Goal: Information Seeking & Learning: Find specific fact

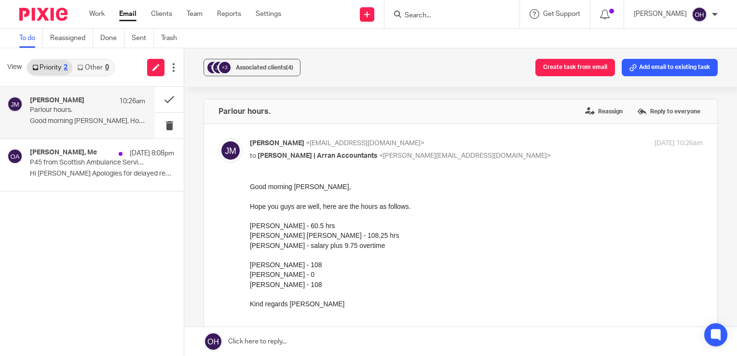
scroll to position [48, 0]
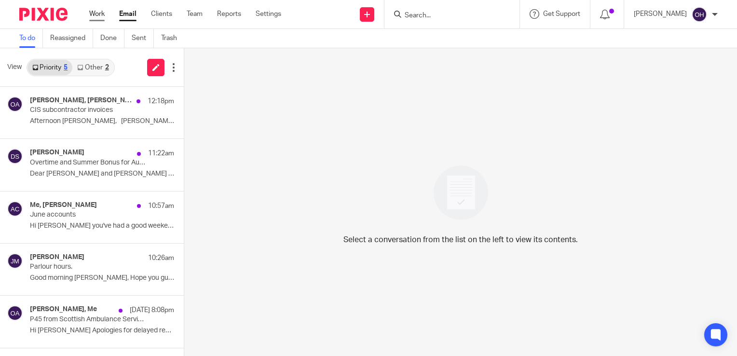
click at [98, 13] on link "Work" at bounding box center [96, 14] width 15 height 10
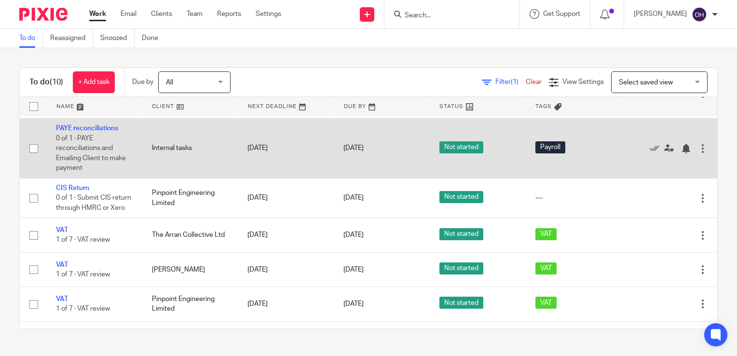
scroll to position [48, 0]
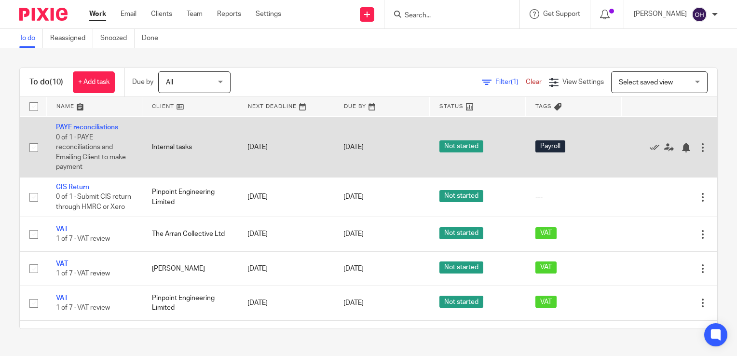
click at [90, 126] on link "PAYE reconciliations" at bounding box center [87, 127] width 62 height 7
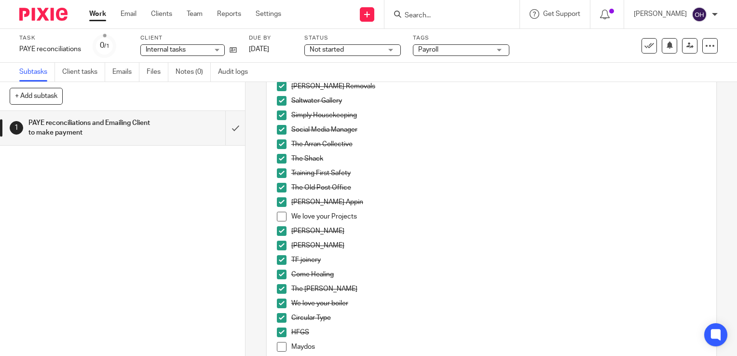
scroll to position [531, 0]
click at [283, 216] on span at bounding box center [282, 216] width 10 height 10
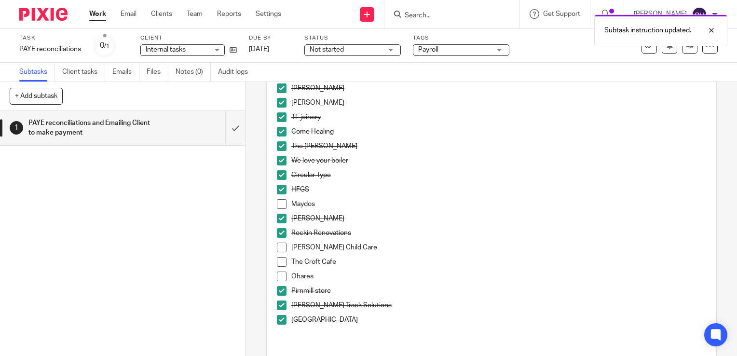
scroll to position [675, 0]
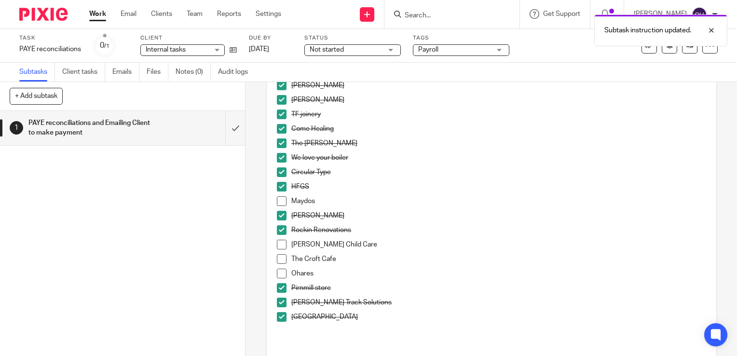
click at [277, 202] on span at bounding box center [282, 201] width 10 height 10
click at [277, 242] on span at bounding box center [282, 245] width 10 height 10
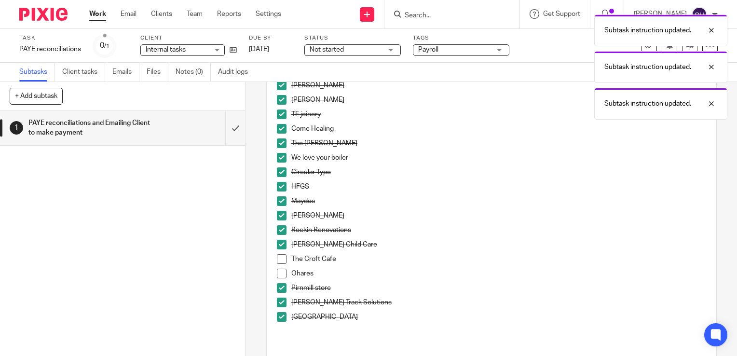
click at [278, 261] on span at bounding box center [282, 259] width 10 height 10
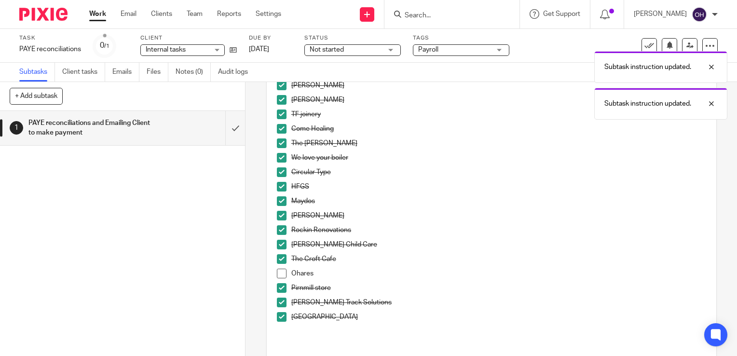
click at [278, 273] on span at bounding box center [282, 274] width 10 height 10
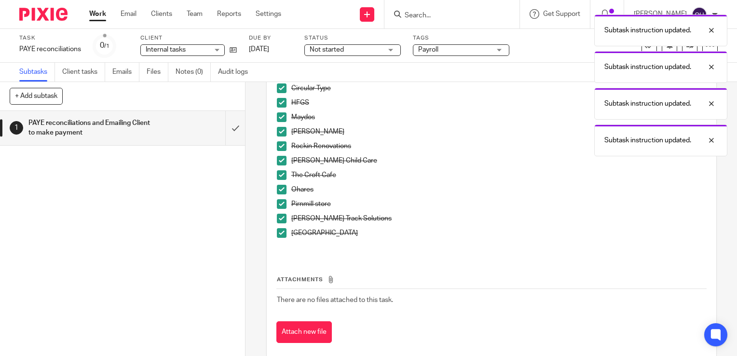
scroll to position [772, 0]
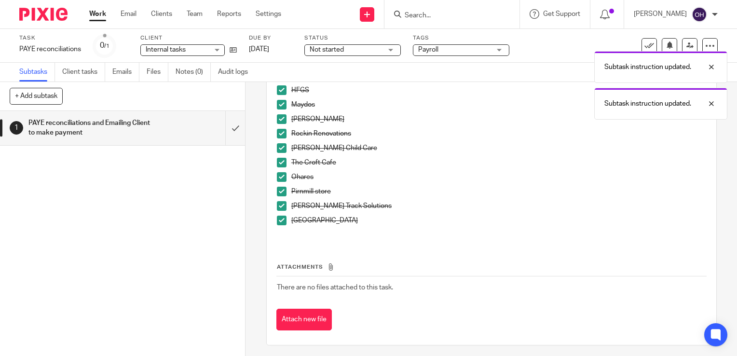
click at [559, 61] on div "Subtask instruction updated. Subtask instruction updated. Subtask instruction u…" at bounding box center [548, 65] width 359 height 110
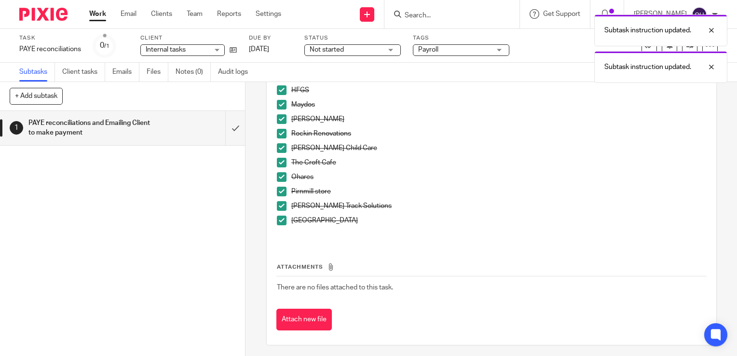
click at [643, 46] on div "Subtask instruction updated. Subtask instruction updated." at bounding box center [548, 46] width 359 height 73
click at [715, 67] on div at bounding box center [704, 67] width 26 height 12
click at [645, 49] on icon at bounding box center [650, 46] width 10 height 10
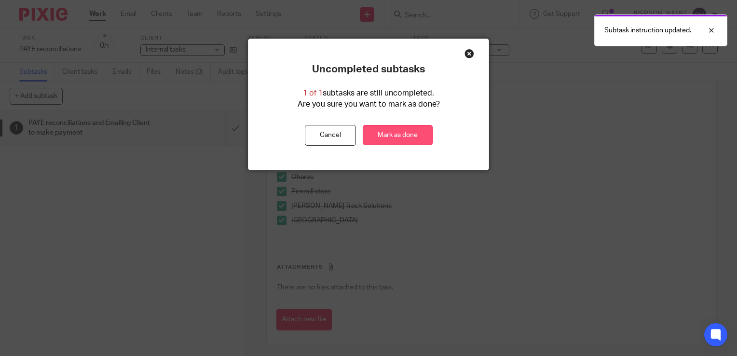
click at [418, 128] on link "Mark as done" at bounding box center [398, 135] width 70 height 21
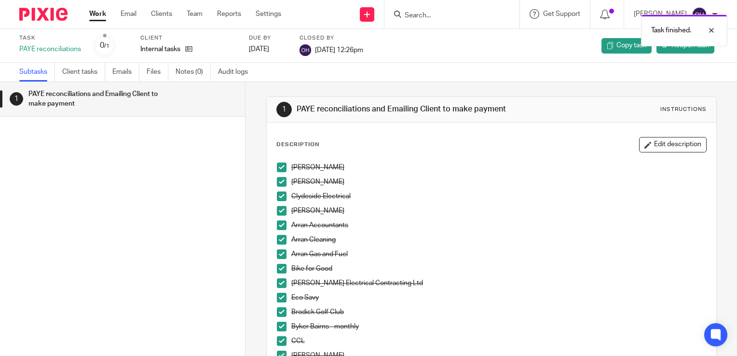
click at [98, 17] on link "Work" at bounding box center [97, 14] width 17 height 10
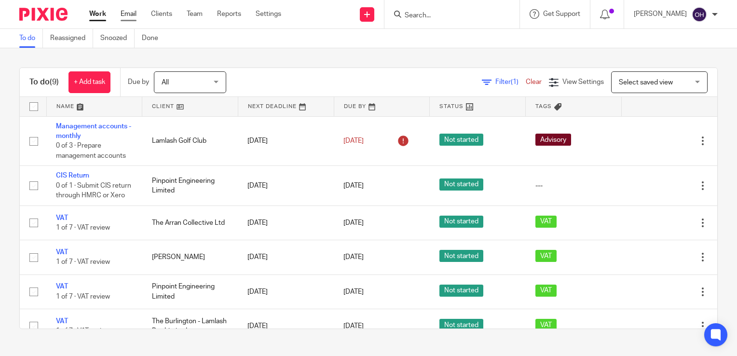
click at [126, 12] on link "Email" at bounding box center [129, 14] width 16 height 10
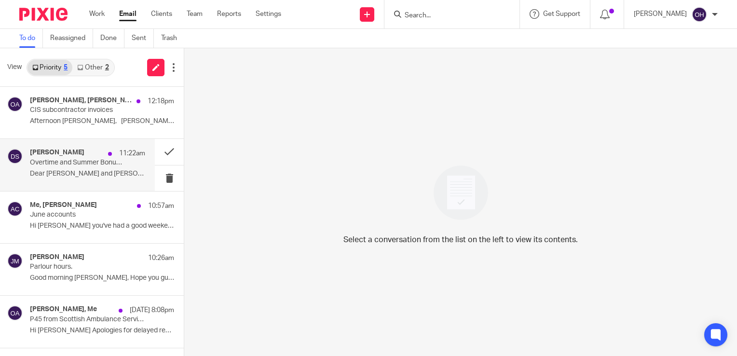
click at [94, 174] on p "Dear [PERSON_NAME] and [PERSON_NAME] The overtime for..." at bounding box center [87, 174] width 115 height 8
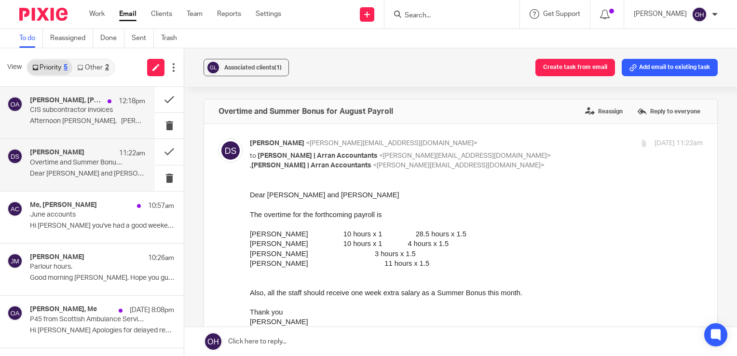
click at [78, 107] on p "CIS subcontractor invoices" at bounding box center [76, 110] width 92 height 8
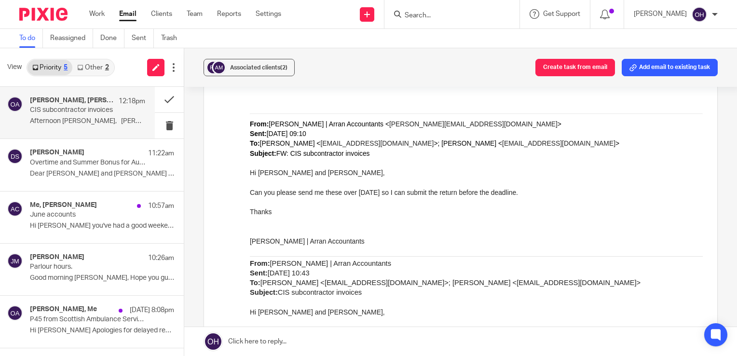
scroll to position [1206, 0]
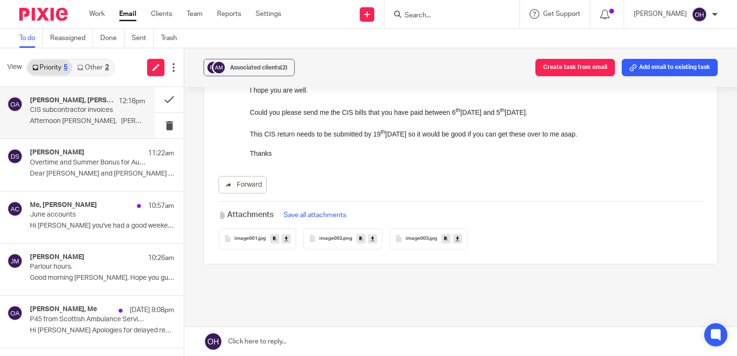
click at [253, 236] on span "image001" at bounding box center [245, 239] width 23 height 6
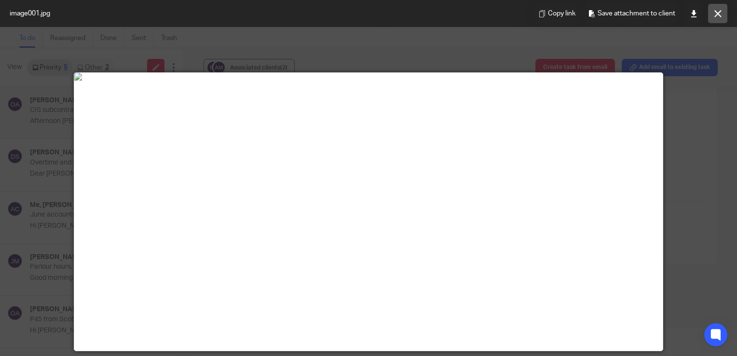
click at [718, 8] on button at bounding box center [717, 13] width 19 height 19
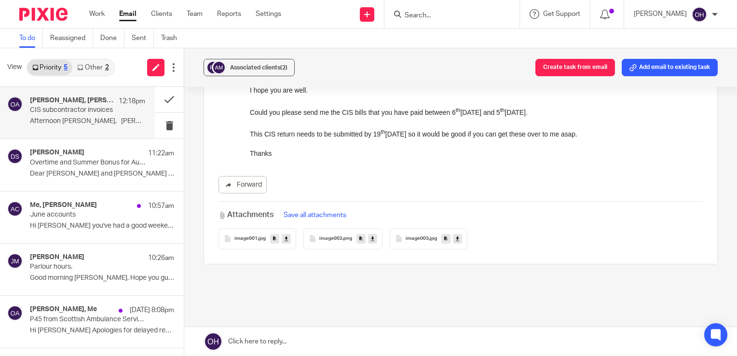
click at [346, 228] on div "image002 .png" at bounding box center [342, 238] width 79 height 21
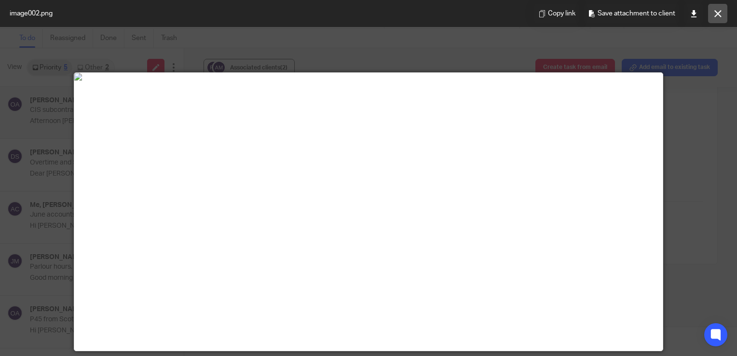
click at [718, 15] on icon at bounding box center [718, 13] width 7 height 7
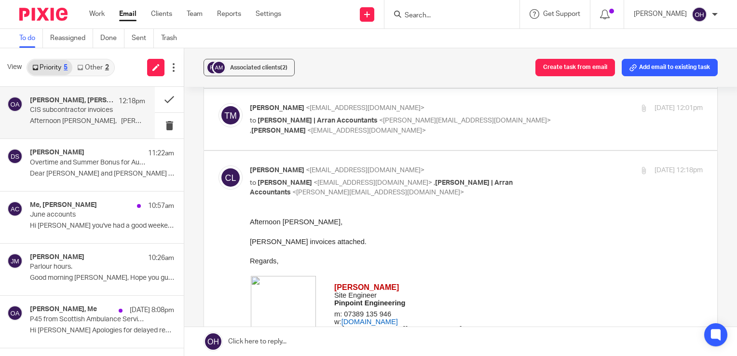
scroll to position [48, 0]
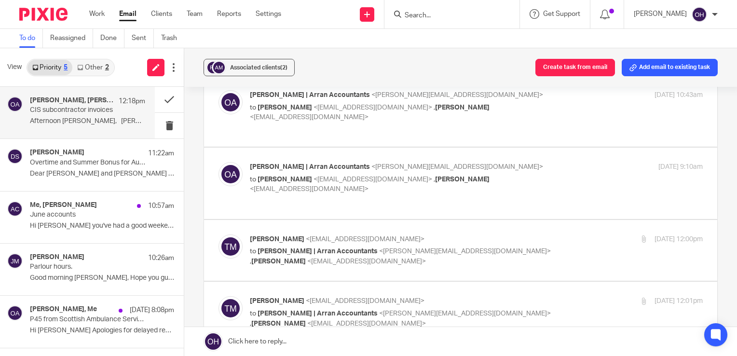
click at [529, 234] on p "Tony Malone <tmalone@pinpointengineering.co.uk>" at bounding box center [401, 239] width 302 height 10
checkbox input "true"
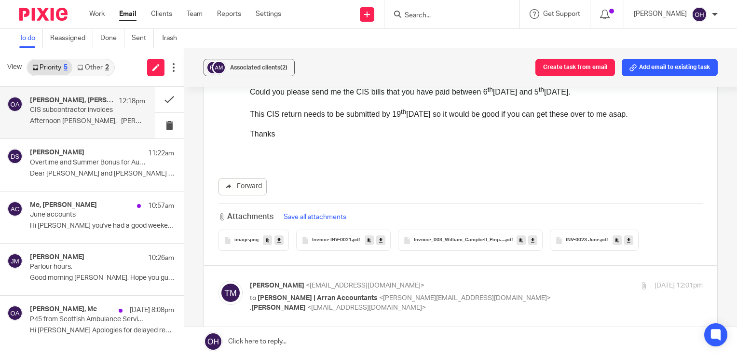
scroll to position [675, 0]
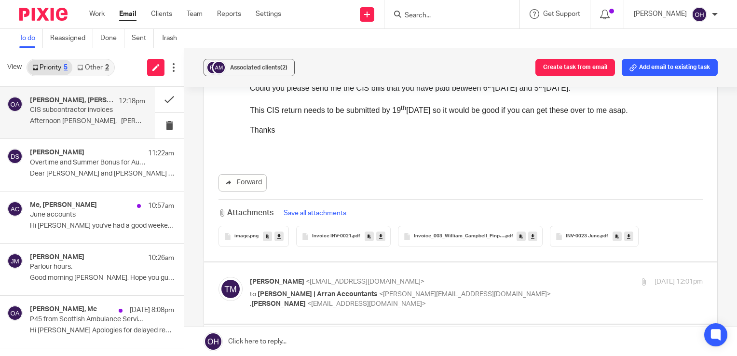
click at [339, 234] on span "Invoice INV-0021" at bounding box center [332, 237] width 40 height 6
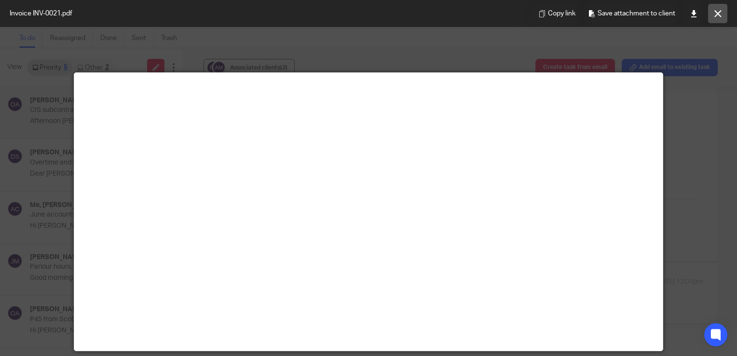
click at [716, 10] on icon at bounding box center [718, 13] width 7 height 7
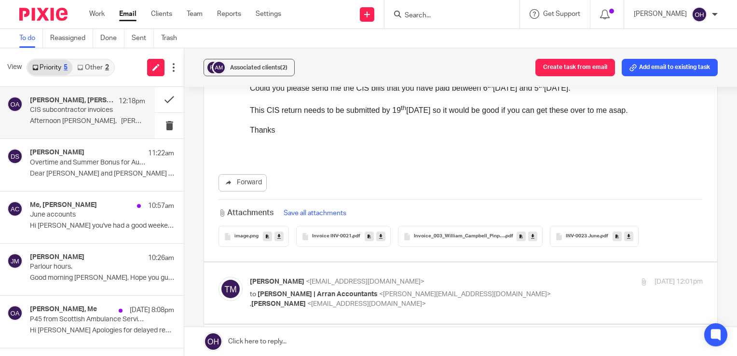
click at [469, 226] on div "Invoice_003_William_Campbell_Pinpoint_Engineering .pdf" at bounding box center [470, 236] width 145 height 21
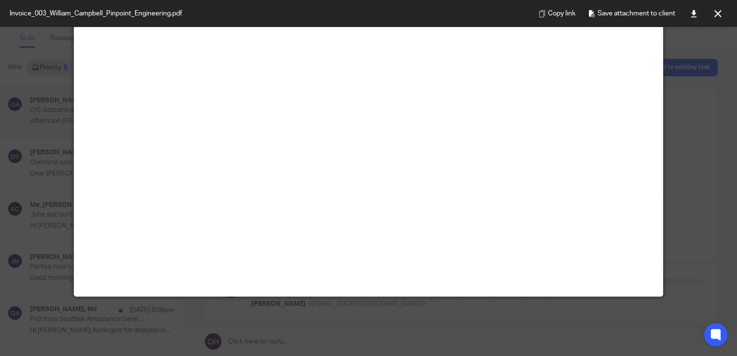
scroll to position [68, 0]
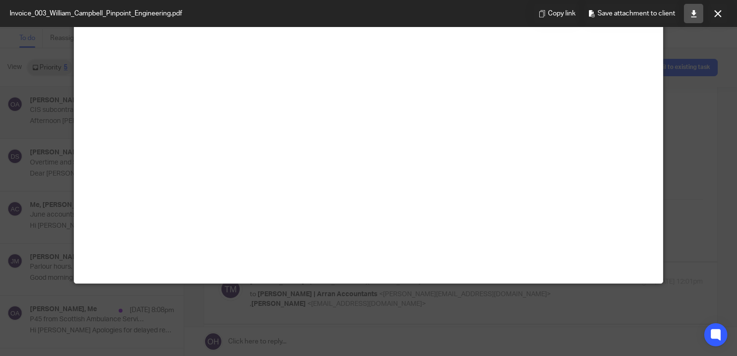
click at [694, 15] on icon at bounding box center [693, 13] width 7 height 7
drag, startPoint x: 712, startPoint y: 8, endPoint x: 703, endPoint y: 11, distance: 9.2
click at [712, 7] on button at bounding box center [717, 13] width 19 height 19
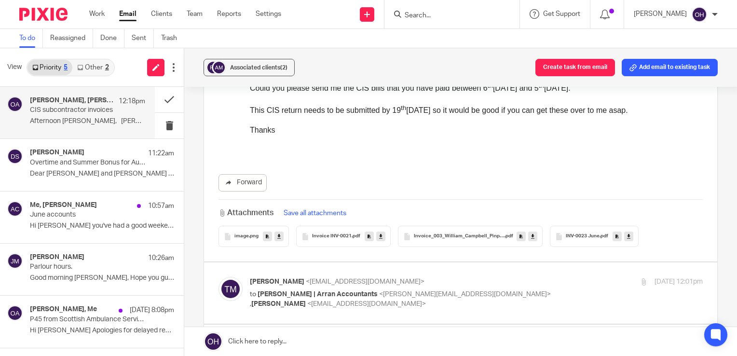
click at [338, 234] on span "Invoice INV-0021" at bounding box center [332, 237] width 40 height 6
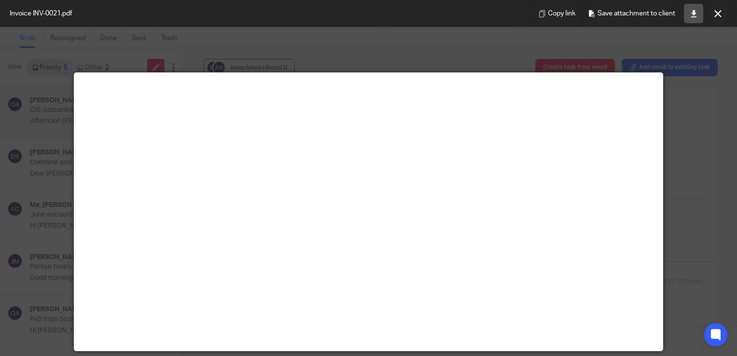
click at [689, 18] on link at bounding box center [693, 13] width 19 height 19
click at [716, 20] on button at bounding box center [717, 13] width 19 height 19
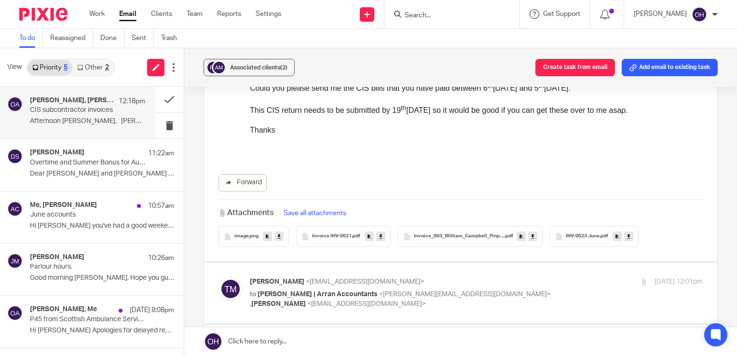
click at [578, 226] on div "INV-0023 June .pdf" at bounding box center [594, 236] width 89 height 21
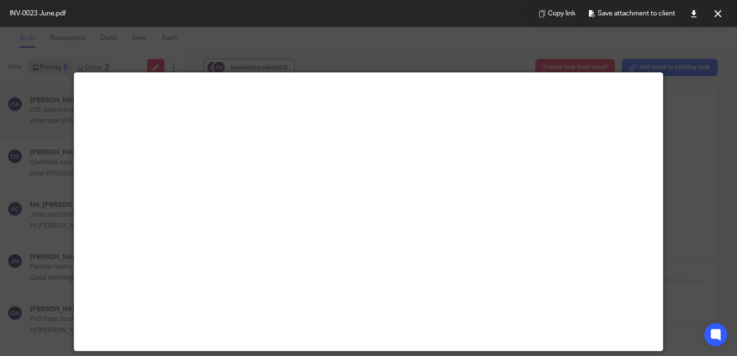
click at [24, 70] on div at bounding box center [368, 178] width 737 height 356
click at [691, 14] on icon at bounding box center [693, 13] width 7 height 7
click at [724, 8] on button at bounding box center [717, 13] width 19 height 19
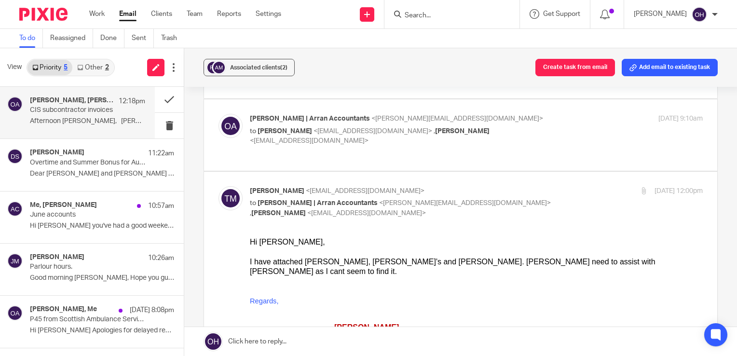
scroll to position [96, 0]
click at [512, 126] on p "to Colin Langan <clangan@pinpointengineering.co.uk> , Tony Malone <tmalone@pinp…" at bounding box center [401, 136] width 302 height 20
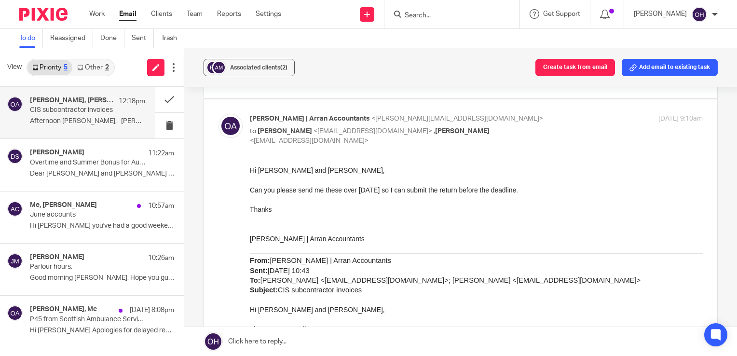
scroll to position [0, 0]
click at [512, 126] on p "to Colin Langan <clangan@pinpointengineering.co.uk> , Tony Malone <tmalone@pinp…" at bounding box center [401, 136] width 302 height 20
checkbox input "false"
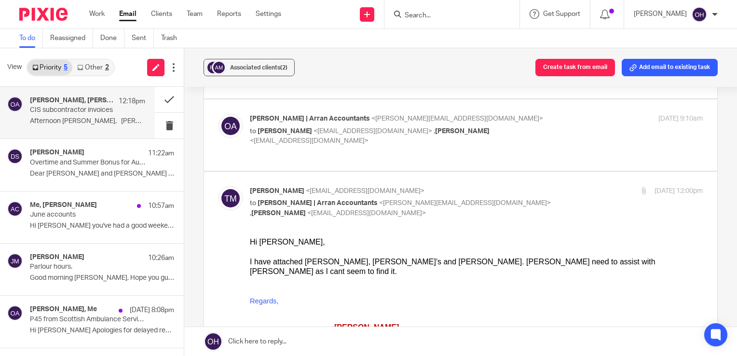
click at [219, 186] on input "checkbox" at bounding box center [218, 186] width 0 height 0
checkbox input "false"
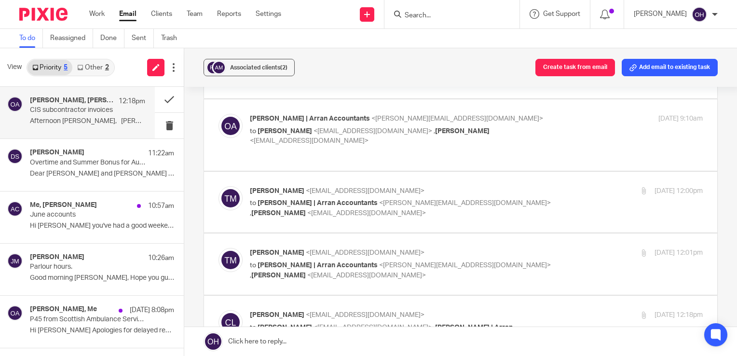
click at [508, 248] on p "Tony Malone <tmalone@pinpointengineering.co.uk>" at bounding box center [401, 253] width 302 height 10
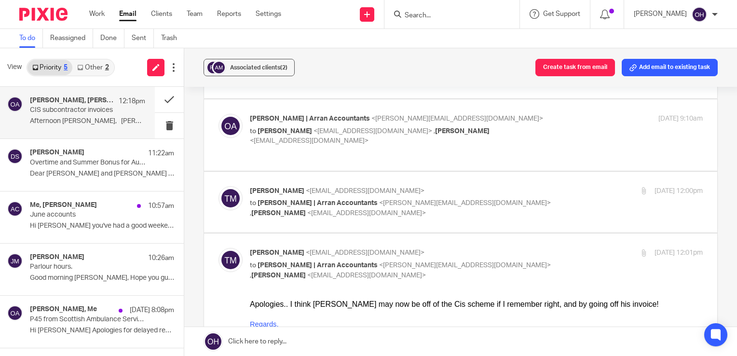
click at [508, 248] on p "Tony Malone <tmalone@pinpointengineering.co.uk>" at bounding box center [401, 253] width 302 height 10
checkbox input "false"
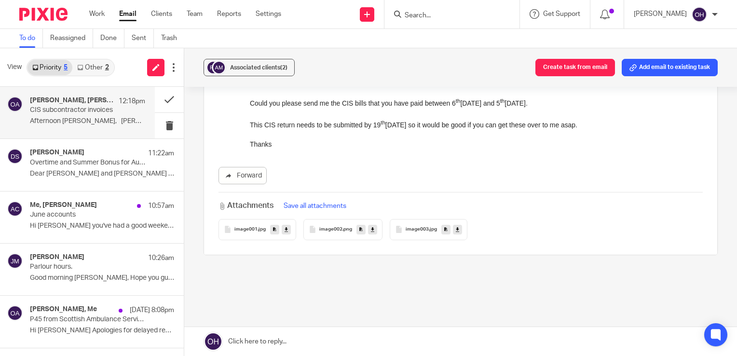
scroll to position [1218, 0]
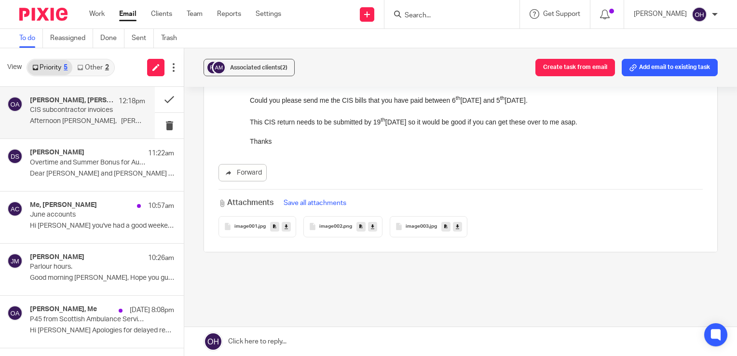
click at [415, 216] on div "image003 .jpg" at bounding box center [429, 226] width 78 height 21
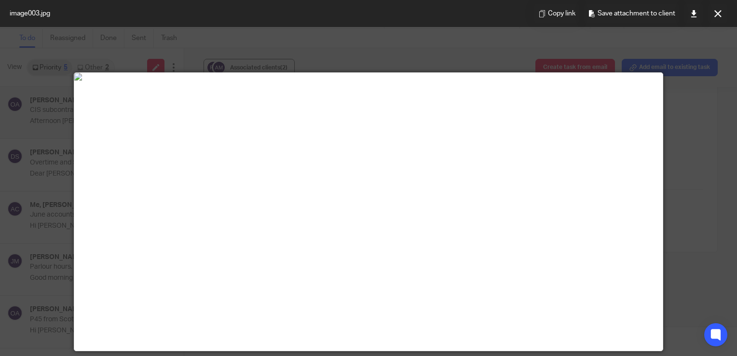
click at [717, 17] on button at bounding box center [717, 13] width 19 height 19
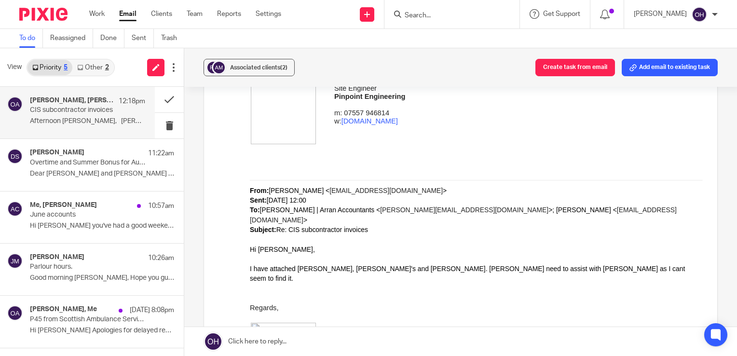
scroll to position [639, 0]
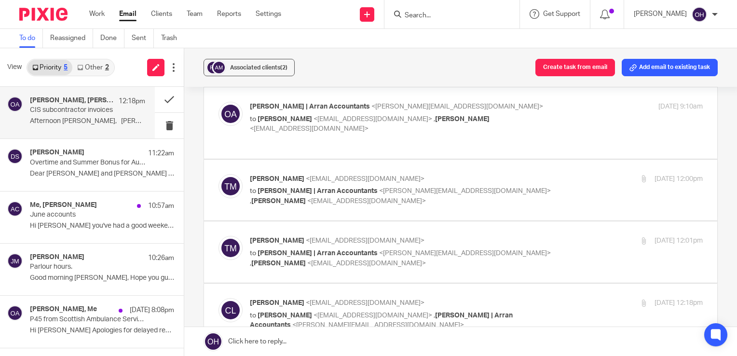
click at [553, 298] on div "18 Aug 2025 12:18pm" at bounding box center [627, 303] width 151 height 10
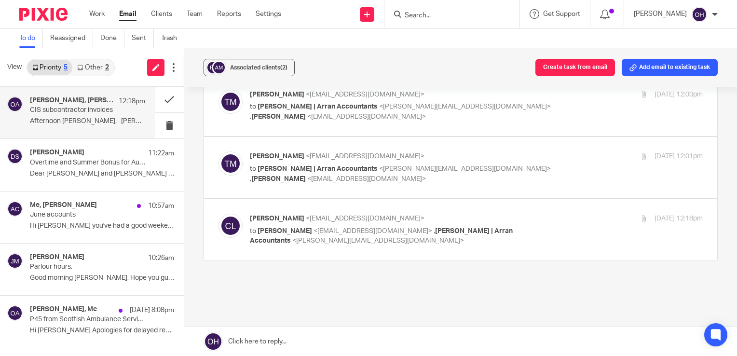
scroll to position [202, 0]
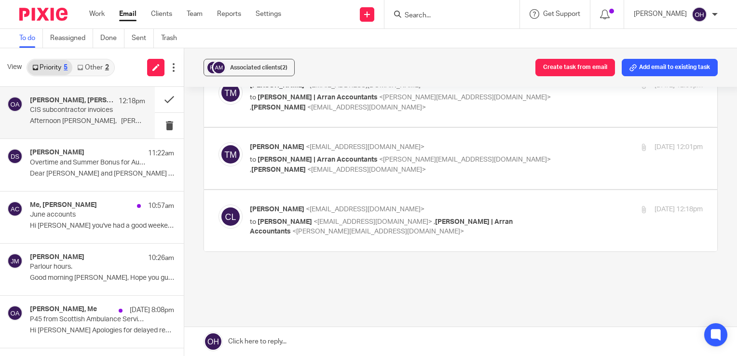
click at [548, 205] on div "Colin Langan <clangan@pinpointengineering.co.uk> to Tony Malone <tmalone@pinpoi…" at bounding box center [476, 221] width 453 height 32
checkbox input "true"
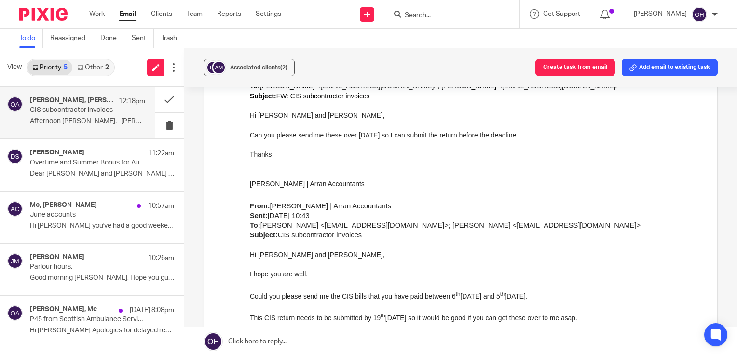
scroll to position [1215, 0]
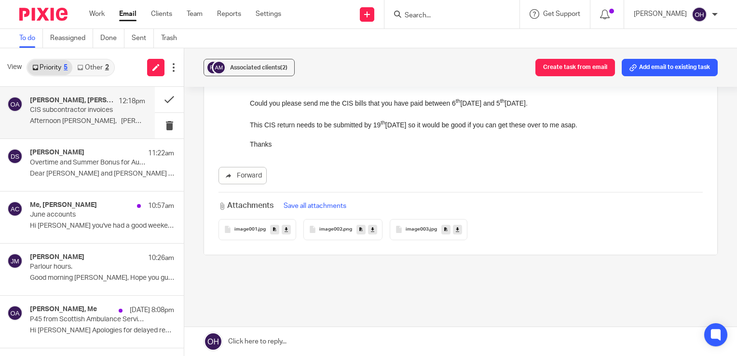
click at [322, 227] on span "image002" at bounding box center [330, 230] width 23 height 6
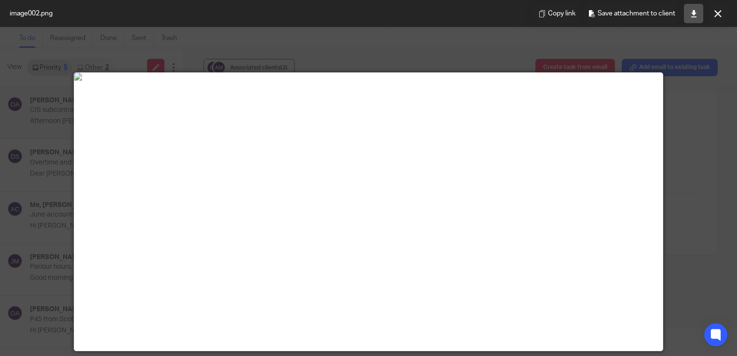
click at [691, 20] on link at bounding box center [693, 13] width 19 height 19
click at [451, 81] on img at bounding box center [368, 77] width 589 height 8
click at [715, 14] on icon at bounding box center [718, 13] width 7 height 7
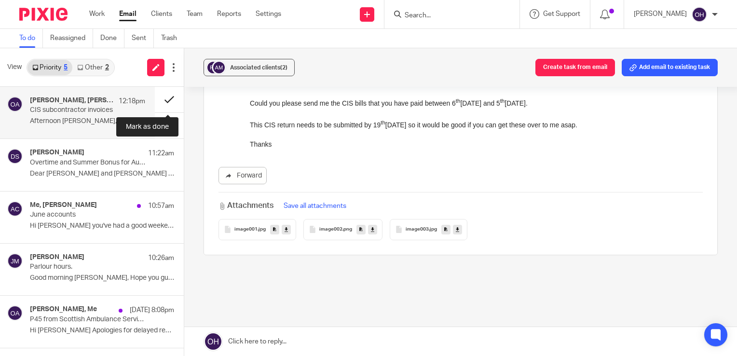
click at [168, 100] on button at bounding box center [169, 100] width 29 height 26
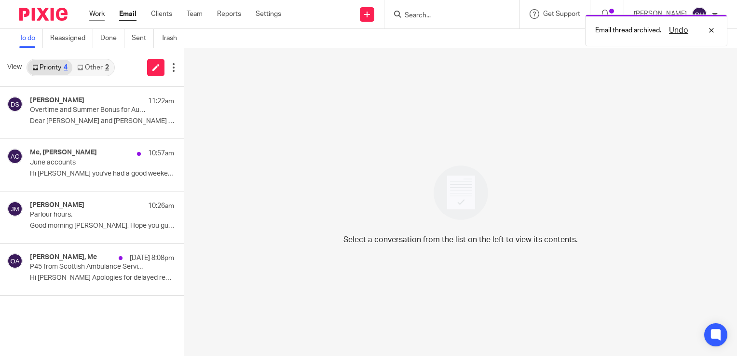
click at [105, 17] on link "Work" at bounding box center [96, 14] width 15 height 10
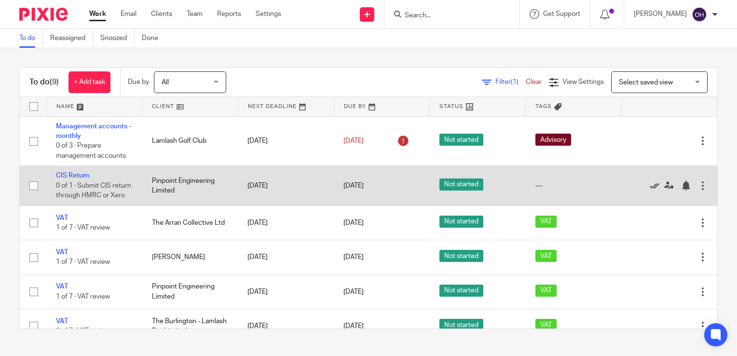
click at [650, 191] on icon at bounding box center [655, 186] width 10 height 10
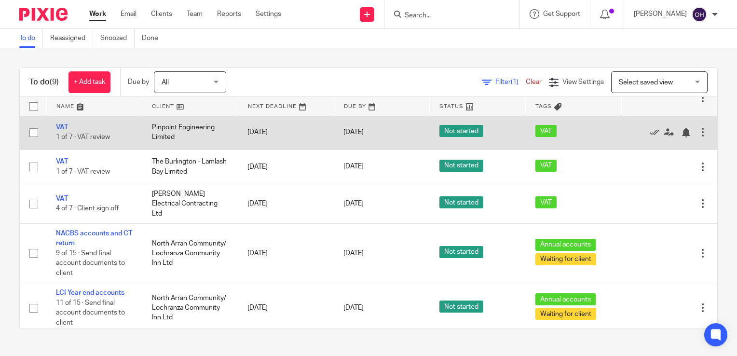
scroll to position [120, 0]
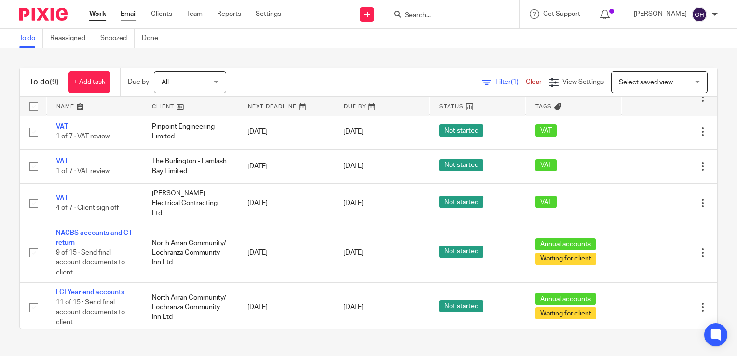
click at [132, 18] on link "Email" at bounding box center [129, 14] width 16 height 10
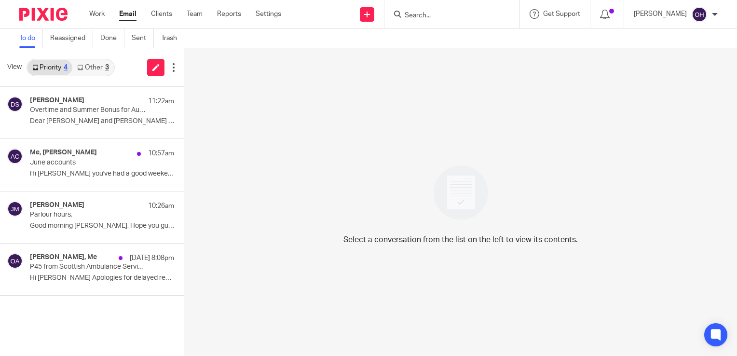
click at [85, 67] on link "Other 3" at bounding box center [92, 67] width 41 height 15
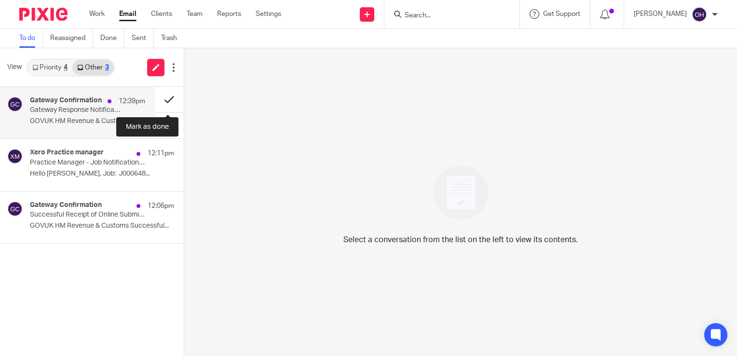
click at [169, 101] on button at bounding box center [169, 100] width 29 height 26
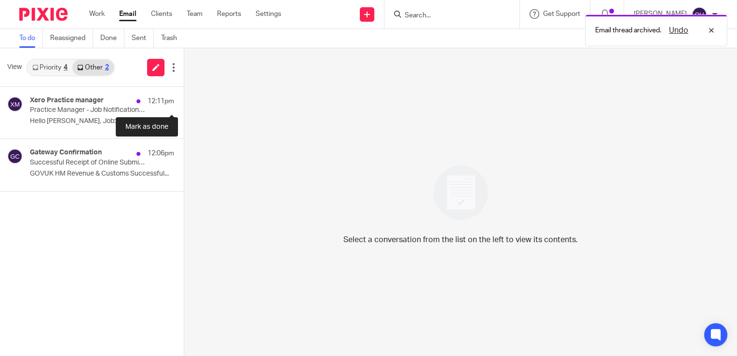
click at [184, 101] on button at bounding box center [188, 100] width 8 height 26
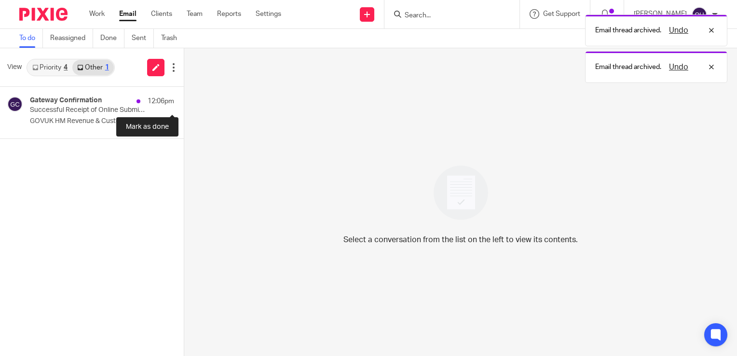
click at [184, 101] on button at bounding box center [188, 100] width 8 height 26
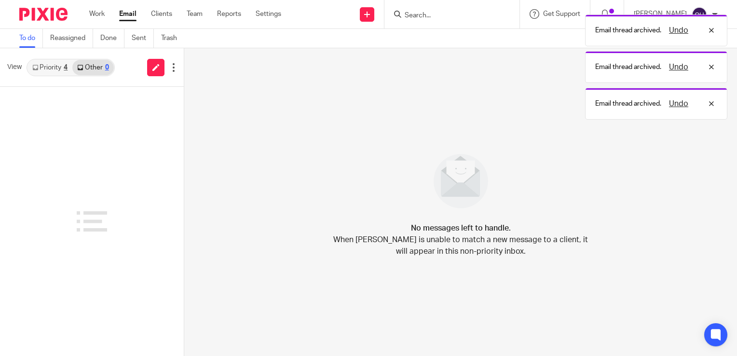
click at [50, 66] on link "Priority 4" at bounding box center [50, 67] width 45 height 15
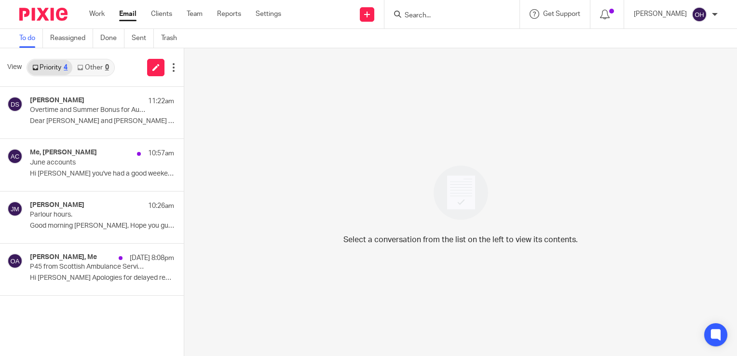
drag, startPoint x: 116, startPoint y: 9, endPoint x: 115, endPoint y: 4, distance: 5.4
click at [115, 7] on div "Work Email Clients Team Reports Settings Work Email Clients Team Reports Settin…" at bounding box center [188, 14] width 216 height 28
click at [93, 11] on link "Work" at bounding box center [96, 14] width 15 height 10
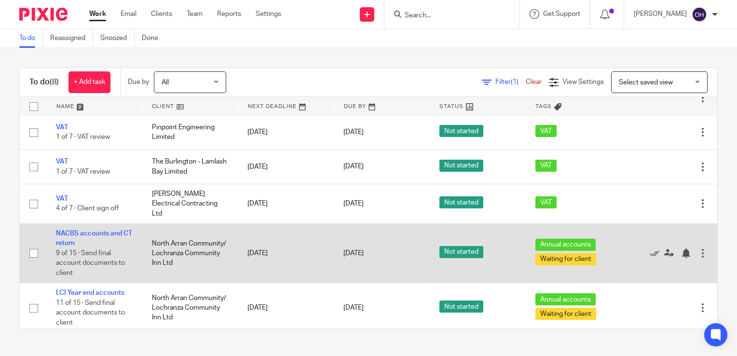
scroll to position [120, 0]
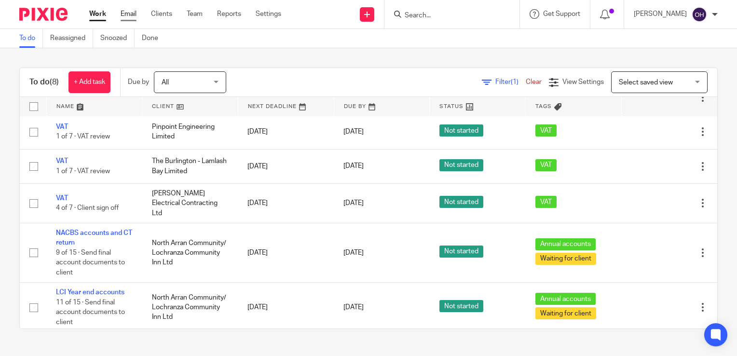
click at [128, 14] on link "Email" at bounding box center [129, 14] width 16 height 10
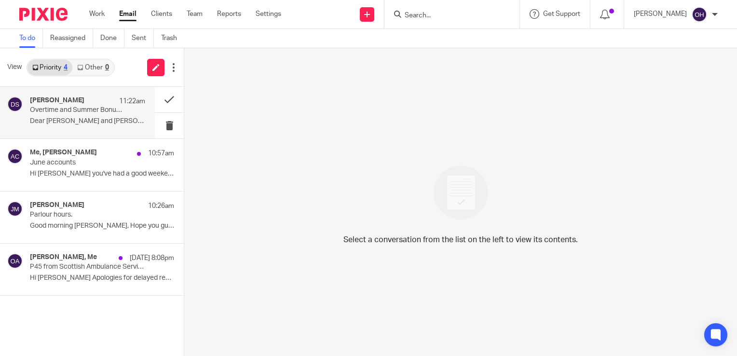
click at [85, 110] on p "Overtime and Summer Bonus for August Payroll" at bounding box center [76, 110] width 92 height 8
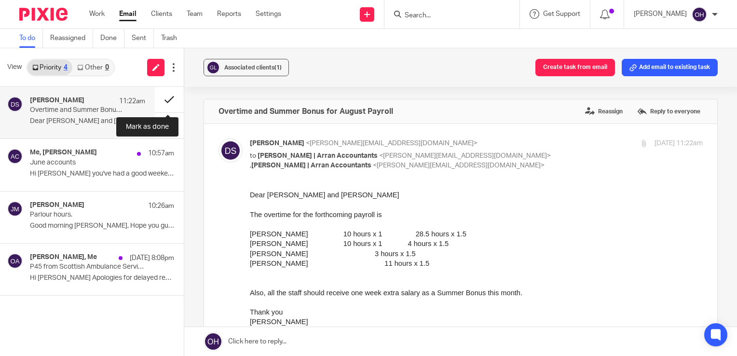
click at [168, 97] on button at bounding box center [169, 100] width 29 height 26
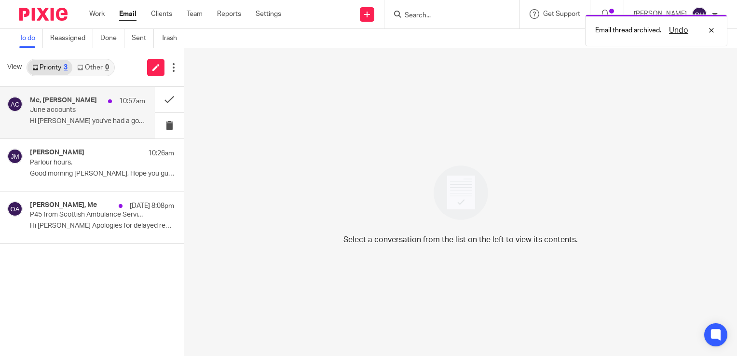
click at [106, 103] on div "10:57am" at bounding box center [124, 101] width 42 height 10
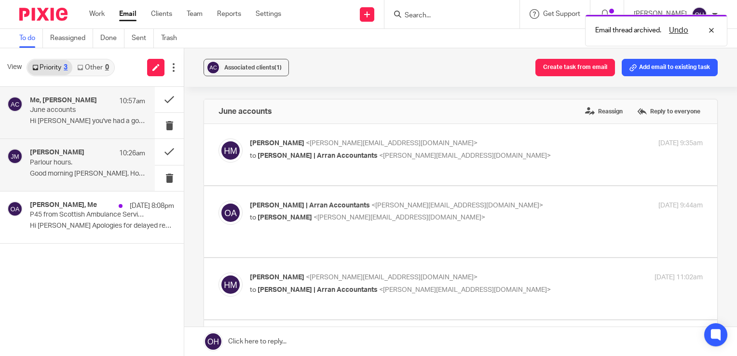
click at [80, 159] on p "Parlour hours." at bounding box center [76, 163] width 92 height 8
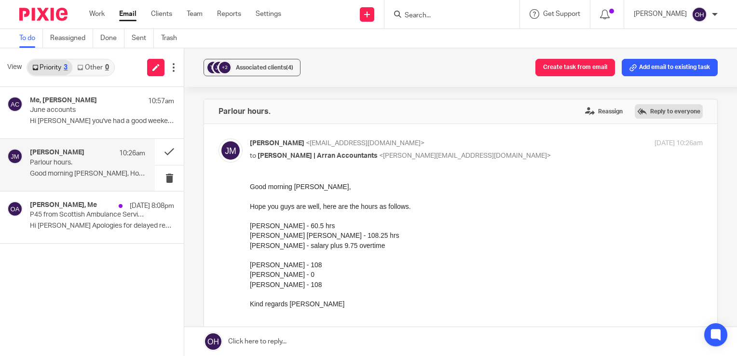
click at [655, 107] on label "Reply to everyone" at bounding box center [669, 111] width 68 height 14
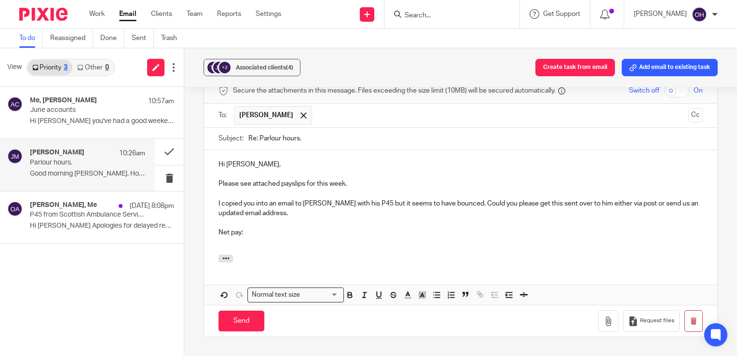
click at [279, 238] on p at bounding box center [461, 243] width 484 height 10
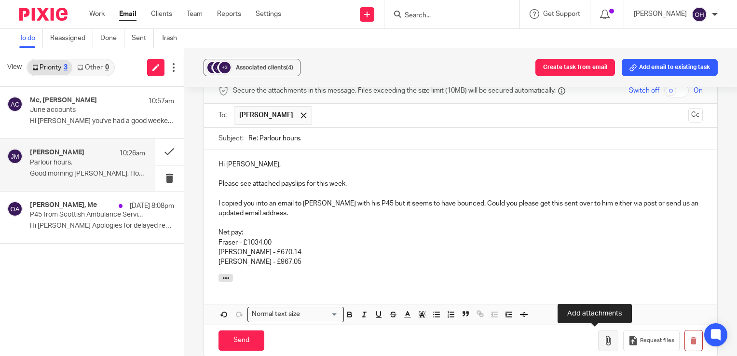
click at [604, 340] on icon "button" at bounding box center [609, 341] width 10 height 10
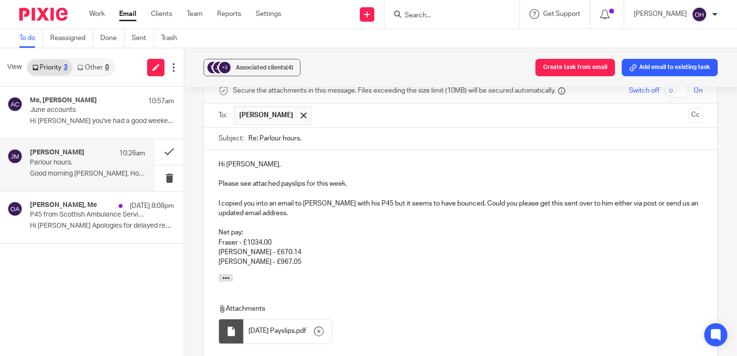
click at [268, 252] on p "John - £670.14" at bounding box center [461, 253] width 484 height 10
click at [276, 262] on p "Michael - £967.05" at bounding box center [461, 262] width 484 height 10
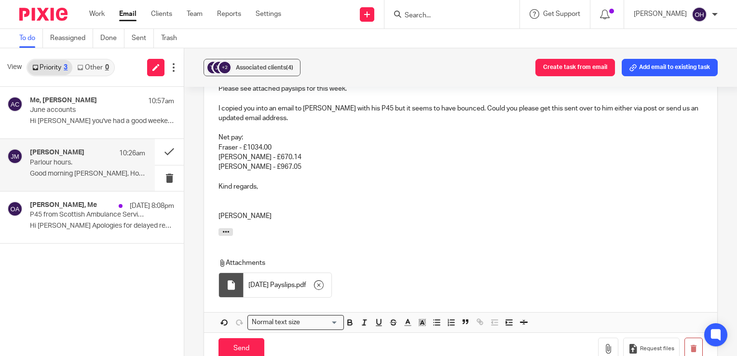
scroll to position [401, 0]
click at [239, 346] on input "Send" at bounding box center [242, 347] width 46 height 21
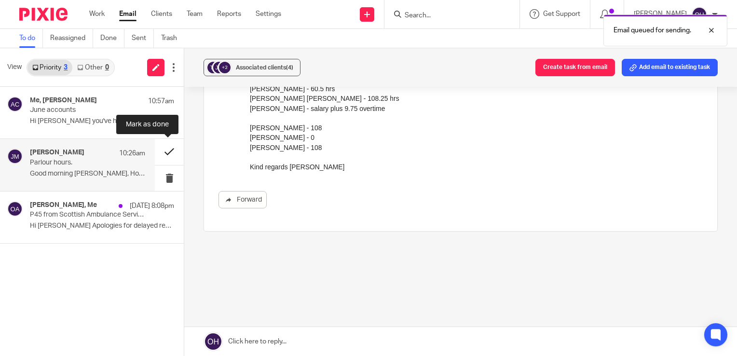
click at [172, 152] on button at bounding box center [169, 152] width 29 height 26
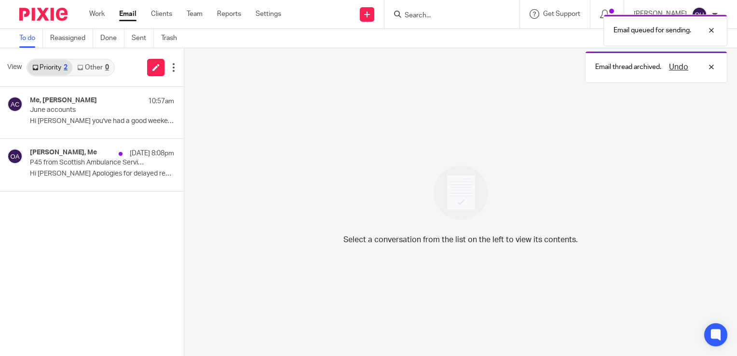
click at [93, 20] on div "Work Email Clients Team Reports Settings Work Email Clients Team Reports Settin…" at bounding box center [188, 14] width 216 height 28
click at [94, 14] on link "Work" at bounding box center [96, 14] width 15 height 10
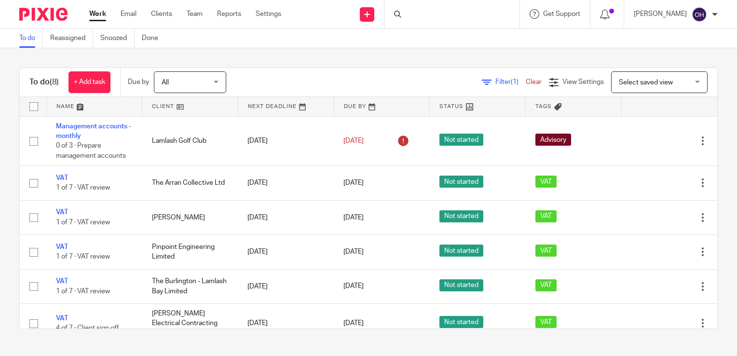
click at [427, 15] on div at bounding box center [452, 14] width 135 height 28
click at [430, 14] on input "Search" at bounding box center [447, 16] width 87 height 9
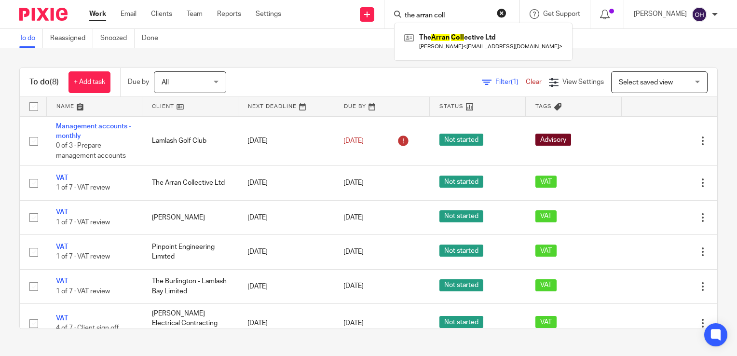
type input "the arran coll"
click at [482, 28] on div "The Arran Coll ective Ltd James Mercer < kebabcollectivearran@gmail.com >" at bounding box center [483, 42] width 179 height 38
click at [482, 36] on link at bounding box center [483, 41] width 163 height 22
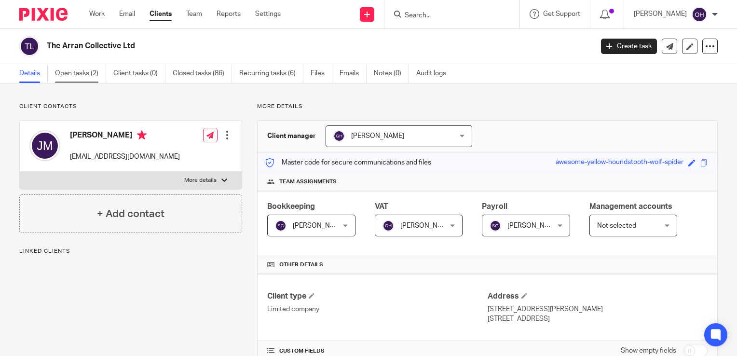
click at [75, 66] on link "Open tasks (2)" at bounding box center [80, 73] width 51 height 19
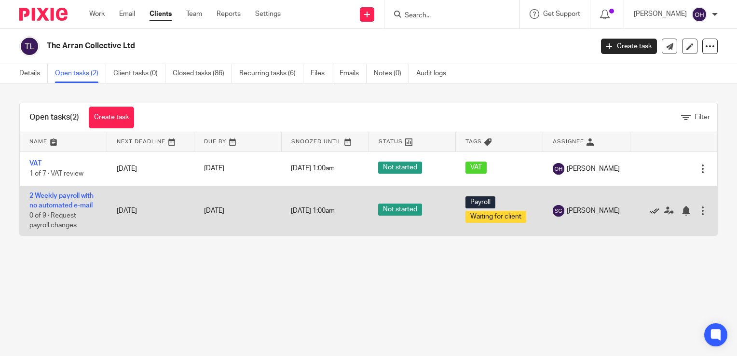
click at [650, 211] on icon at bounding box center [655, 211] width 10 height 10
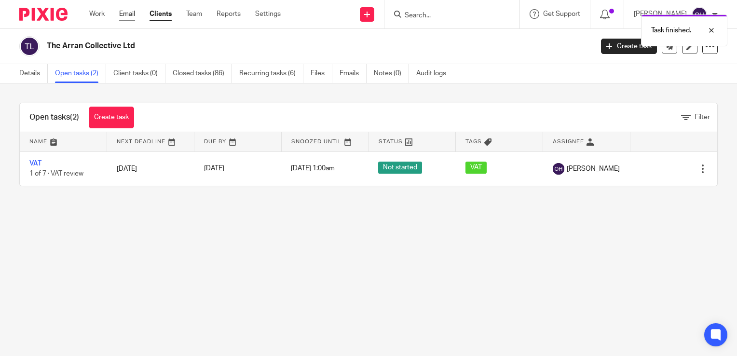
click at [130, 16] on link "Email" at bounding box center [127, 14] width 16 height 10
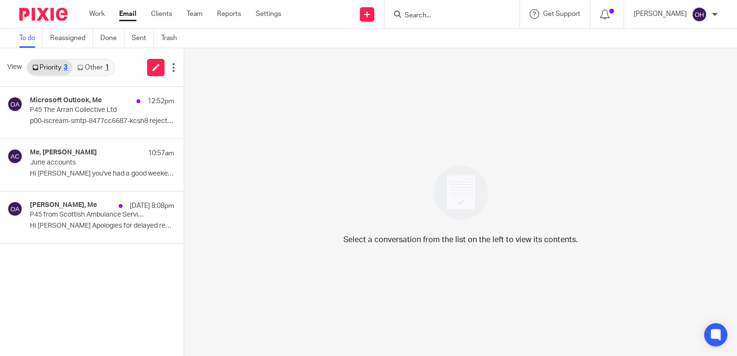
click at [104, 69] on link "Other 1" at bounding box center [92, 67] width 41 height 15
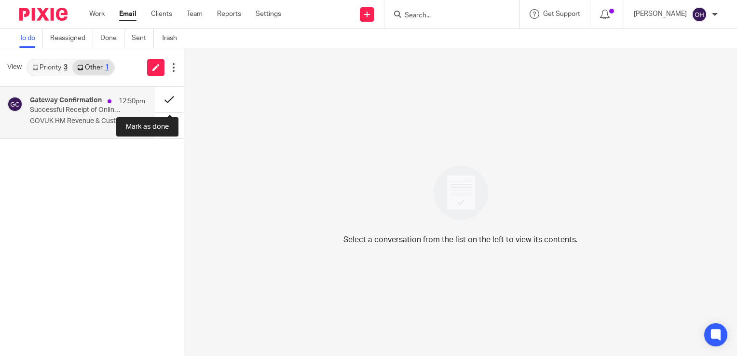
click at [175, 98] on button at bounding box center [169, 100] width 29 height 26
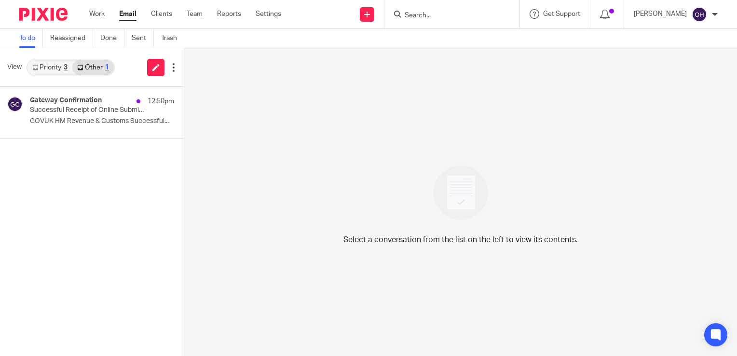
click at [61, 66] on link "Priority 3" at bounding box center [50, 67] width 45 height 15
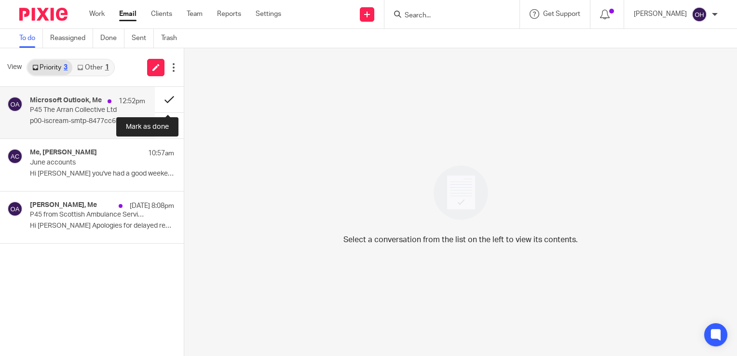
click at [166, 97] on button at bounding box center [169, 100] width 29 height 26
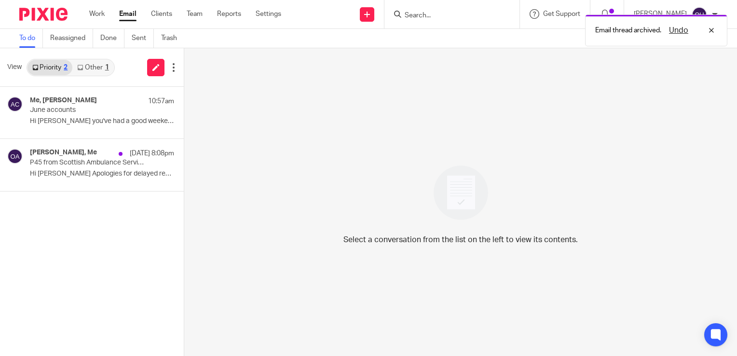
click at [85, 67] on link "Other 1" at bounding box center [92, 67] width 41 height 15
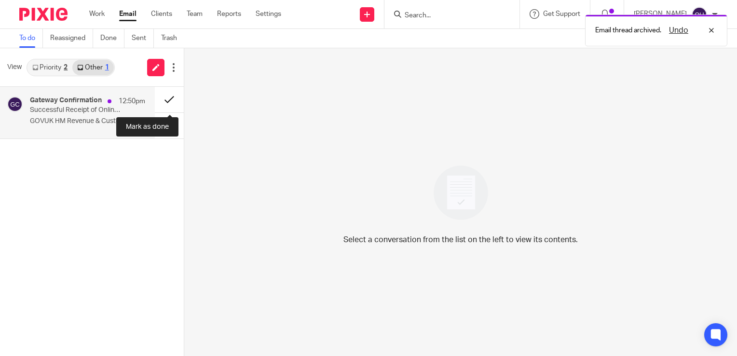
click at [166, 96] on button at bounding box center [169, 100] width 29 height 26
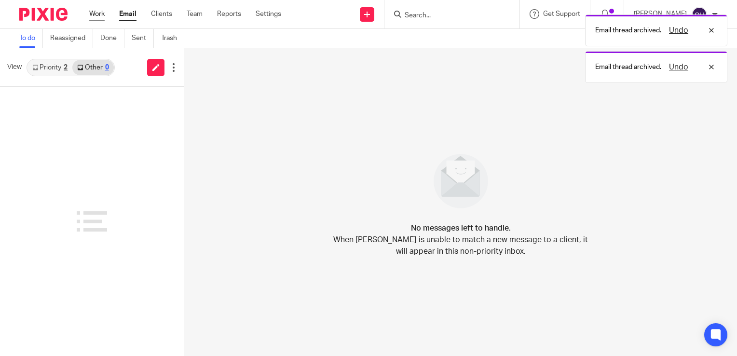
click at [94, 12] on link "Work" at bounding box center [96, 14] width 15 height 10
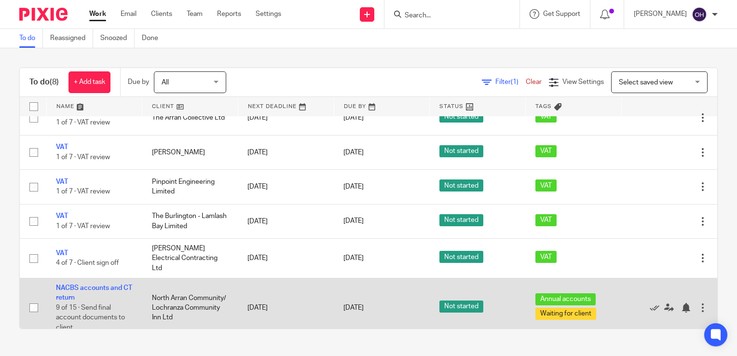
scroll to position [120, 0]
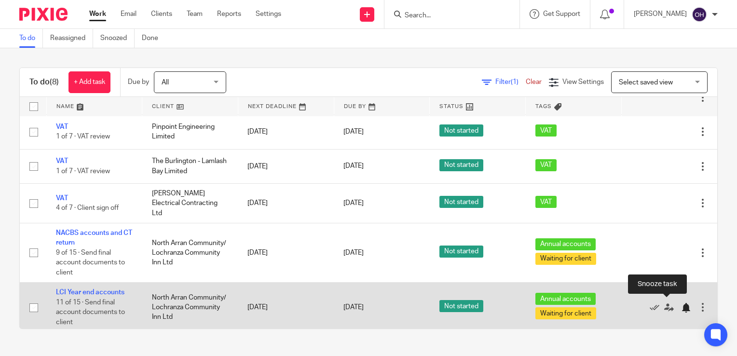
click at [681, 305] on div at bounding box center [686, 308] width 10 height 10
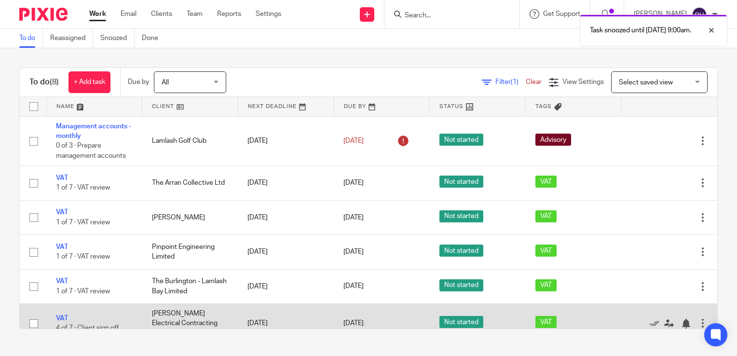
scroll to position [0, 0]
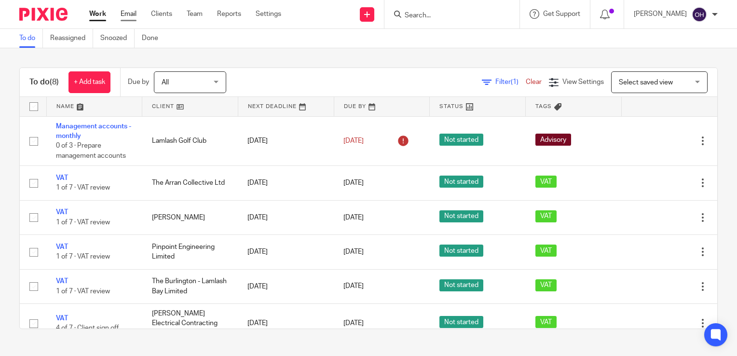
click at [129, 13] on link "Email" at bounding box center [129, 14] width 16 height 10
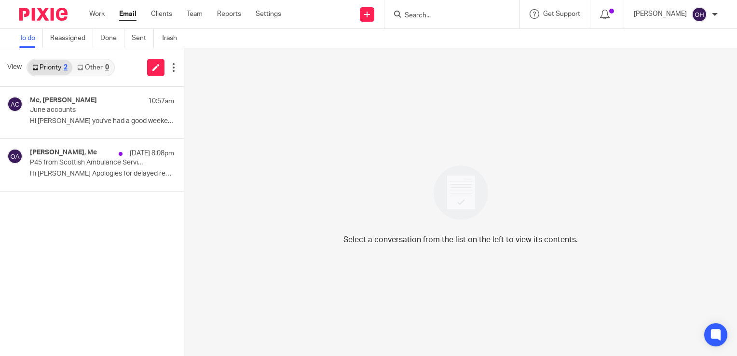
click at [98, 67] on link "Other 0" at bounding box center [92, 67] width 41 height 15
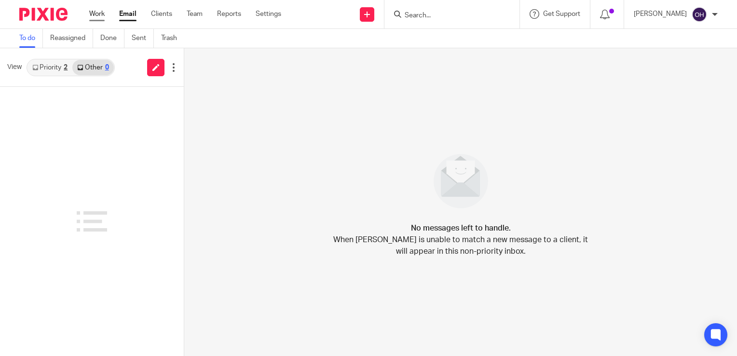
click at [91, 14] on link "Work" at bounding box center [96, 14] width 15 height 10
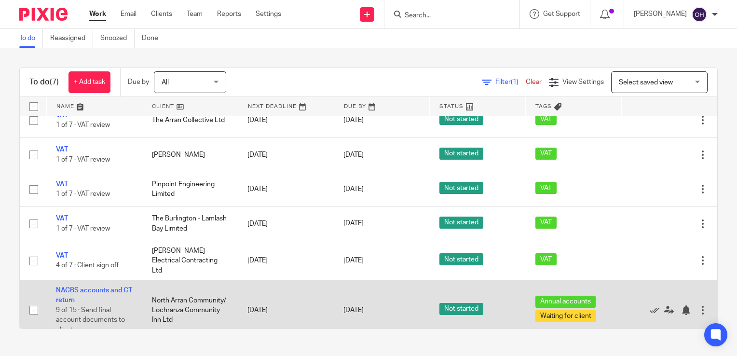
scroll to position [70, 0]
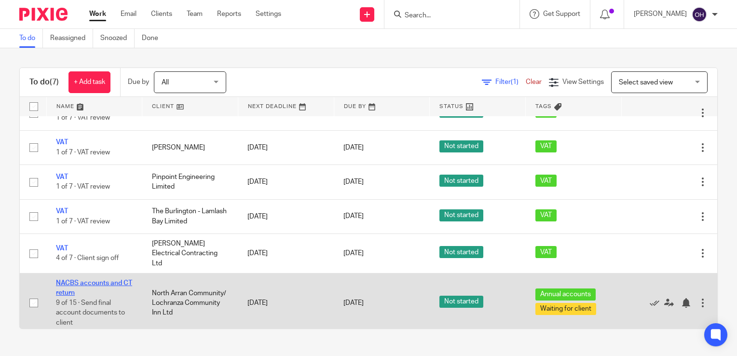
click at [88, 280] on link "NACBS accounts and CT return" at bounding box center [94, 288] width 76 height 16
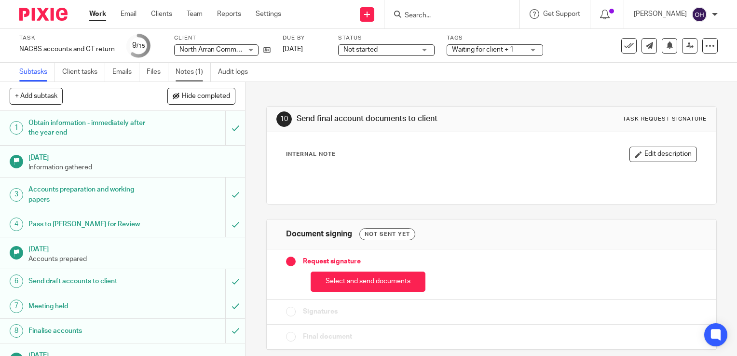
click at [192, 74] on link "Notes (1)" at bounding box center [193, 72] width 35 height 19
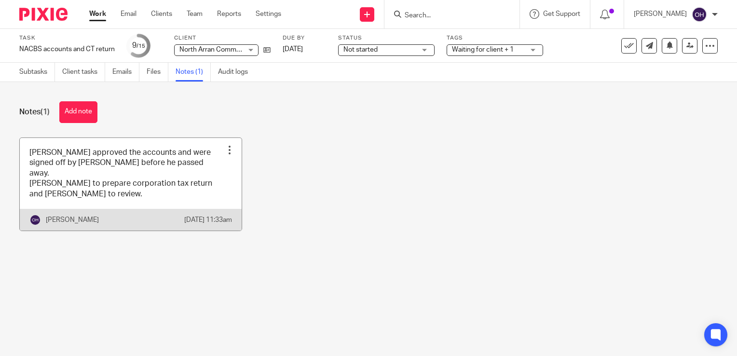
click at [228, 146] on div at bounding box center [230, 150] width 10 height 10
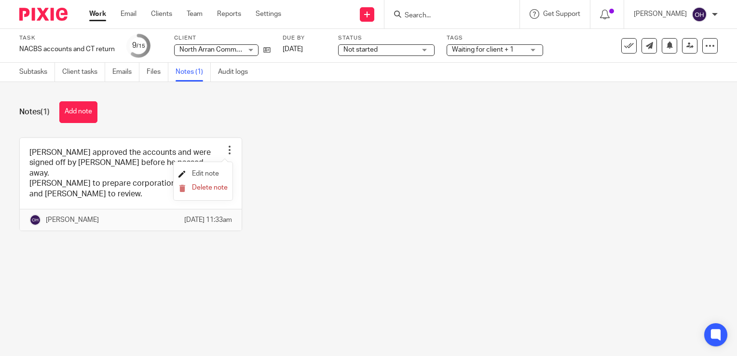
click at [211, 172] on span "Edit note" at bounding box center [205, 173] width 27 height 7
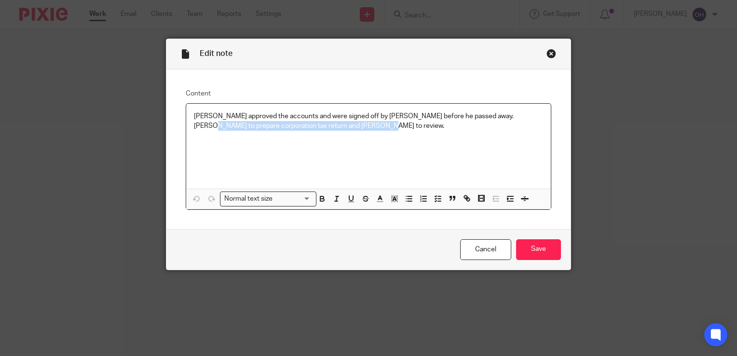
drag, startPoint x: 206, startPoint y: 127, endPoint x: 404, endPoint y: 143, distance: 198.5
click at [404, 143] on div "Amy approved the accounts and were signed off by Robin before he passed away. O…" at bounding box center [368, 146] width 365 height 85
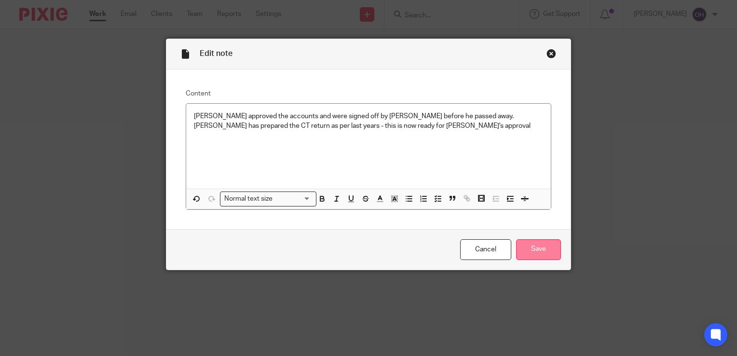
click at [535, 254] on input "Save" at bounding box center [538, 249] width 45 height 21
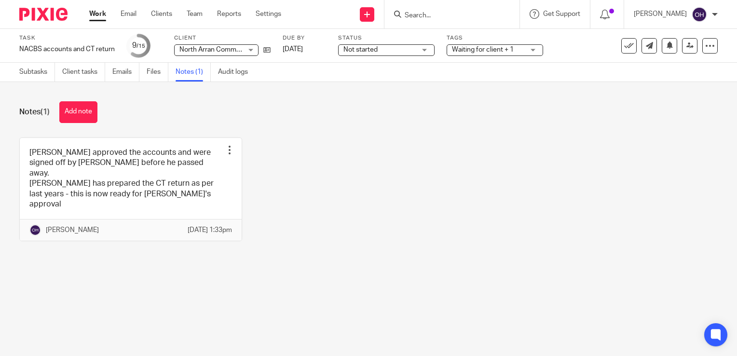
click at [101, 11] on link "Work" at bounding box center [97, 14] width 17 height 10
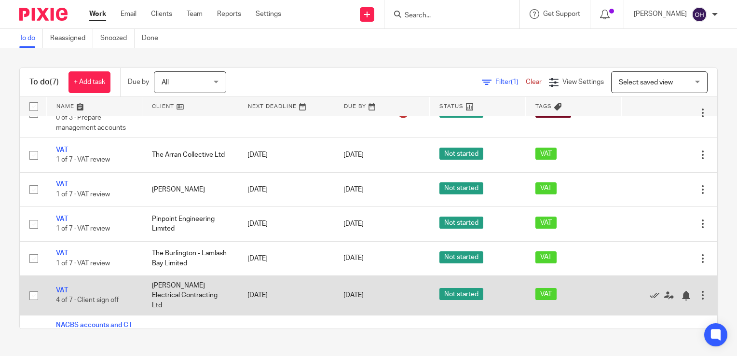
scroll to position [70, 0]
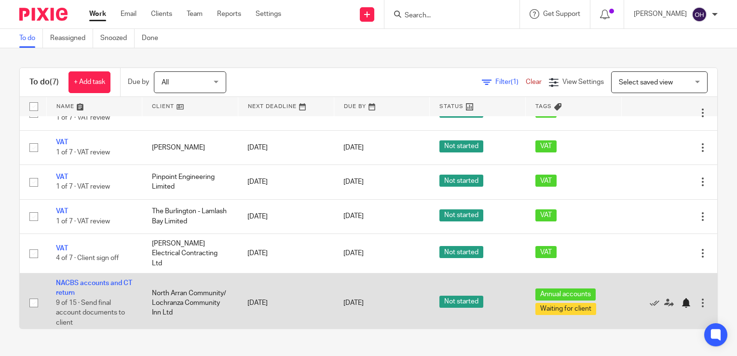
click at [681, 298] on div at bounding box center [686, 303] width 10 height 10
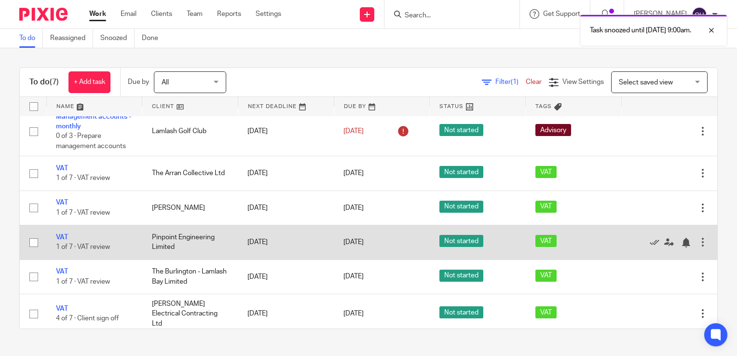
scroll to position [0, 0]
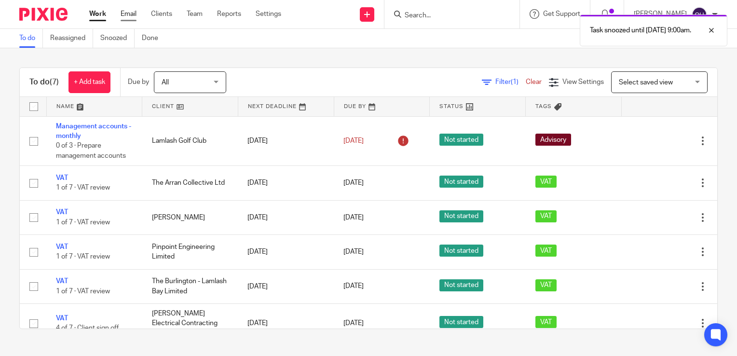
click at [131, 15] on link "Email" at bounding box center [129, 14] width 16 height 10
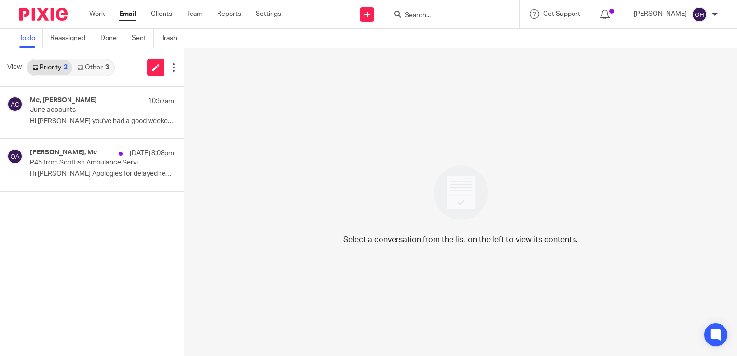
click at [91, 67] on link "Other 3" at bounding box center [92, 67] width 41 height 15
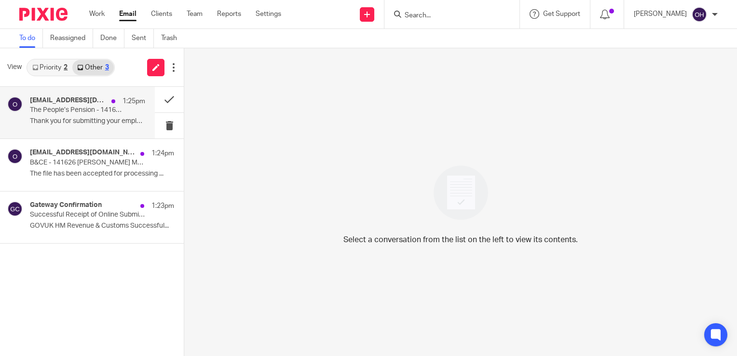
click at [107, 108] on p "The People’s Pension - 141626 [PERSON_NAME] MOTOR ENGINEERS LIMITED Staff Pens …" at bounding box center [76, 110] width 92 height 8
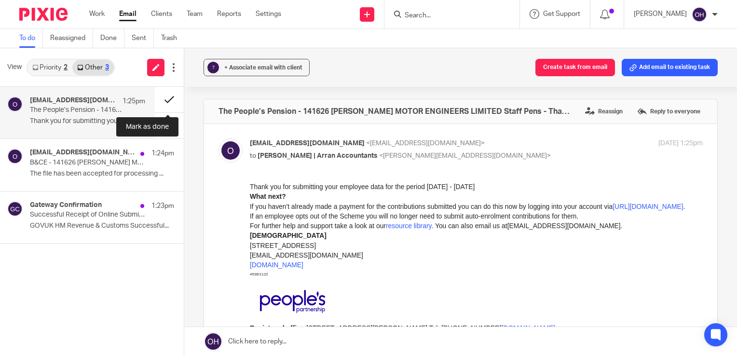
click at [164, 97] on button at bounding box center [169, 100] width 29 height 26
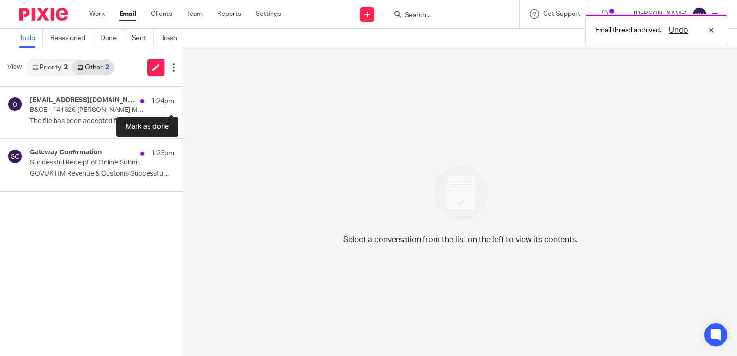
click at [184, 97] on button at bounding box center [188, 100] width 8 height 26
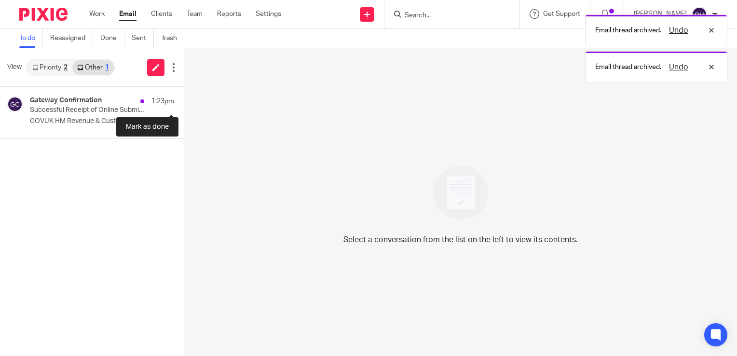
click at [184, 97] on button at bounding box center [188, 100] width 8 height 26
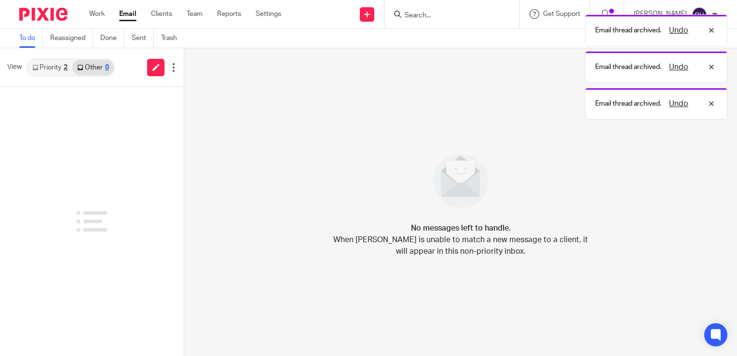
click at [47, 68] on link "Priority 2" at bounding box center [50, 67] width 45 height 15
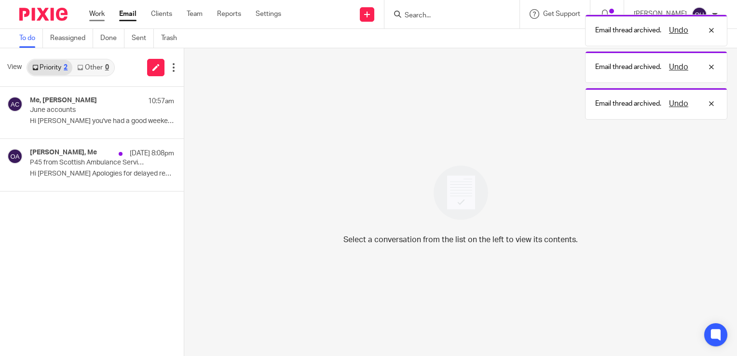
click at [96, 17] on link "Work" at bounding box center [96, 14] width 15 height 10
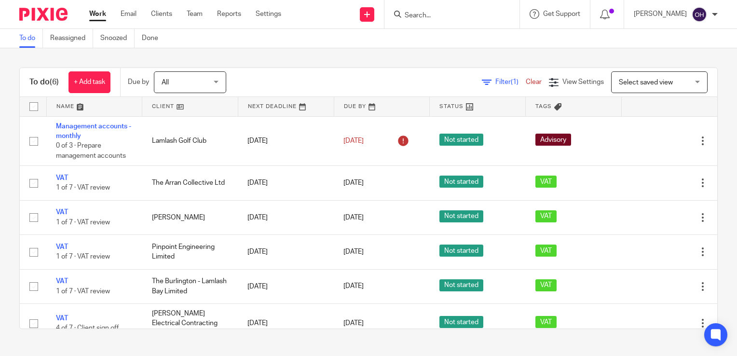
click at [135, 20] on div "Work Email Clients Team Reports Settings Work Email Clients Team Reports Settin…" at bounding box center [188, 14] width 216 height 28
click at [130, 12] on link "Email" at bounding box center [129, 14] width 16 height 10
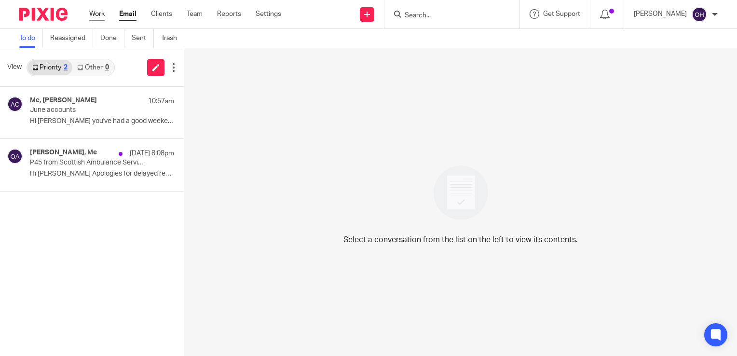
click at [101, 11] on link "Work" at bounding box center [96, 14] width 15 height 10
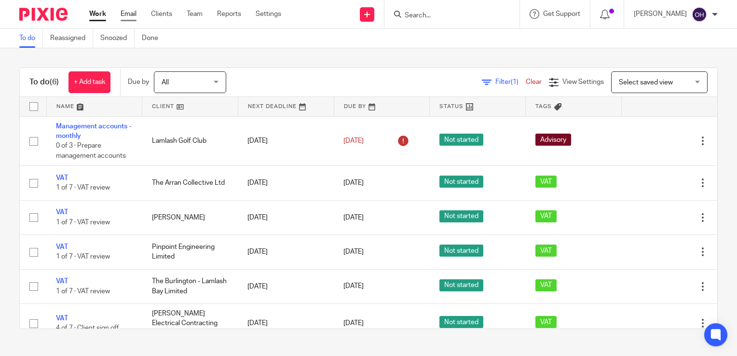
click at [131, 12] on link "Email" at bounding box center [129, 14] width 16 height 10
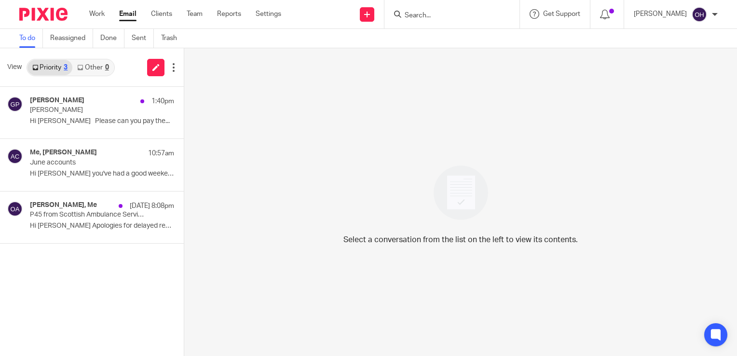
click at [93, 72] on link "Other 0" at bounding box center [92, 67] width 41 height 15
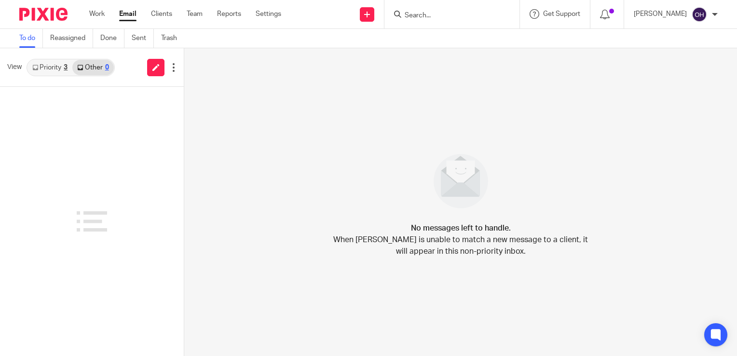
click at [56, 69] on link "Priority 3" at bounding box center [50, 67] width 45 height 15
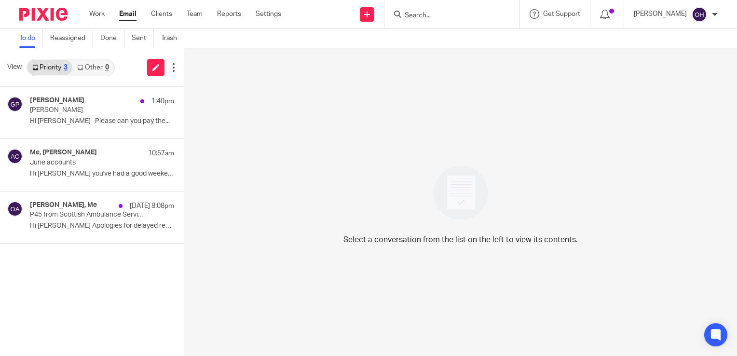
click at [434, 17] on input "Search" at bounding box center [447, 16] width 87 height 9
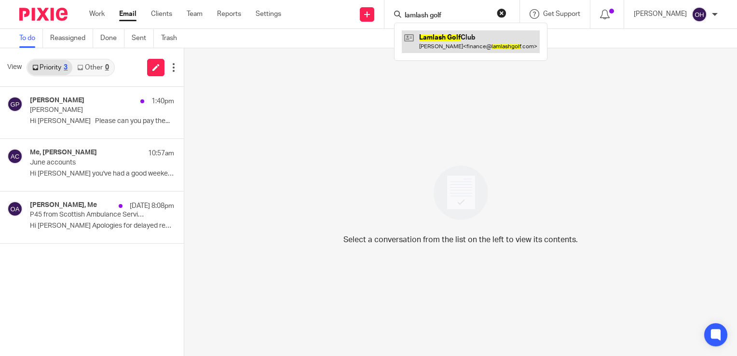
type input "lamlash golf"
click at [454, 35] on link at bounding box center [471, 41] width 138 height 22
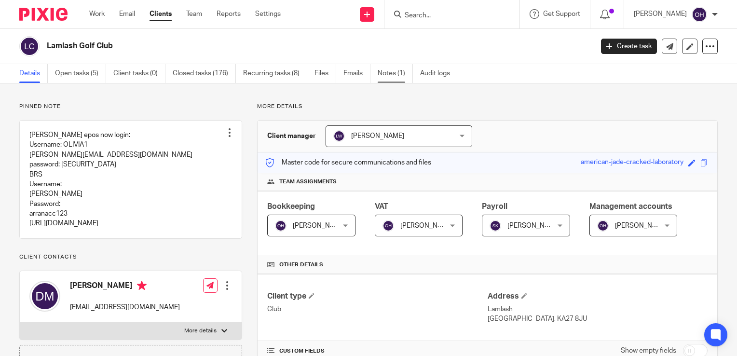
click at [380, 73] on link "Notes (1)" at bounding box center [395, 73] width 35 height 19
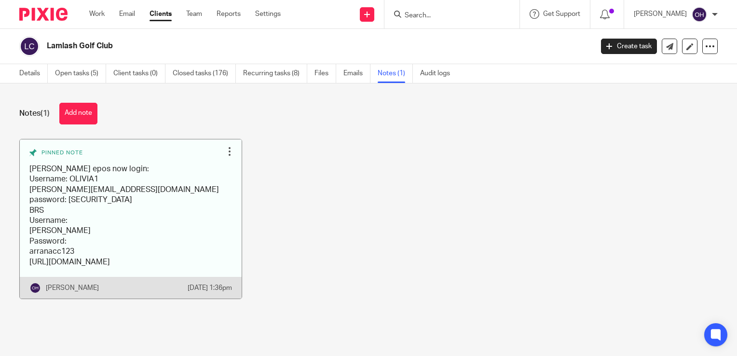
click at [96, 256] on link at bounding box center [131, 218] width 222 height 159
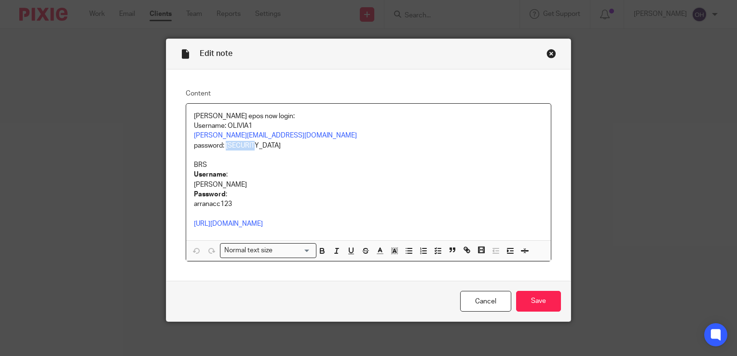
drag, startPoint x: 253, startPoint y: 143, endPoint x: 222, endPoint y: 146, distance: 31.0
click at [222, 146] on p "password: srixon24" at bounding box center [368, 146] width 349 height 10
copy p "srixon24"
click at [549, 52] on div "Close this dialog window" at bounding box center [552, 54] width 10 height 10
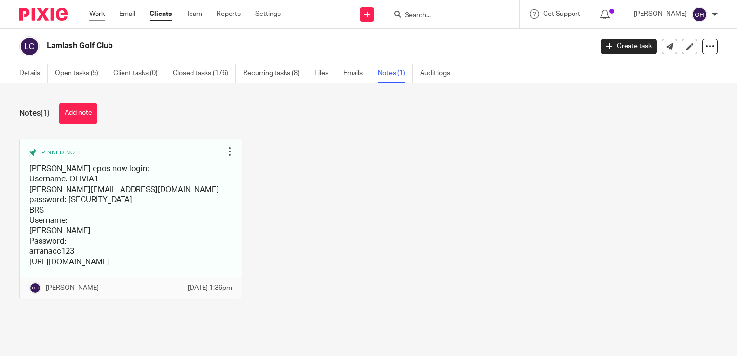
click at [100, 18] on link "Work" at bounding box center [96, 14] width 15 height 10
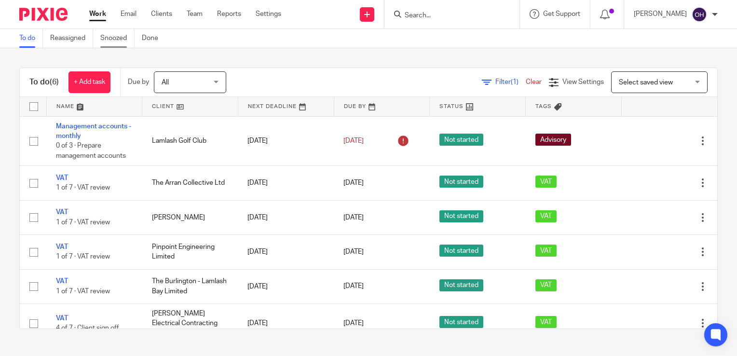
click at [108, 38] on link "Snoozed" at bounding box center [117, 38] width 34 height 19
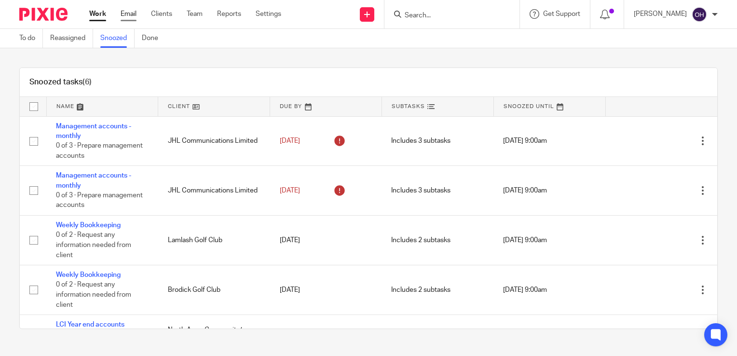
click at [134, 18] on link "Email" at bounding box center [129, 14] width 16 height 10
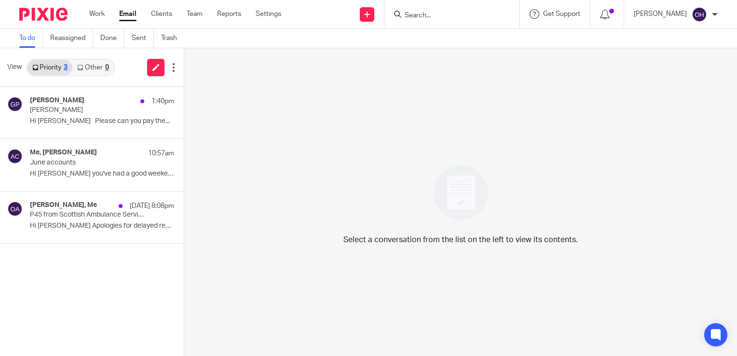
click at [420, 14] on input "Search" at bounding box center [447, 16] width 87 height 9
click at [423, 14] on input "Search" at bounding box center [447, 16] width 87 height 9
click at [434, 9] on form at bounding box center [455, 14] width 103 height 12
click at [431, 16] on input "Search" at bounding box center [447, 16] width 87 height 9
click at [436, 14] on input "Search" at bounding box center [447, 16] width 87 height 9
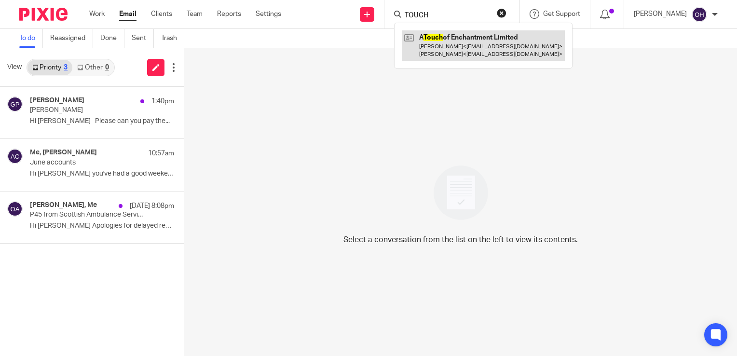
type input "TOUCH"
click at [445, 34] on link at bounding box center [483, 45] width 163 height 30
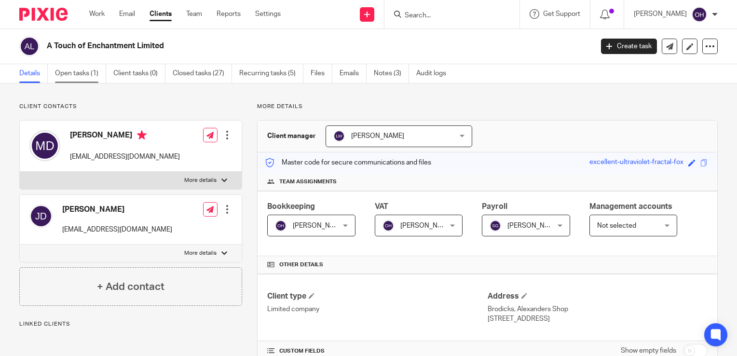
click at [75, 75] on link "Open tasks (1)" at bounding box center [80, 73] width 51 height 19
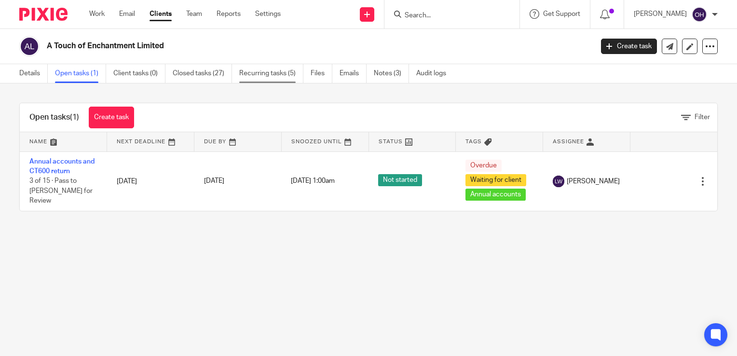
click at [257, 73] on link "Recurring tasks (5)" at bounding box center [271, 73] width 64 height 19
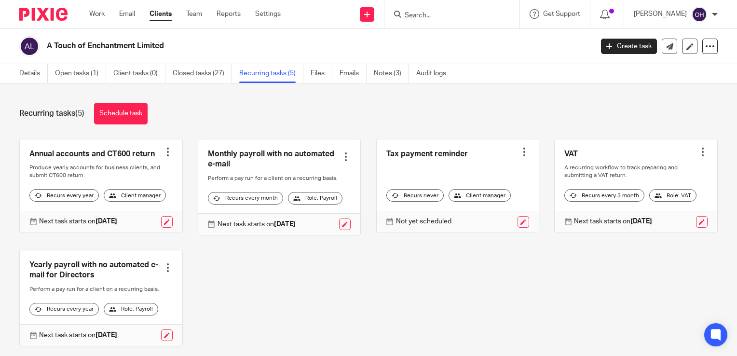
click at [296, 228] on strong "[DATE]" at bounding box center [285, 224] width 22 height 7
click at [339, 230] on link at bounding box center [345, 225] width 12 height 12
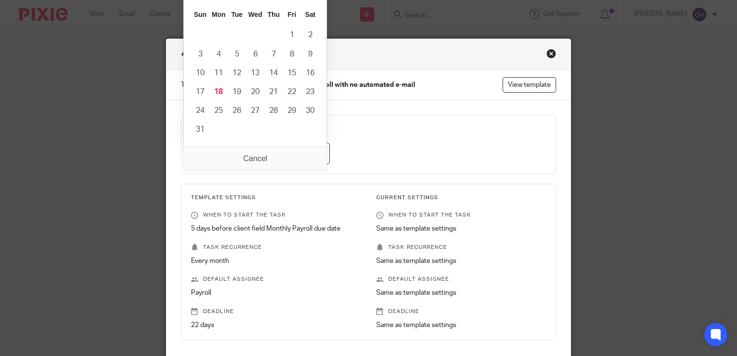
click at [313, 157] on input "2025-08-21" at bounding box center [260, 154] width 139 height 22
click at [322, 1] on div "August January February March April May June July August September October Nove…" at bounding box center [255, 56] width 143 height 180
click at [325, 0] on div "August January February March April May June July August September October Nove…" at bounding box center [255, 56] width 143 height 180
click at [327, 3] on div "August January February March April May June July August September October Nove…" at bounding box center [255, 56] width 143 height 180
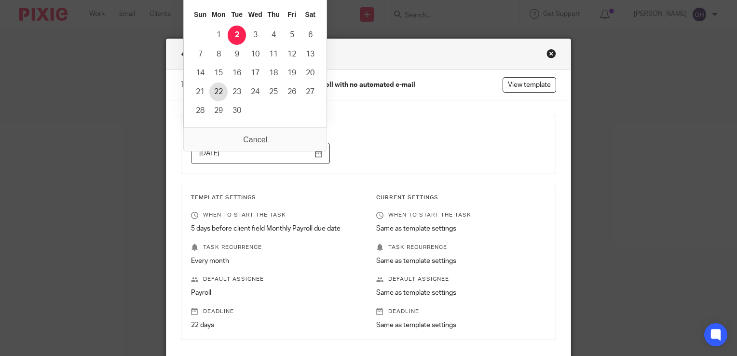
type input "2025-09-22"
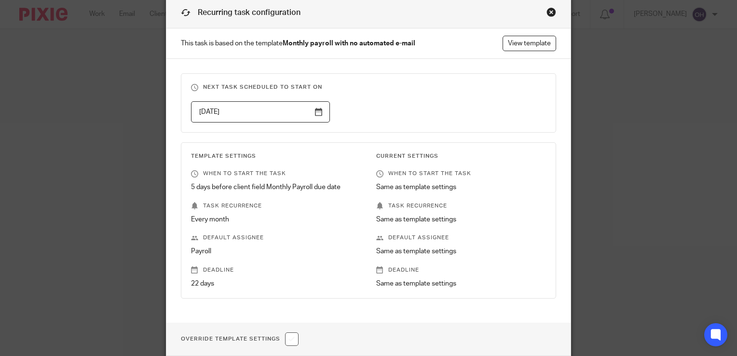
scroll to position [120, 0]
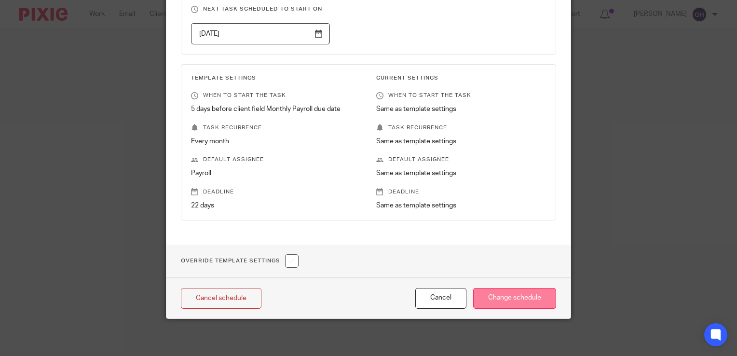
click at [499, 295] on input "Change schedule" at bounding box center [514, 298] width 83 height 21
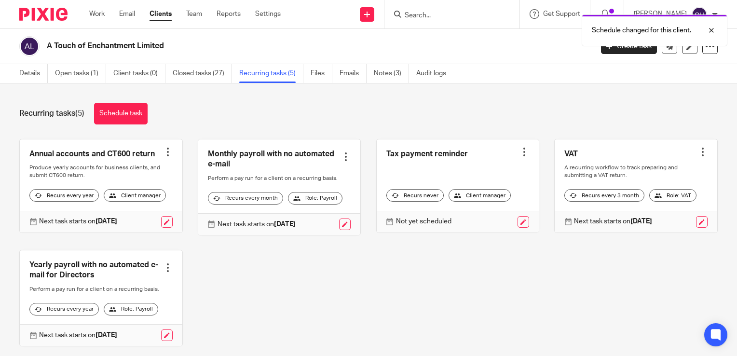
click at [245, 109] on div "Recurring tasks (5) Schedule task" at bounding box center [368, 114] width 699 height 22
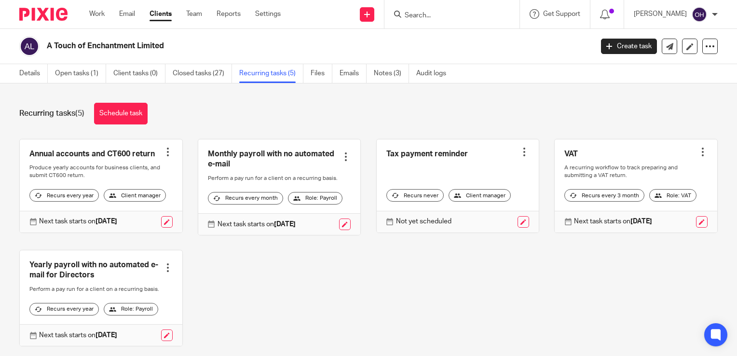
click at [441, 11] on form at bounding box center [455, 14] width 103 height 12
click at [438, 16] on input "Search" at bounding box center [447, 16] width 87 height 9
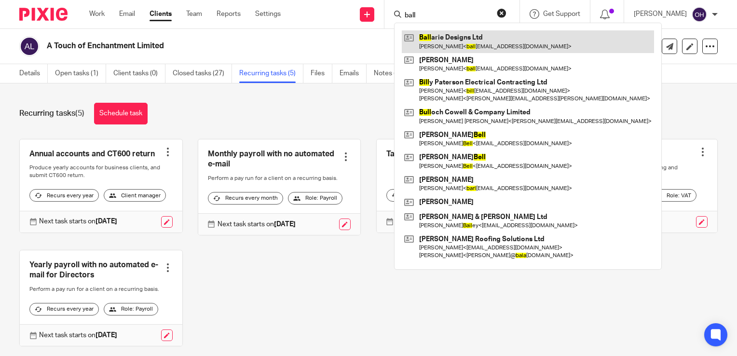
type input "ball"
click at [441, 32] on link at bounding box center [528, 41] width 252 height 22
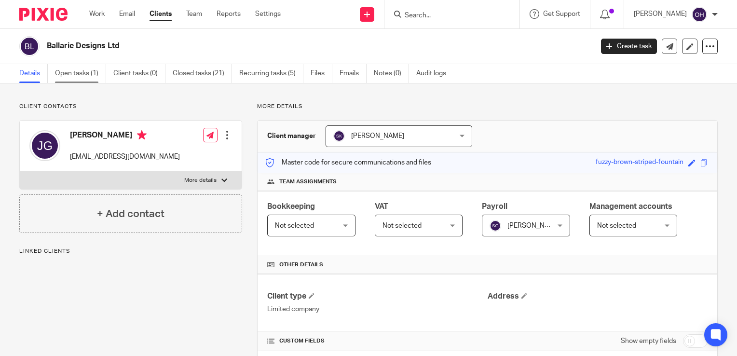
click at [78, 82] on link "Open tasks (1)" at bounding box center [80, 73] width 51 height 19
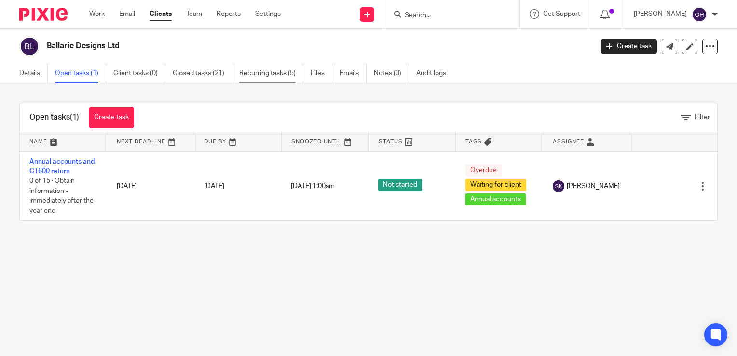
click at [284, 70] on link "Recurring tasks (5)" at bounding box center [271, 73] width 64 height 19
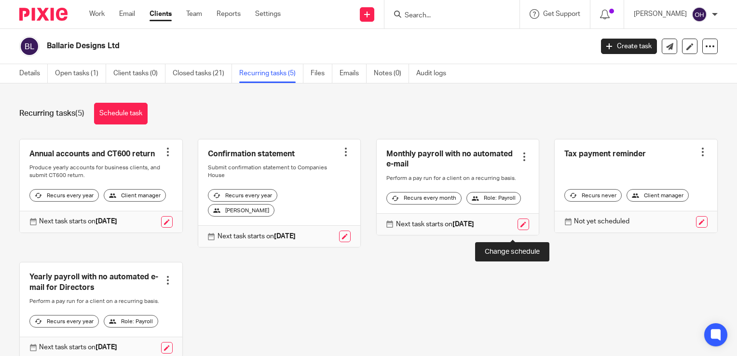
click at [518, 230] on link at bounding box center [524, 225] width 12 height 12
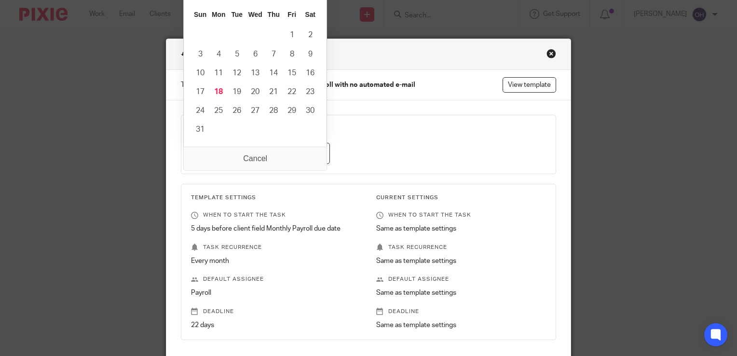
click at [318, 152] on input "[DATE]" at bounding box center [260, 154] width 139 height 22
type input "[DATE]"
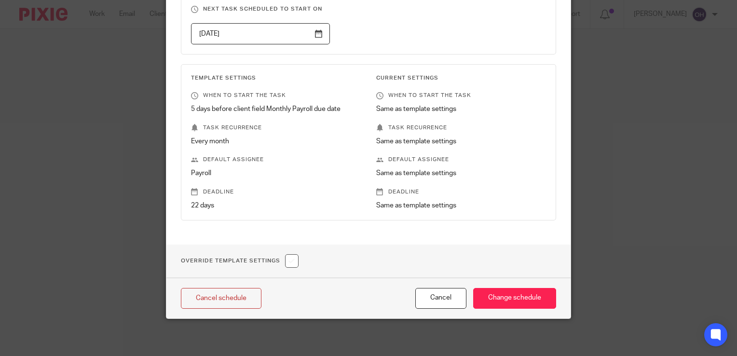
scroll to position [120, 0]
click at [482, 290] on input "Change schedule" at bounding box center [514, 298] width 83 height 21
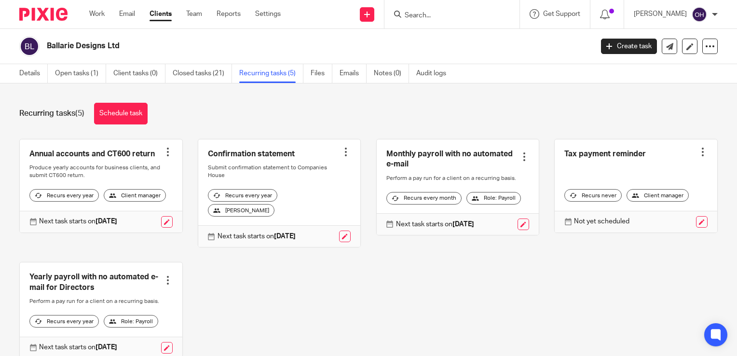
click at [452, 23] on div at bounding box center [452, 14] width 135 height 28
click at [450, 15] on input "Search" at bounding box center [447, 16] width 87 height 9
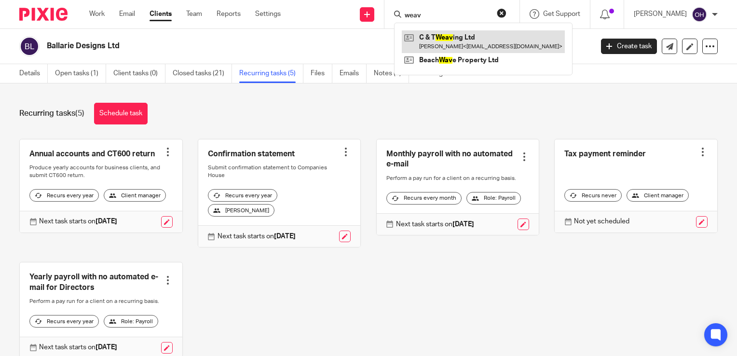
type input "weav"
click at [449, 39] on link at bounding box center [483, 41] width 163 height 22
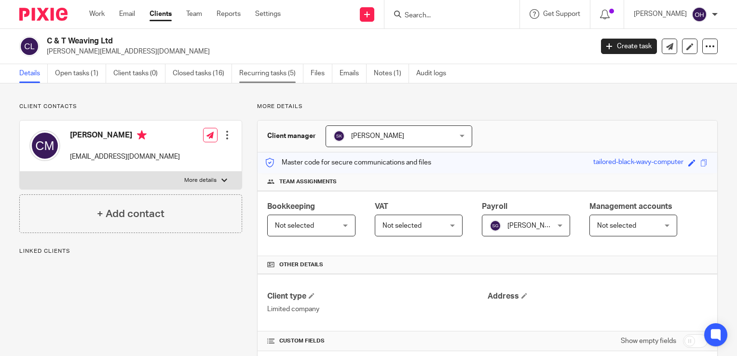
click at [293, 76] on link "Recurring tasks (5)" at bounding box center [271, 73] width 64 height 19
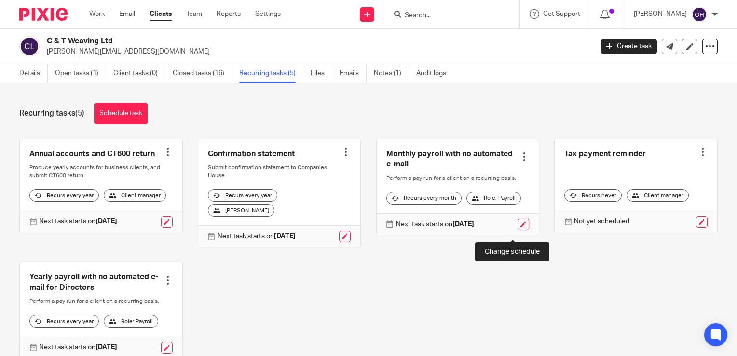
click at [518, 228] on link at bounding box center [524, 225] width 12 height 12
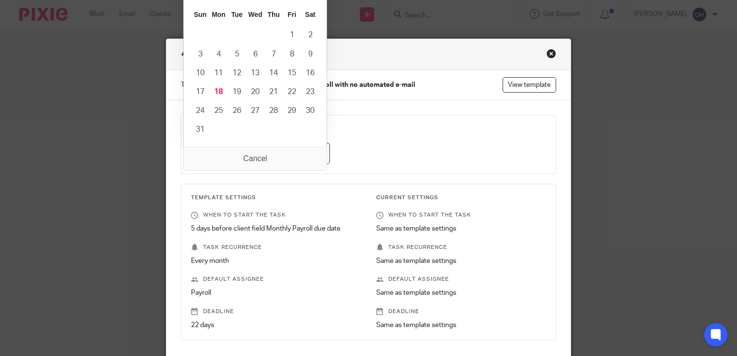
click at [317, 156] on input "2025-08-24" at bounding box center [260, 154] width 139 height 22
type input "2025-09-22"
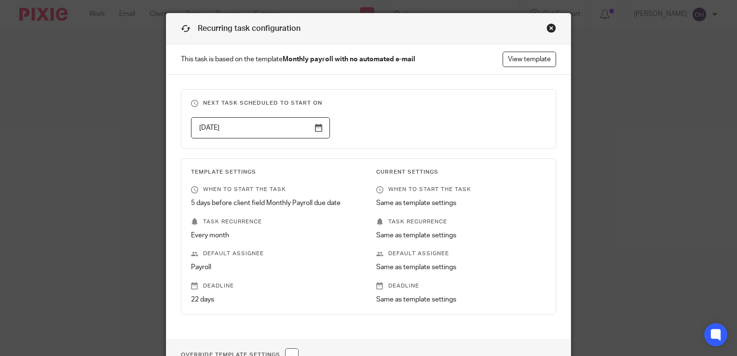
scroll to position [120, 0]
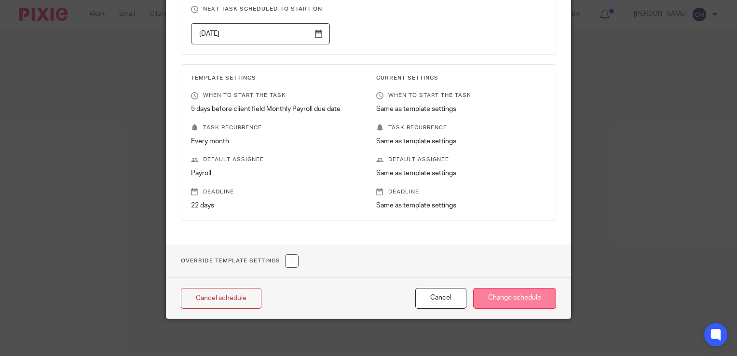
click at [508, 300] on input "Change schedule" at bounding box center [514, 298] width 83 height 21
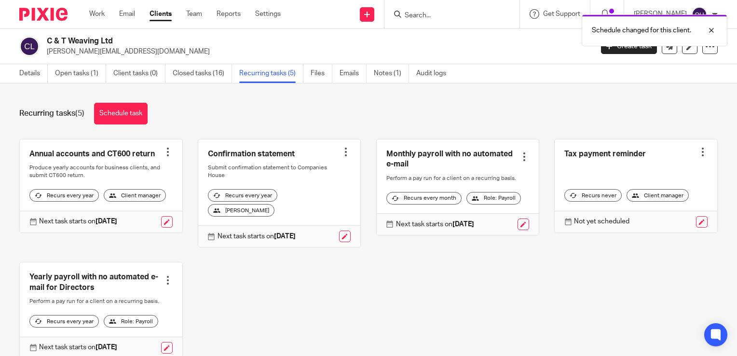
click at [354, 120] on div "Recurring tasks (5) Schedule task" at bounding box center [368, 114] width 699 height 22
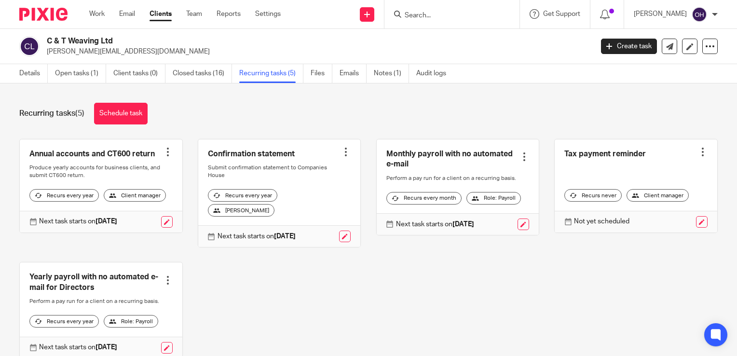
click at [453, 10] on div at bounding box center [452, 14] width 135 height 28
click at [450, 14] on input "Search" at bounding box center [447, 16] width 87 height 9
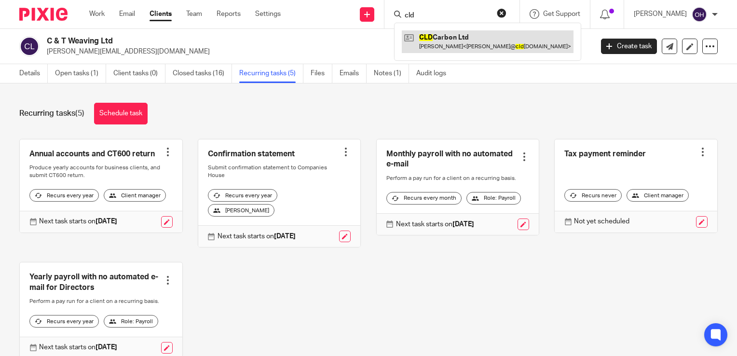
type input "cld"
click at [451, 33] on link at bounding box center [488, 41] width 172 height 22
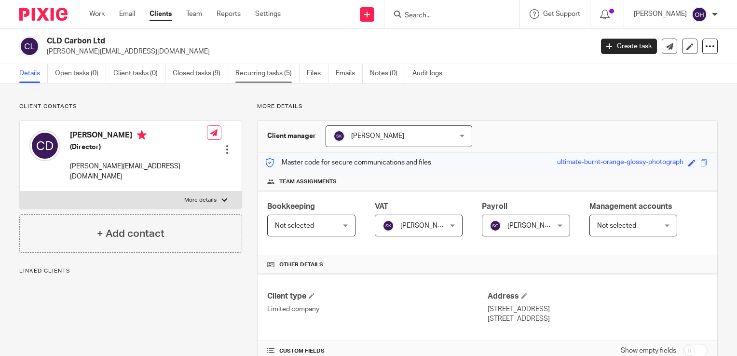
click at [272, 71] on link "Recurring tasks (5)" at bounding box center [267, 73] width 64 height 19
click at [275, 77] on link "Recurring tasks (5)" at bounding box center [267, 73] width 64 height 19
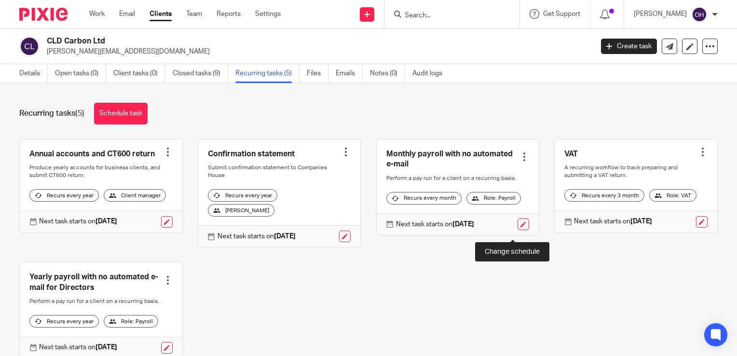
drag, startPoint x: 510, startPoint y: 231, endPoint x: 503, endPoint y: 225, distance: 9.2
click at [518, 230] on link at bounding box center [524, 225] width 12 height 12
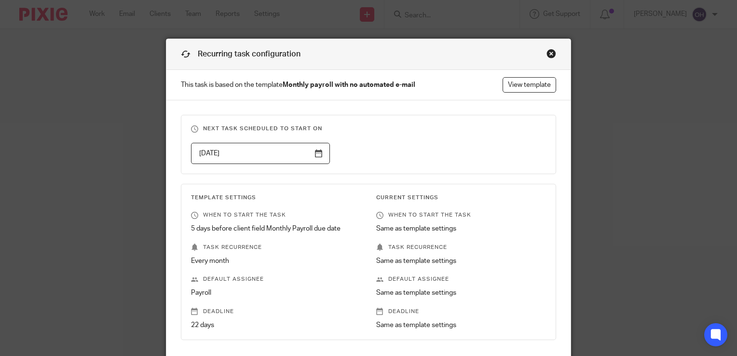
click at [315, 150] on input "[DATE]" at bounding box center [260, 154] width 139 height 22
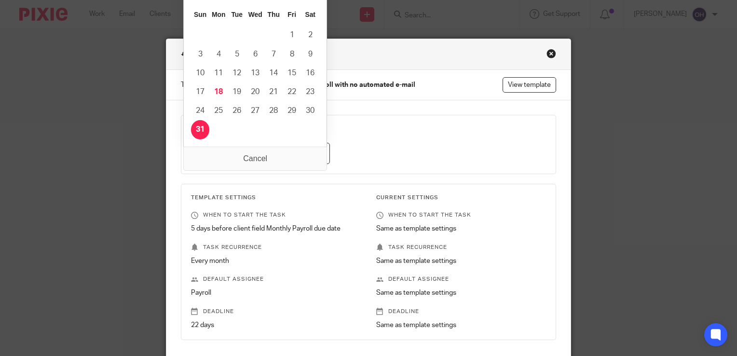
click at [309, 149] on input "[DATE]" at bounding box center [260, 154] width 139 height 22
type input "[DATE]"
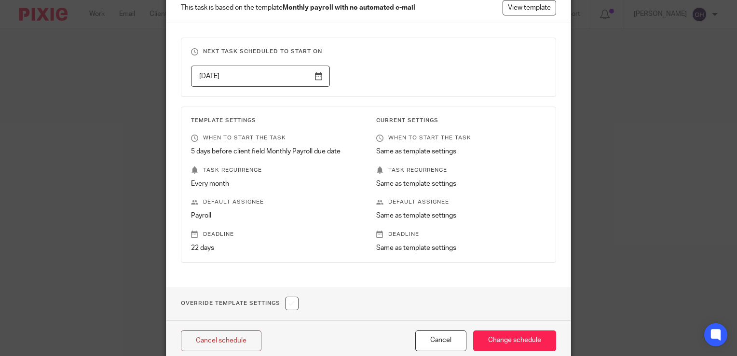
scroll to position [120, 0]
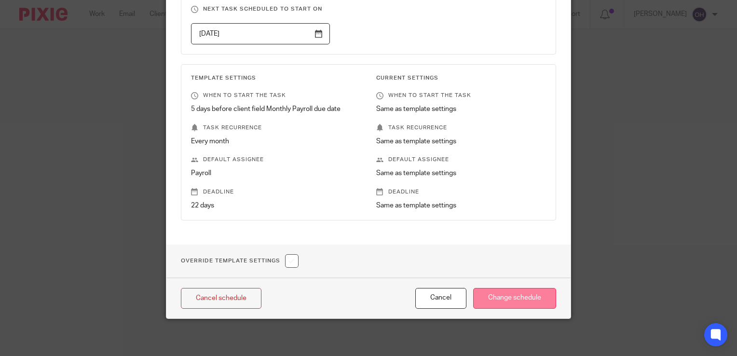
click at [510, 289] on input "Change schedule" at bounding box center [514, 298] width 83 height 21
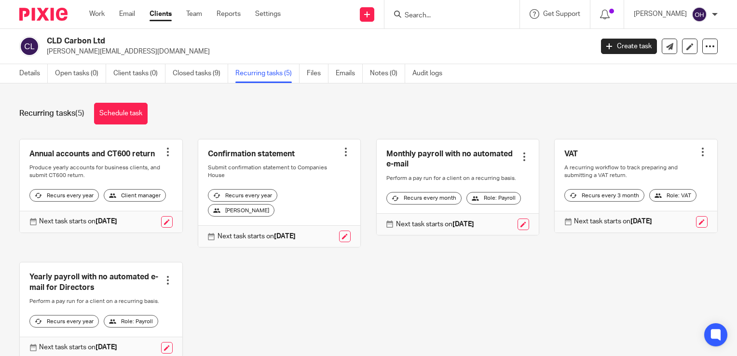
click at [426, 17] on input "Search" at bounding box center [447, 16] width 87 height 9
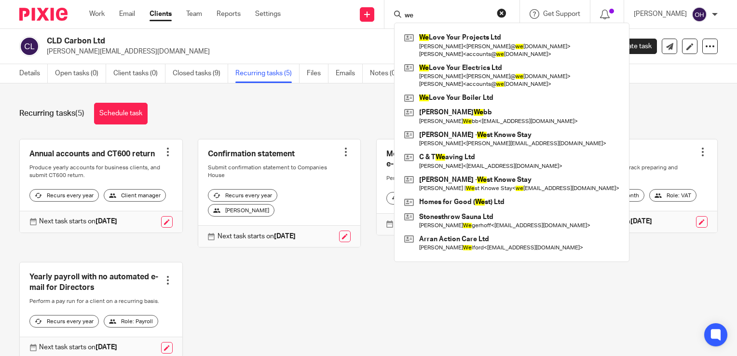
type input "w"
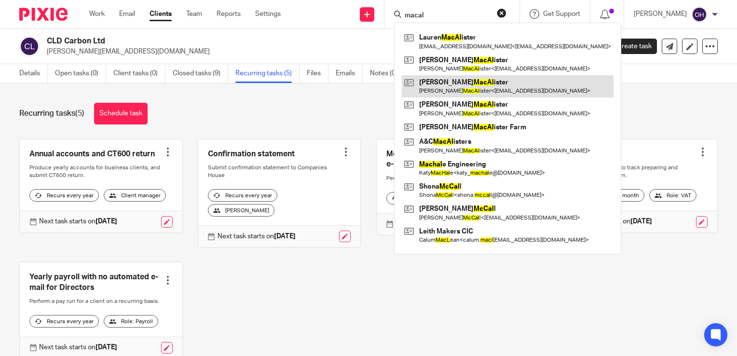
type input "macal"
click at [457, 86] on link at bounding box center [508, 86] width 212 height 22
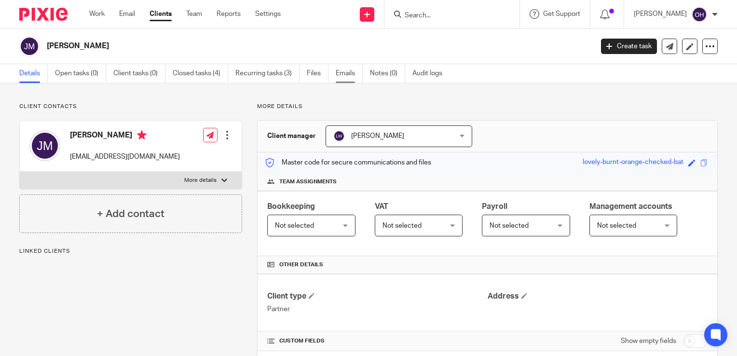
click at [340, 70] on link "Emails" at bounding box center [349, 73] width 27 height 19
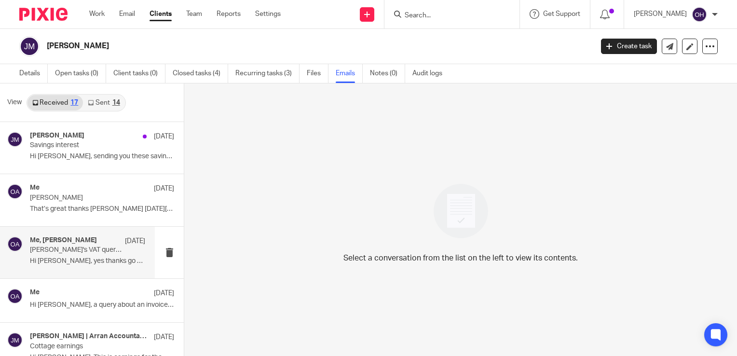
click at [64, 263] on p "Hi [PERSON_NAME], yes thanks go ahead with the VAT..." at bounding box center [87, 261] width 115 height 8
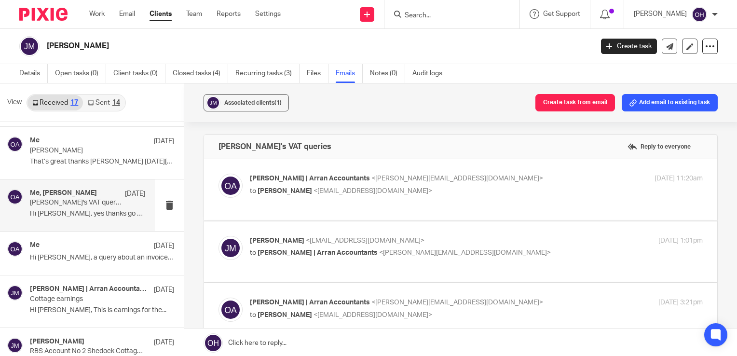
scroll to position [48, 0]
click at [523, 183] on p "[PERSON_NAME] | Arran Accountants <[PERSON_NAME][EMAIL_ADDRESS][DOMAIN_NAME]>" at bounding box center [401, 179] width 302 height 10
checkbox input "true"
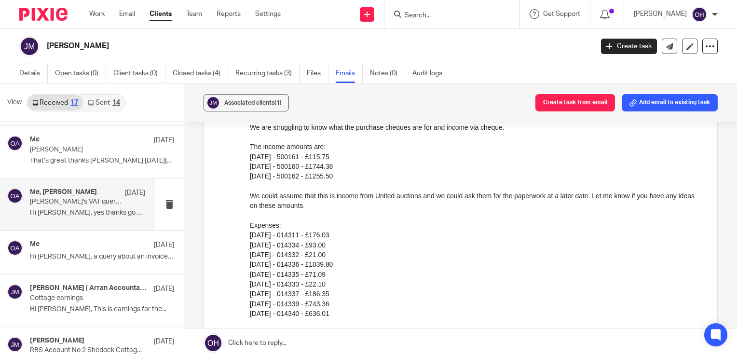
scroll to position [145, 0]
click at [102, 163] on p "That’s great thanks Olivia On Tue, 17 Jun..." at bounding box center [87, 161] width 115 height 8
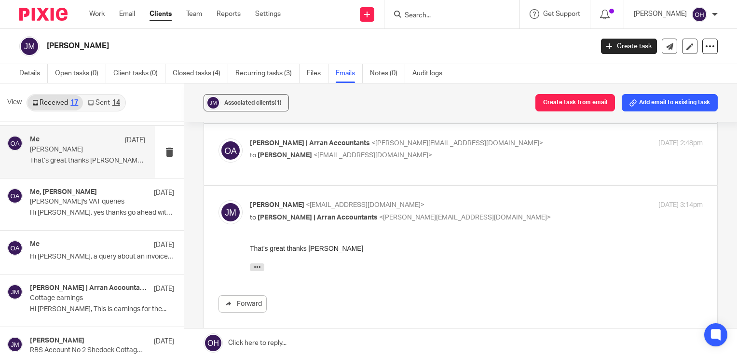
scroll to position [96, 0]
click at [519, 157] on p "to Janis Macalister <janismacalister@gmail.com>" at bounding box center [401, 157] width 302 height 10
checkbox input "true"
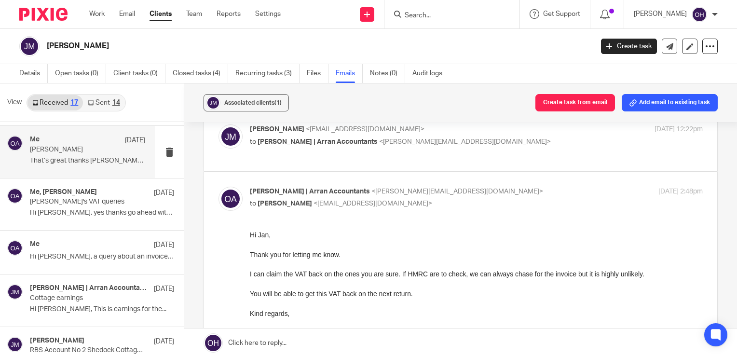
scroll to position [48, 0]
click at [512, 153] on div "Janis Macalister <janismacalister@gmail.com> to Olivia | Arran Accountants <oli…" at bounding box center [461, 141] width 484 height 32
click at [508, 150] on div "Janis Macalister <janismacalister@gmail.com> to Olivia | Arran Accountants <oli…" at bounding box center [461, 141] width 484 height 32
click at [499, 143] on p "to Olivia | Arran Accountants <olivia@arranaccountants.co.uk>" at bounding box center [401, 143] width 302 height 10
checkbox input "true"
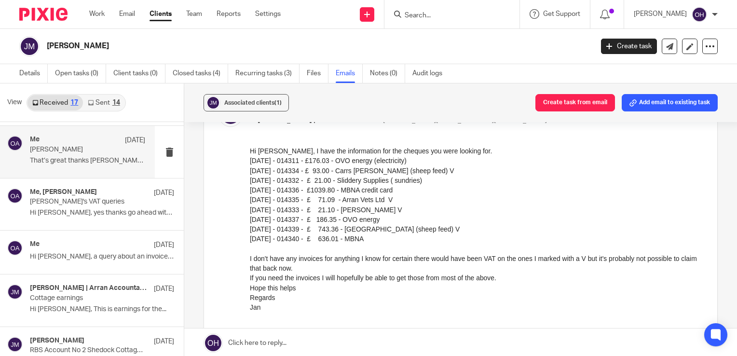
scroll to position [96, 0]
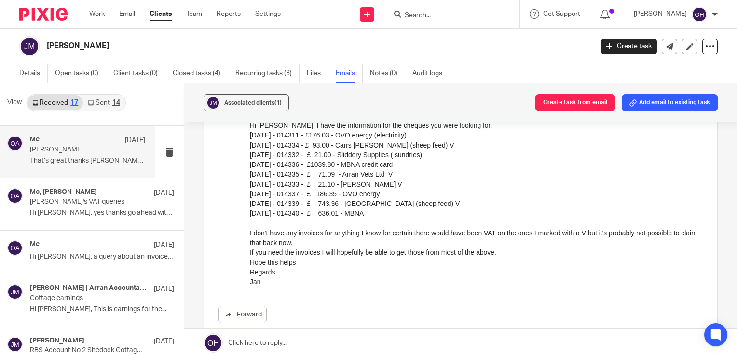
click at [444, 16] on input "Search" at bounding box center [447, 16] width 87 height 9
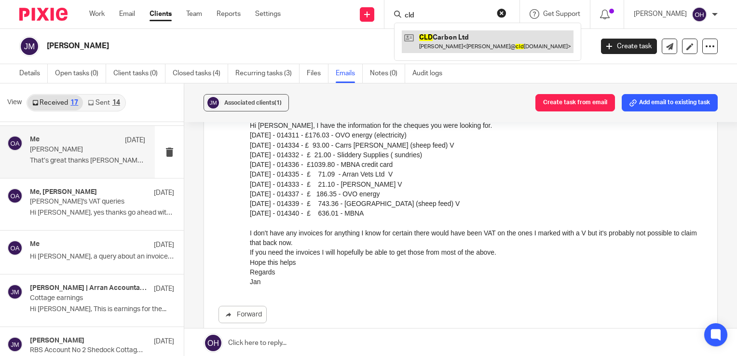
type input "cld"
click at [447, 38] on link at bounding box center [488, 41] width 172 height 22
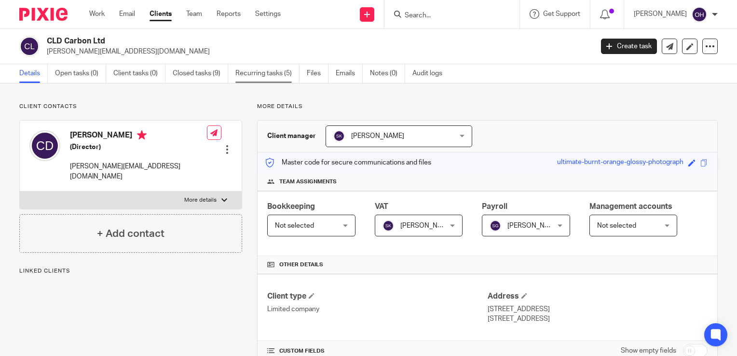
click at [286, 74] on link "Recurring tasks (5)" at bounding box center [267, 73] width 64 height 19
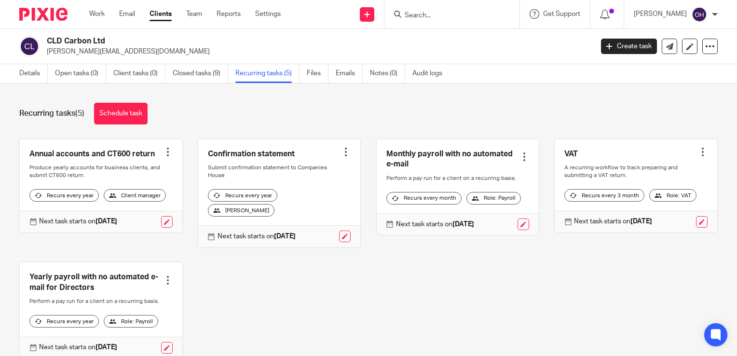
click at [447, 11] on form at bounding box center [455, 14] width 103 height 12
click at [447, 12] on input "Search" at bounding box center [447, 16] width 87 height 9
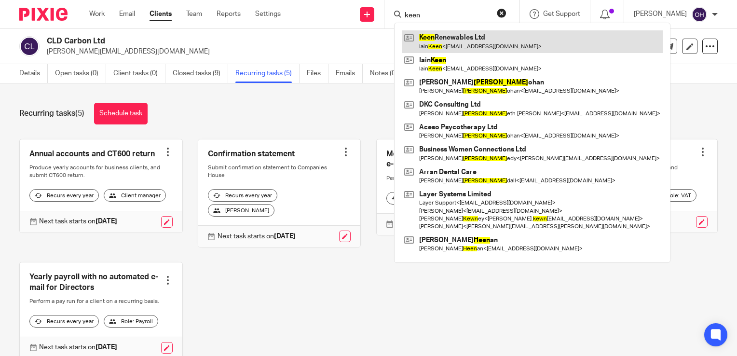
type input "keen"
click at [457, 33] on link at bounding box center [532, 41] width 261 height 22
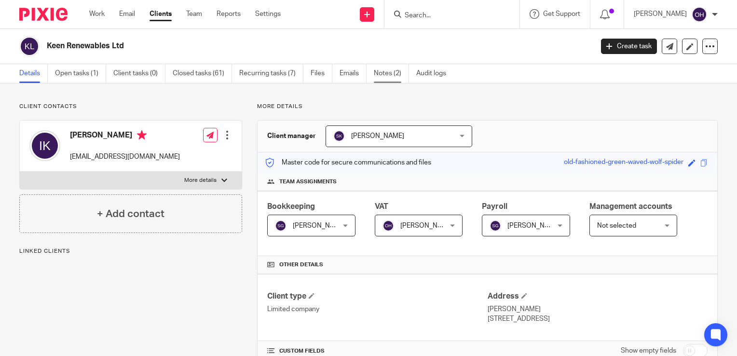
click at [380, 79] on link "Notes (2)" at bounding box center [391, 73] width 35 height 19
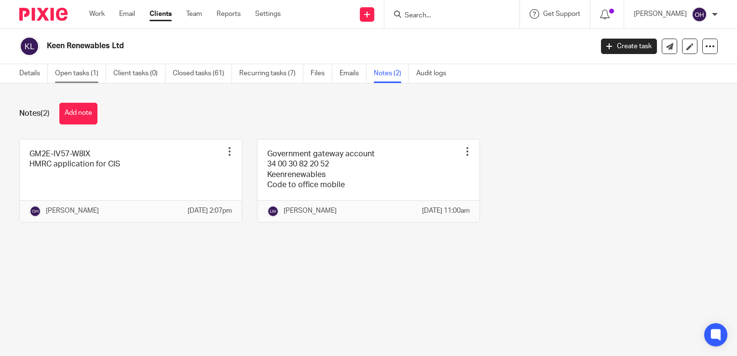
click at [61, 82] on link "Open tasks (1)" at bounding box center [80, 73] width 51 height 19
click at [62, 78] on link "Open tasks (1)" at bounding box center [80, 73] width 51 height 19
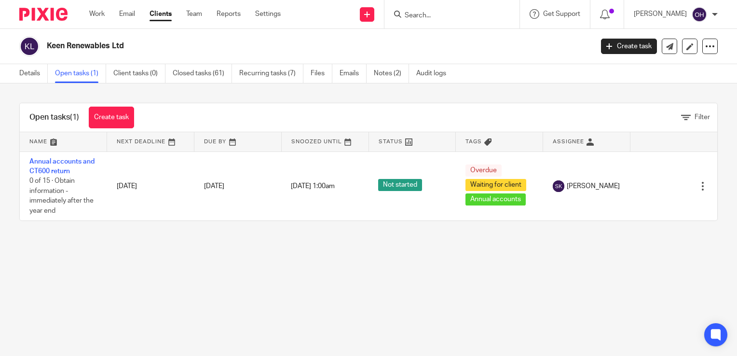
click at [275, 72] on link "Recurring tasks (7)" at bounding box center [271, 73] width 64 height 19
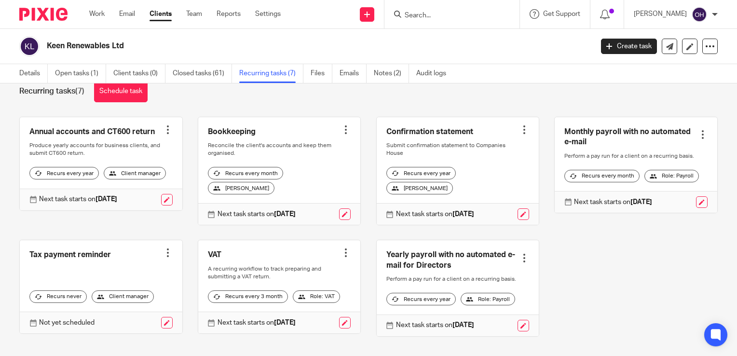
scroll to position [48, 0]
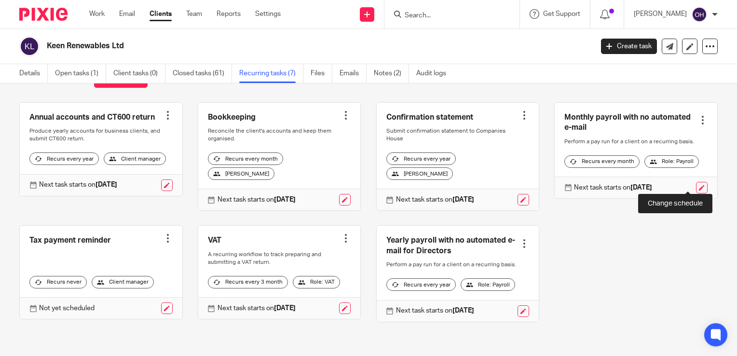
click at [696, 182] on link at bounding box center [702, 188] width 12 height 12
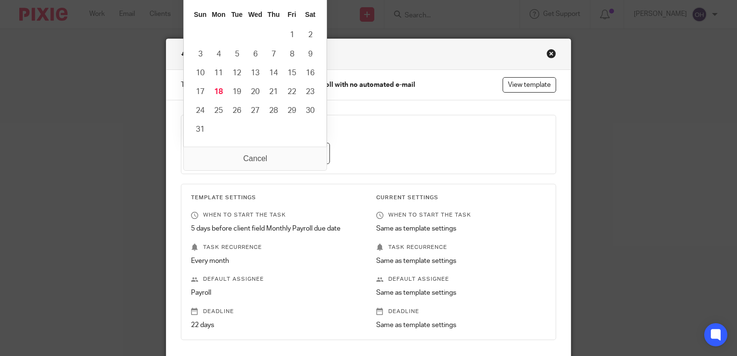
click at [314, 157] on input "[DATE]" at bounding box center [260, 154] width 139 height 22
click at [210, 150] on input "[DATE]" at bounding box center [260, 154] width 139 height 22
type input "[DATE]"
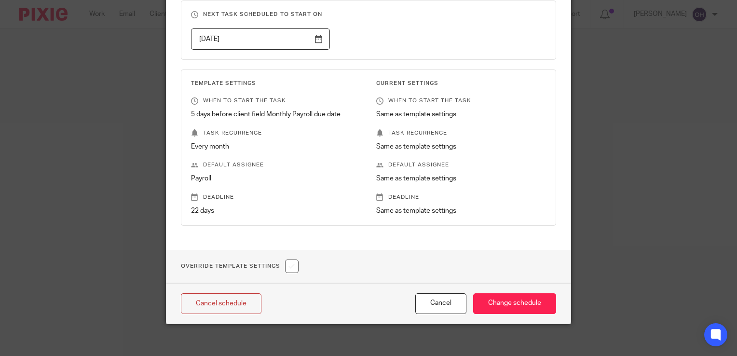
scroll to position [120, 0]
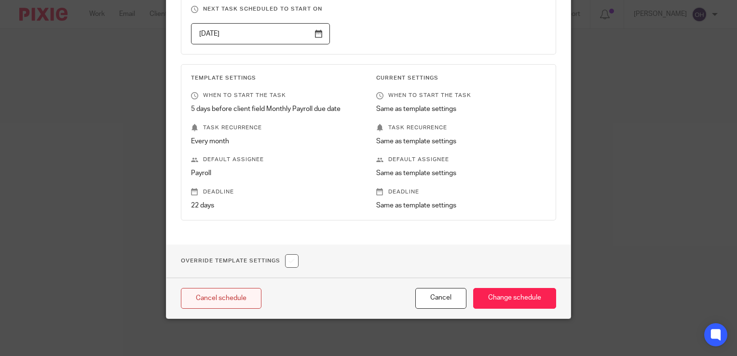
drag, startPoint x: 532, startPoint y: 290, endPoint x: 221, endPoint y: 291, distance: 311.2
click at [532, 290] on input "Change schedule" at bounding box center [514, 298] width 83 height 21
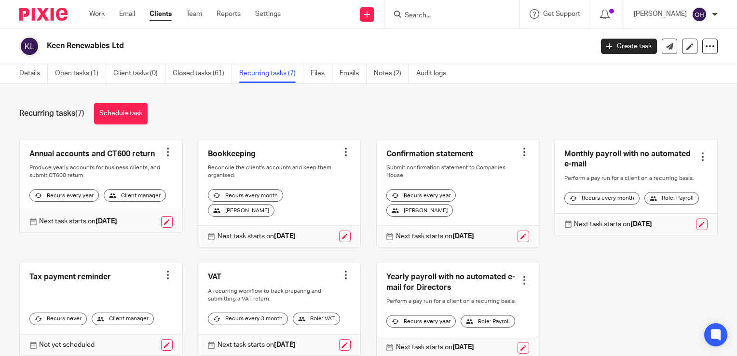
click at [456, 10] on form at bounding box center [455, 14] width 103 height 12
click at [452, 14] on input "Search" at bounding box center [447, 16] width 87 height 9
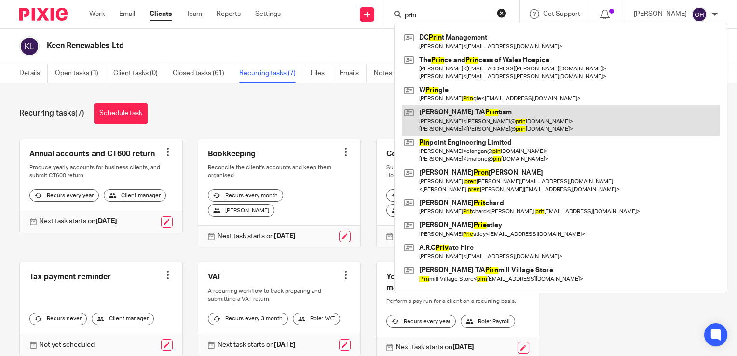
type input "prin"
click at [449, 122] on link at bounding box center [561, 120] width 318 height 30
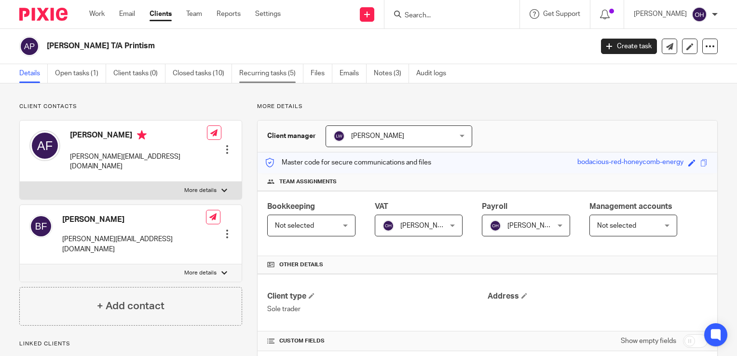
click at [274, 76] on link "Recurring tasks (5)" at bounding box center [271, 73] width 64 height 19
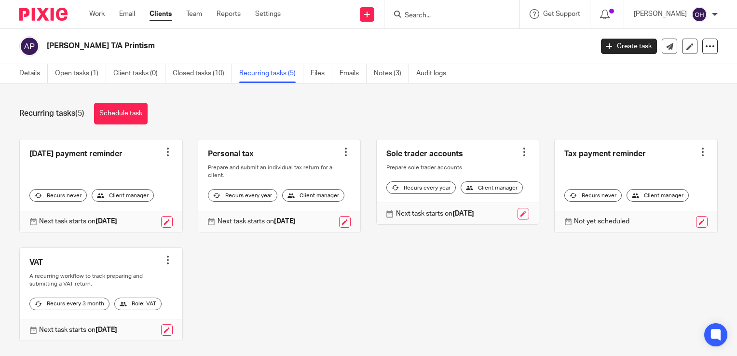
click at [448, 12] on input "Search" at bounding box center [447, 16] width 87 height 9
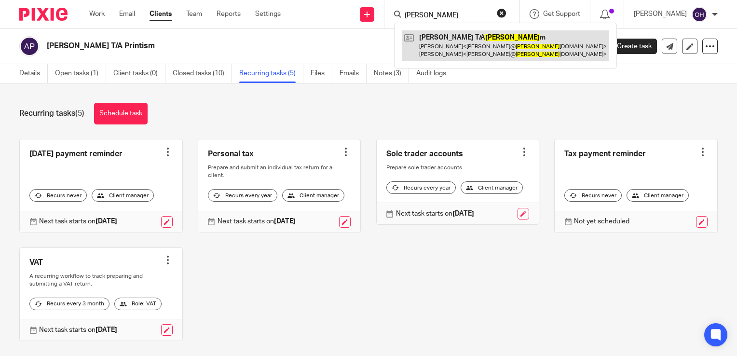
type input "[PERSON_NAME]"
click at [452, 40] on link at bounding box center [505, 45] width 207 height 30
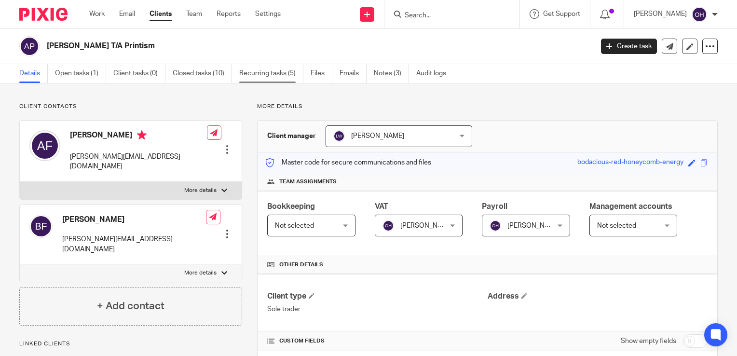
click at [280, 69] on link "Recurring tasks (5)" at bounding box center [271, 73] width 64 height 19
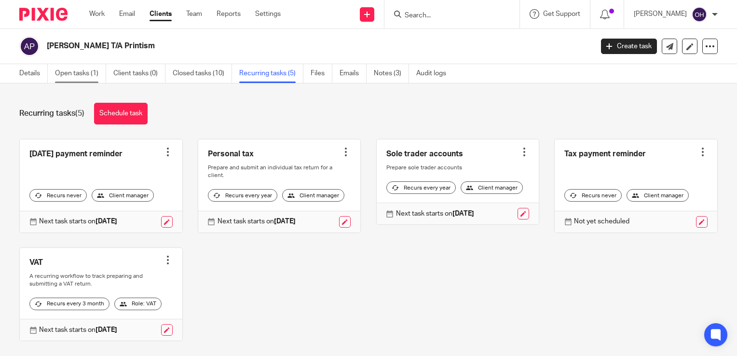
click at [89, 75] on link "Open tasks (1)" at bounding box center [80, 73] width 51 height 19
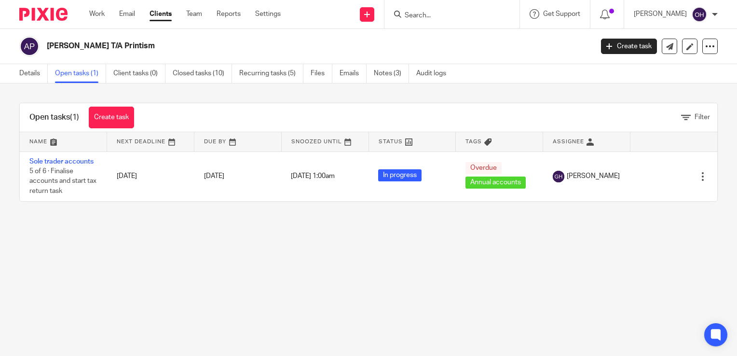
click at [446, 17] on input "Search" at bounding box center [447, 16] width 87 height 9
click at [156, 13] on link "Clients" at bounding box center [161, 14] width 22 height 10
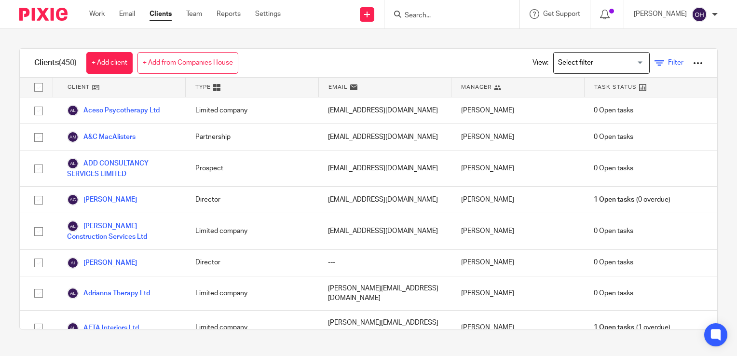
click at [655, 64] on link "Filter" at bounding box center [669, 63] width 29 height 10
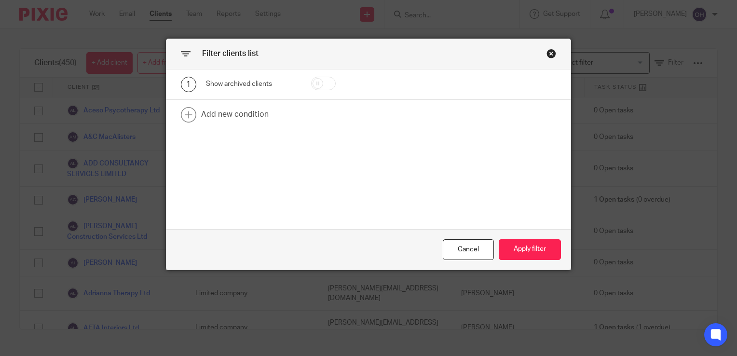
click at [320, 85] on input "checkbox" at bounding box center [323, 84] width 25 height 14
checkbox input "true"
click at [525, 249] on button "Apply filter" at bounding box center [530, 249] width 62 height 21
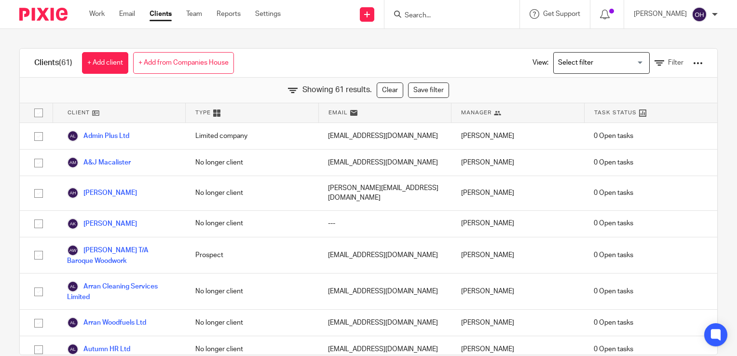
click at [87, 114] on span "Client" at bounding box center [79, 113] width 22 height 8
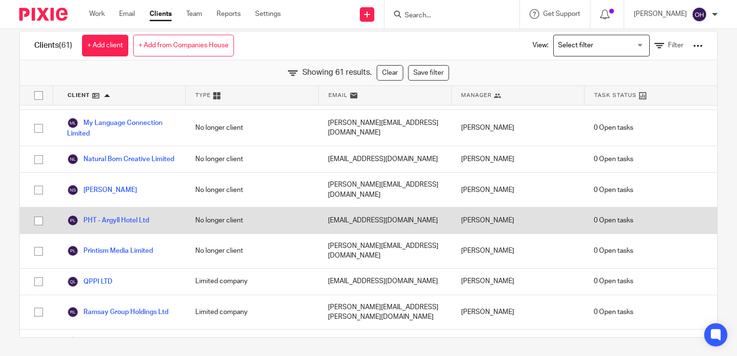
scroll to position [956, 0]
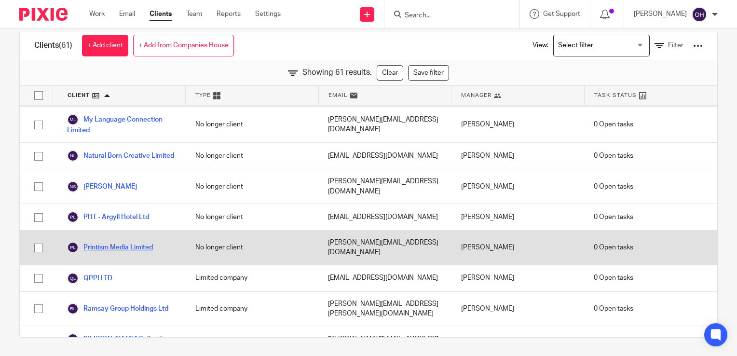
click at [131, 242] on link "Printism Media Limited" at bounding box center [110, 248] width 86 height 12
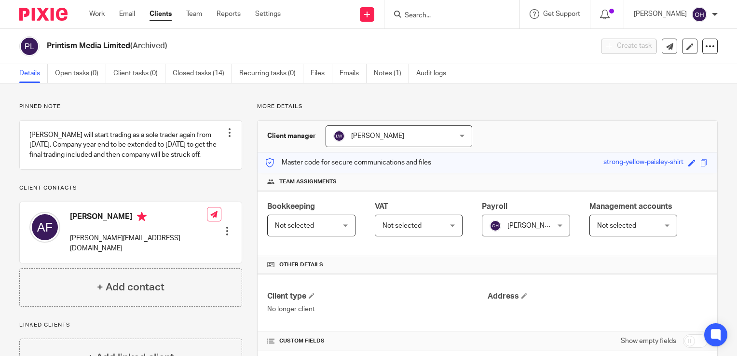
click at [450, 21] on div at bounding box center [452, 14] width 135 height 28
click at [439, 16] on input "Search" at bounding box center [447, 16] width 87 height 9
click at [470, 16] on input "Search" at bounding box center [447, 16] width 87 height 9
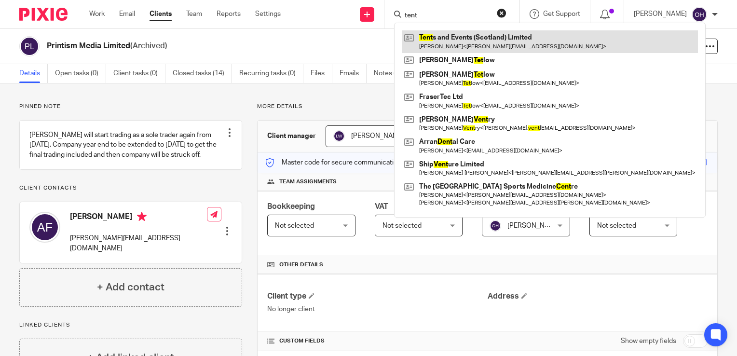
type input "tent"
click at [494, 39] on link at bounding box center [550, 41] width 296 height 22
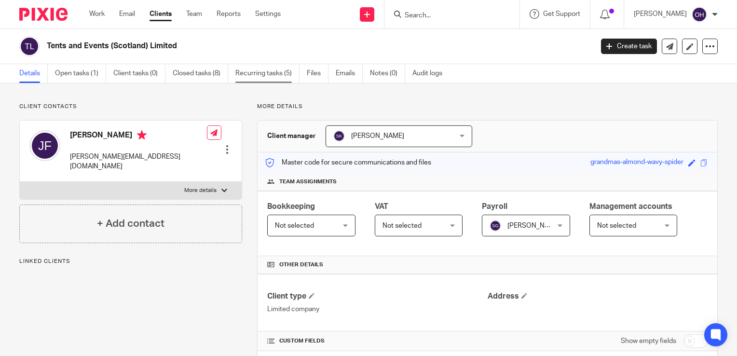
click at [269, 75] on link "Recurring tasks (5)" at bounding box center [267, 73] width 64 height 19
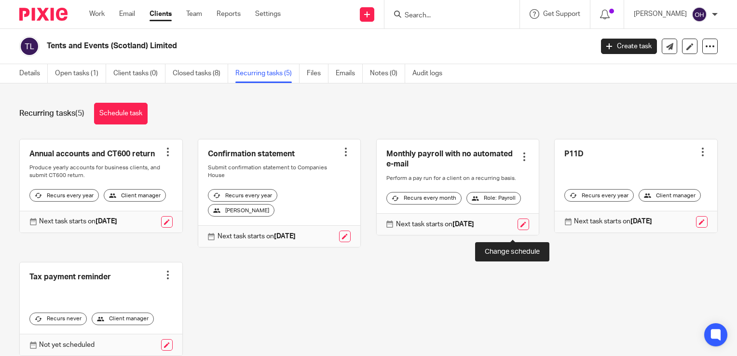
click at [518, 230] on link at bounding box center [524, 225] width 12 height 12
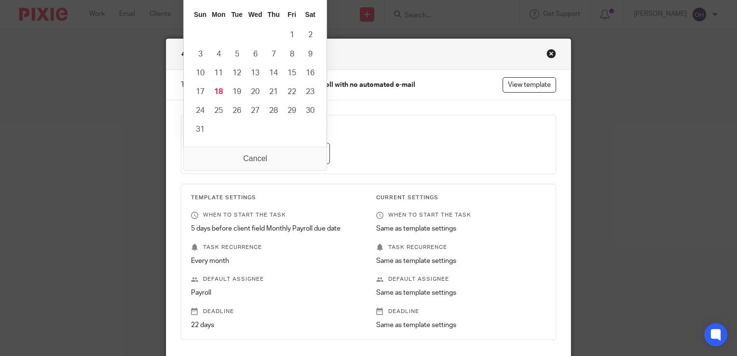
click at [318, 159] on input "2025-08-23" at bounding box center [260, 154] width 139 height 22
type input "2025-09-22"
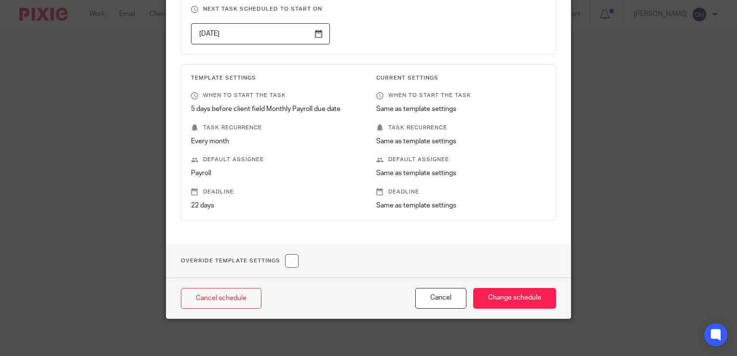
scroll to position [120, 0]
click at [500, 291] on input "Change schedule" at bounding box center [514, 298] width 83 height 21
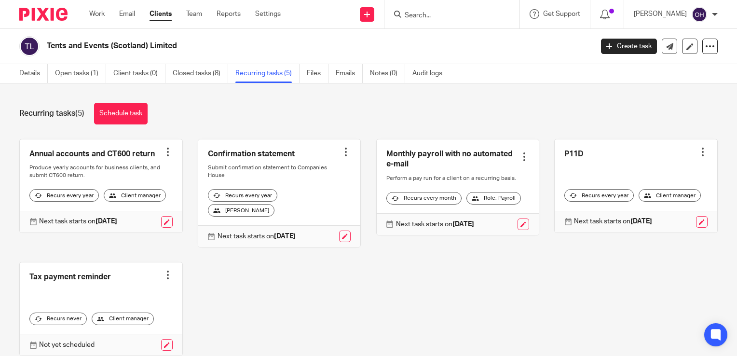
click at [454, 18] on input "Search" at bounding box center [447, 16] width 87 height 9
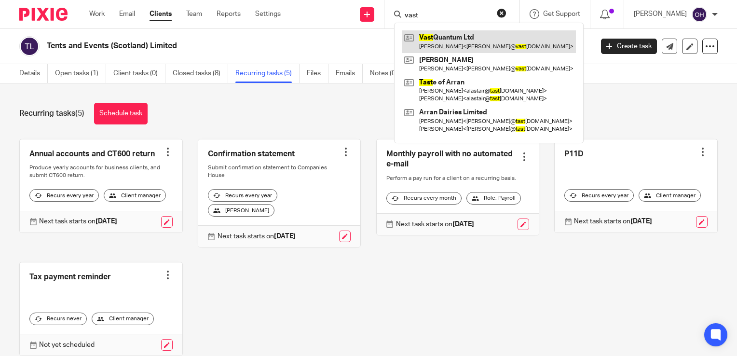
type input "vast"
click at [463, 43] on link at bounding box center [489, 41] width 174 height 22
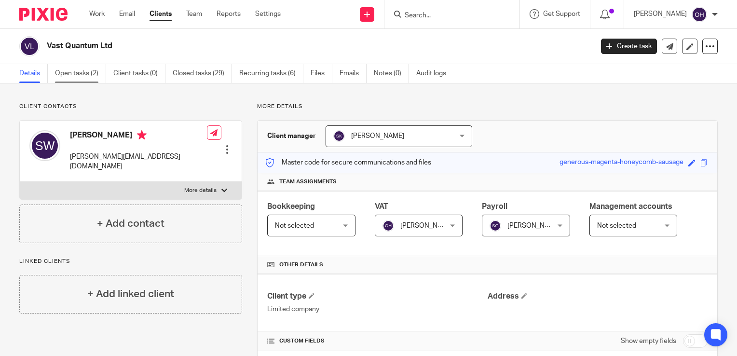
click at [71, 71] on link "Open tasks (2)" at bounding box center [80, 73] width 51 height 19
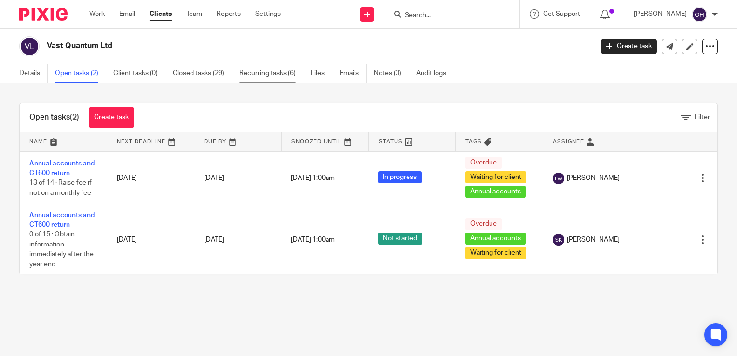
click at [280, 76] on link "Recurring tasks (6)" at bounding box center [271, 73] width 64 height 19
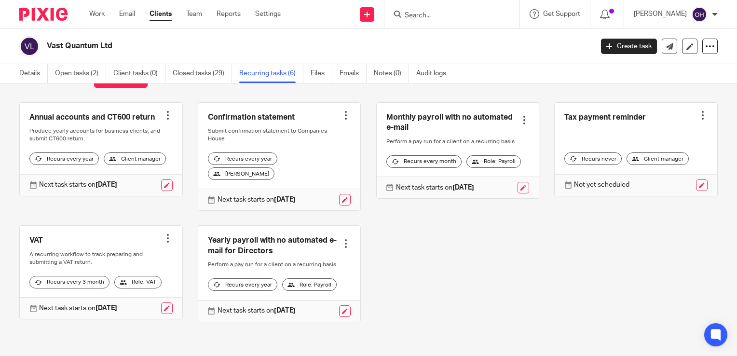
scroll to position [48, 0]
click at [518, 182] on link at bounding box center [524, 188] width 12 height 12
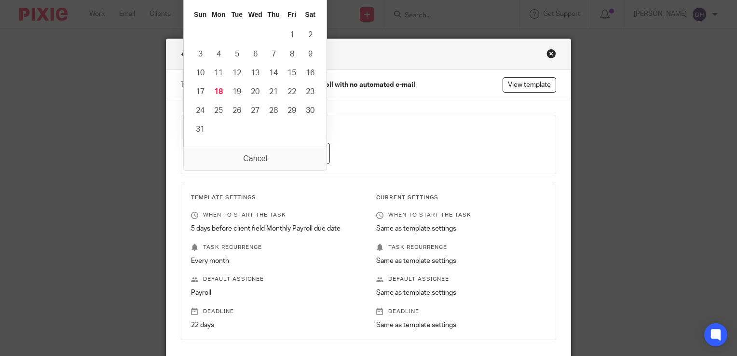
click at [311, 152] on input "[DATE]" at bounding box center [260, 154] width 139 height 22
type input "[DATE]"
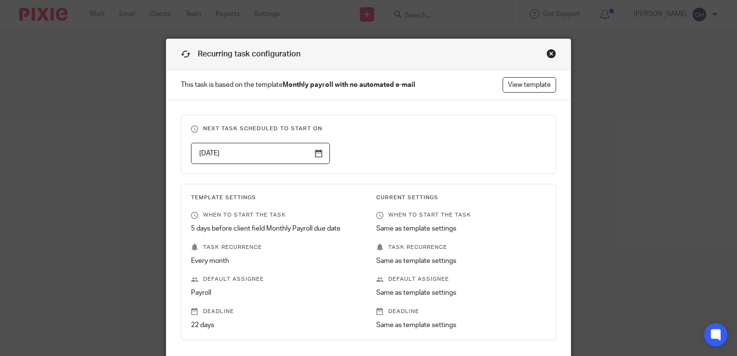
scroll to position [120, 0]
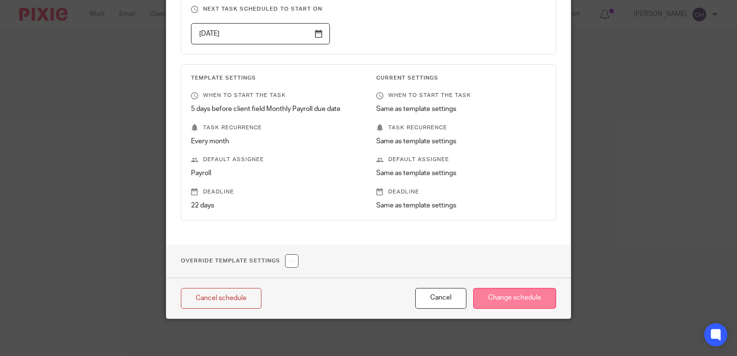
click at [499, 300] on input "Change schedule" at bounding box center [514, 298] width 83 height 21
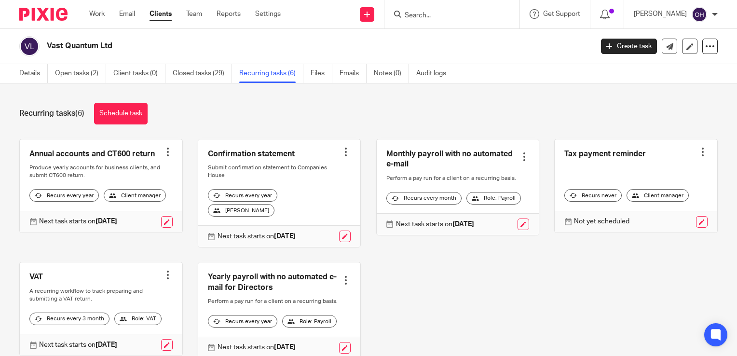
click at [455, 18] on input "Search" at bounding box center [447, 16] width 87 height 9
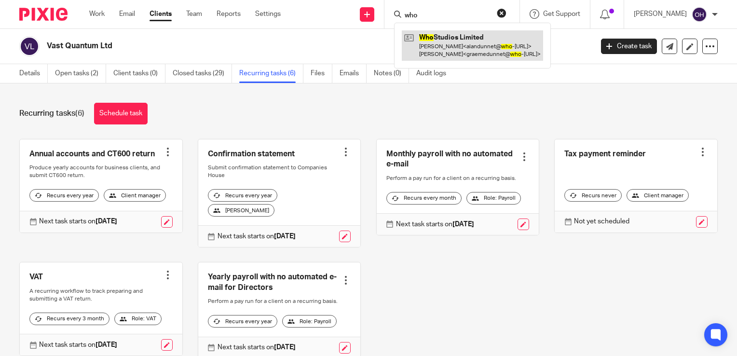
type input "who"
click at [490, 48] on link at bounding box center [472, 45] width 141 height 30
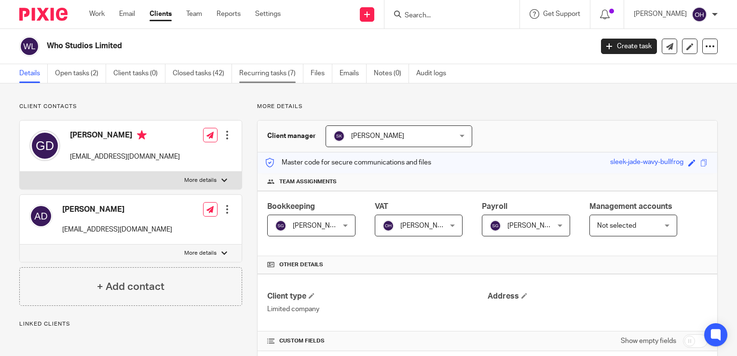
click at [280, 76] on link "Recurring tasks (7)" at bounding box center [271, 73] width 64 height 19
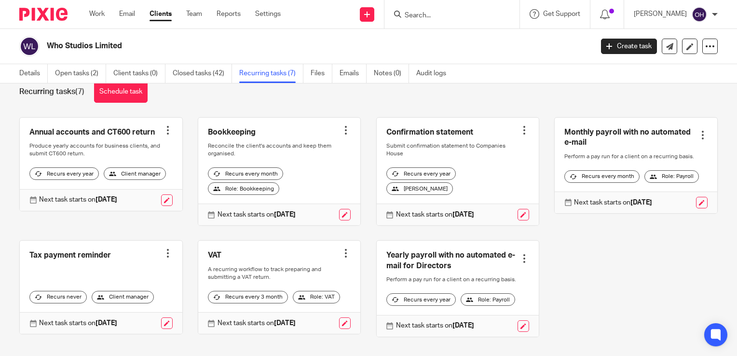
scroll to position [48, 0]
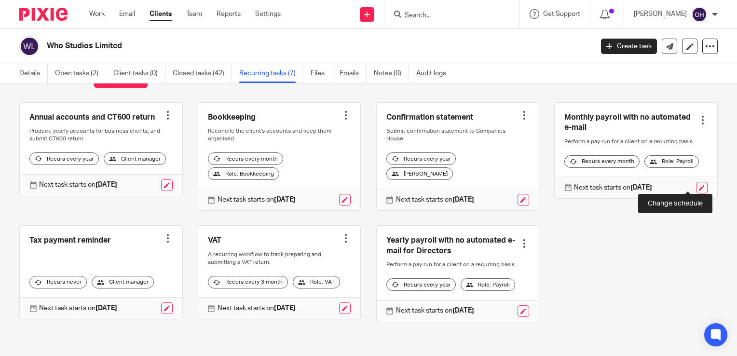
click at [696, 182] on link at bounding box center [702, 188] width 12 height 12
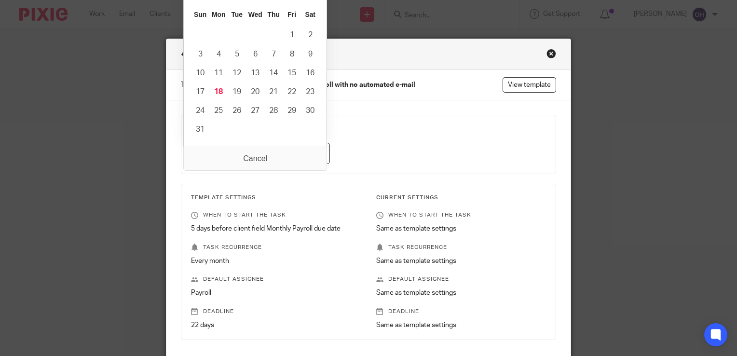
click at [316, 153] on input "[DATE]" at bounding box center [260, 154] width 139 height 22
type input "[DATE]"
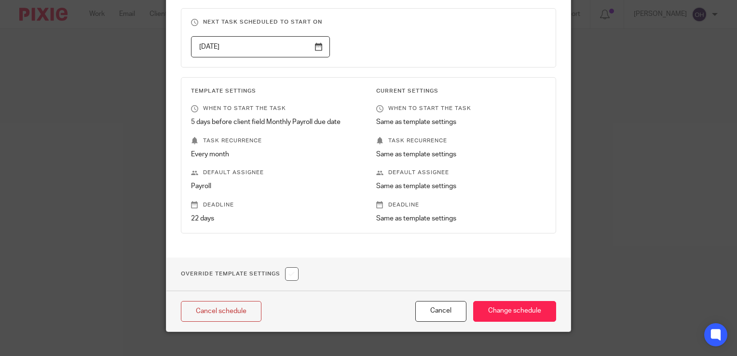
scroll to position [120, 0]
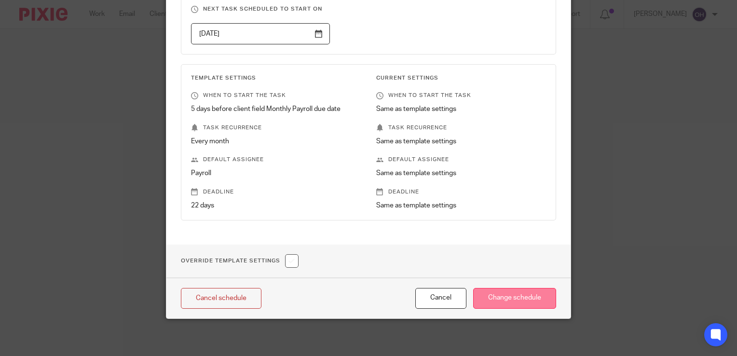
click at [505, 293] on input "Change schedule" at bounding box center [514, 298] width 83 height 21
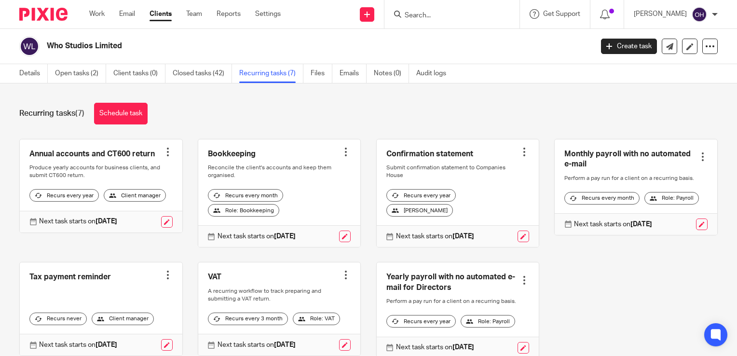
click at [462, 18] on div at bounding box center [452, 14] width 135 height 28
click at [461, 16] on input "Search" at bounding box center [447, 16] width 87 height 9
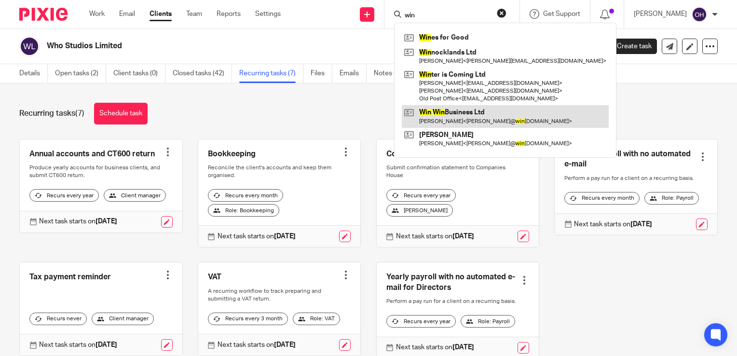
type input "win"
click at [459, 119] on link at bounding box center [505, 116] width 207 height 22
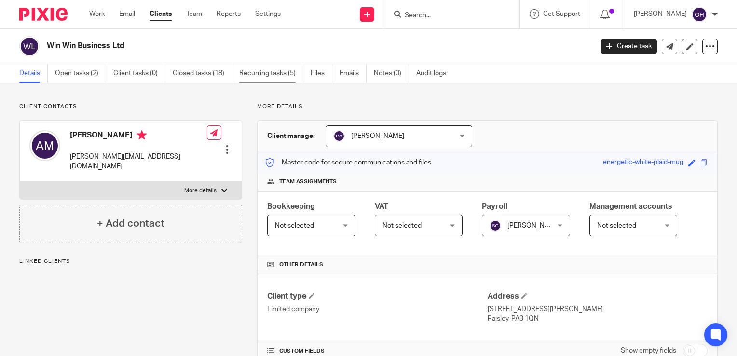
click at [293, 72] on link "Recurring tasks (5)" at bounding box center [271, 73] width 64 height 19
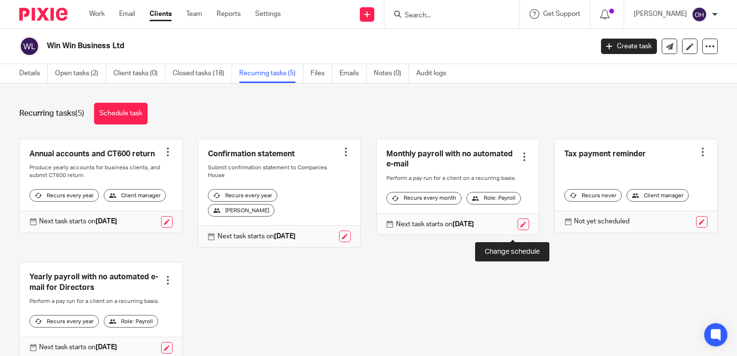
click at [518, 229] on link at bounding box center [524, 225] width 12 height 12
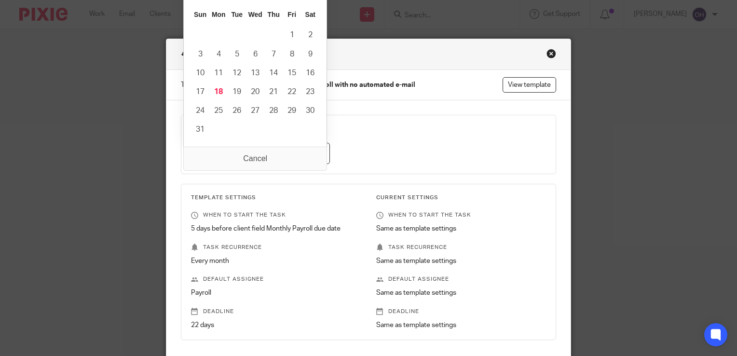
click at [310, 155] on input "[DATE]" at bounding box center [260, 154] width 139 height 22
type input "[DATE]"
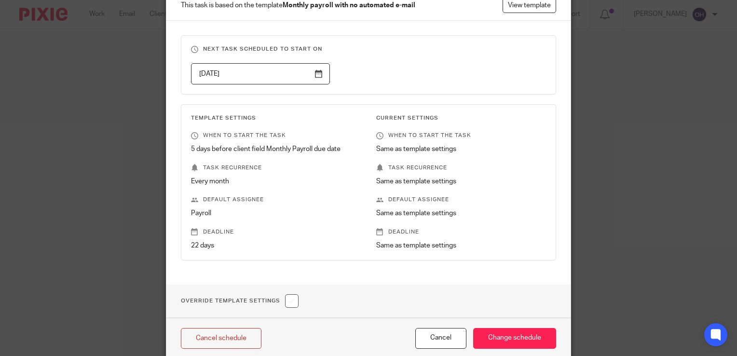
scroll to position [120, 0]
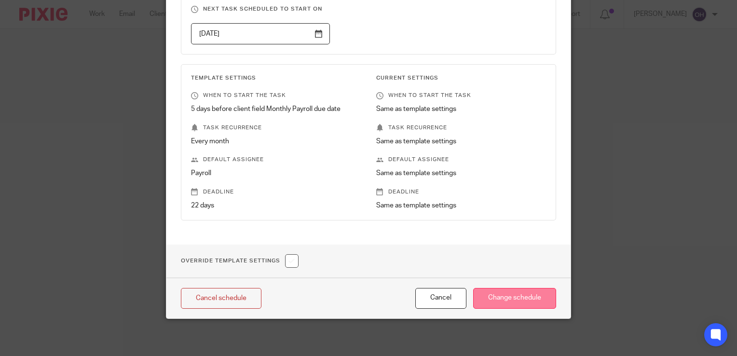
click at [508, 294] on input "Change schedule" at bounding box center [514, 298] width 83 height 21
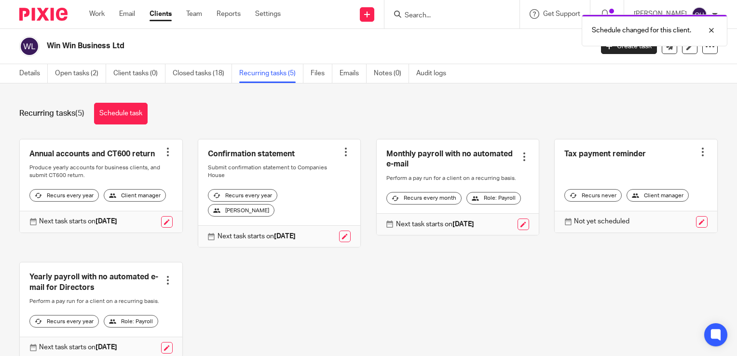
click at [363, 94] on div "Recurring tasks (5) Schedule task Annual accounts and CT600 return Create task …" at bounding box center [368, 219] width 737 height 273
click at [410, 103] on div "Recurring tasks (5) Schedule task" at bounding box center [368, 114] width 699 height 22
click at [93, 19] on link "Work" at bounding box center [96, 14] width 15 height 10
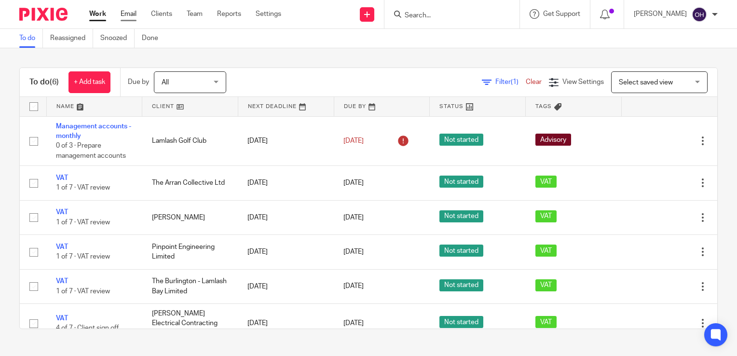
click at [136, 17] on link "Email" at bounding box center [129, 14] width 16 height 10
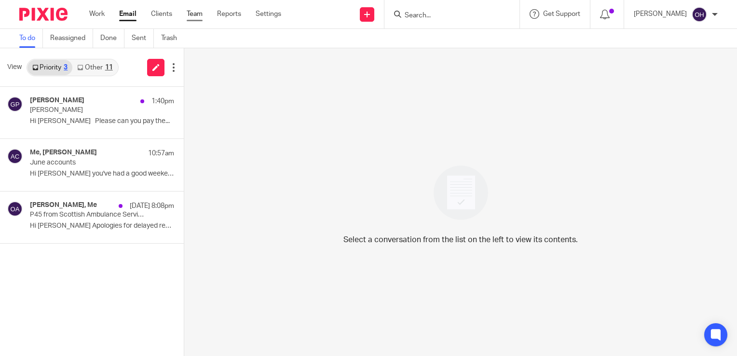
click at [197, 14] on link "Team" at bounding box center [195, 14] width 16 height 10
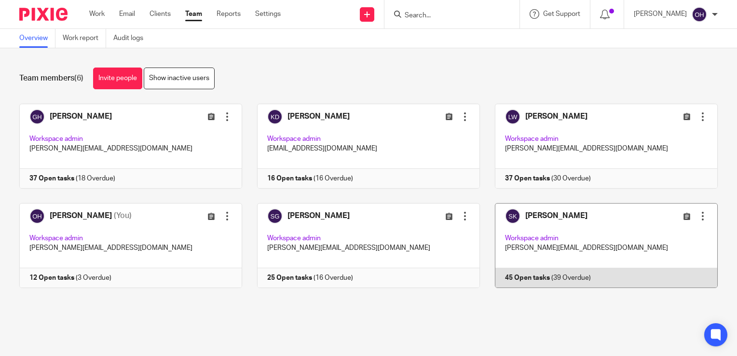
click at [526, 279] on link at bounding box center [599, 245] width 238 height 85
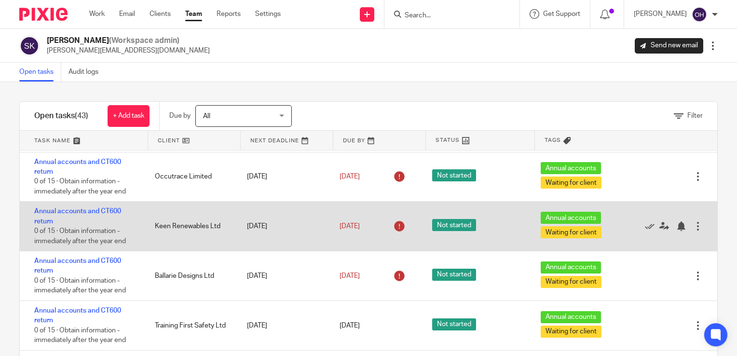
scroll to position [1592, 0]
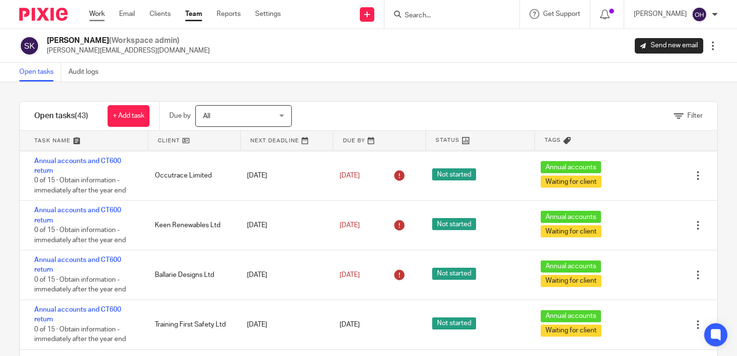
click at [100, 18] on link "Work" at bounding box center [96, 14] width 15 height 10
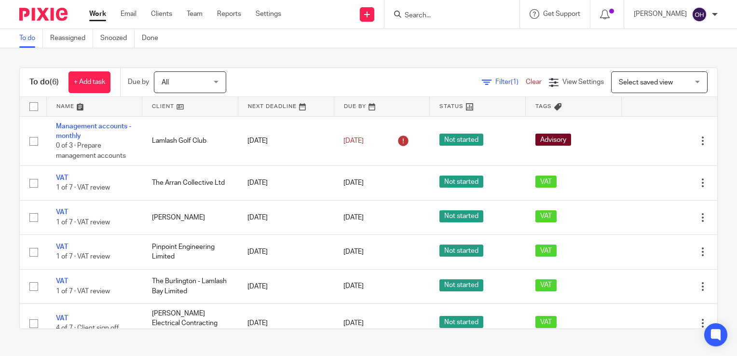
click at [260, 56] on div "To do (6) + Add task Due by All All [DATE] [DATE] This week Next week This mont…" at bounding box center [368, 198] width 737 height 300
click at [128, 14] on link "Email" at bounding box center [129, 14] width 16 height 10
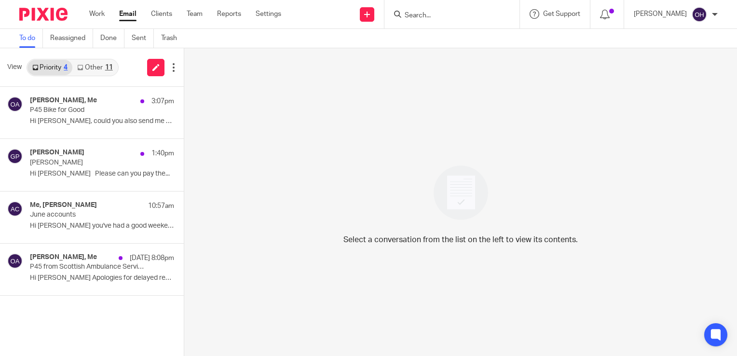
click at [83, 71] on link "Other 11" at bounding box center [94, 67] width 45 height 15
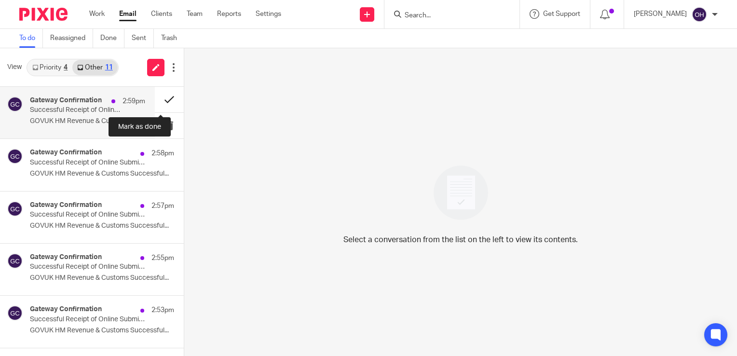
click at [170, 101] on button at bounding box center [169, 100] width 29 height 26
click at [162, 100] on button at bounding box center [169, 100] width 29 height 26
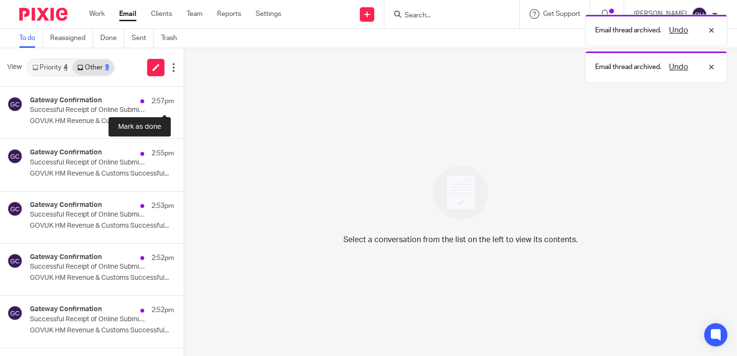
click at [184, 100] on button at bounding box center [188, 100] width 8 height 26
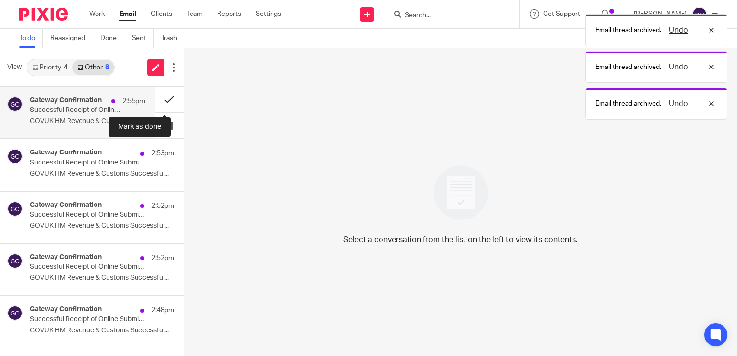
click at [162, 99] on button at bounding box center [169, 100] width 29 height 26
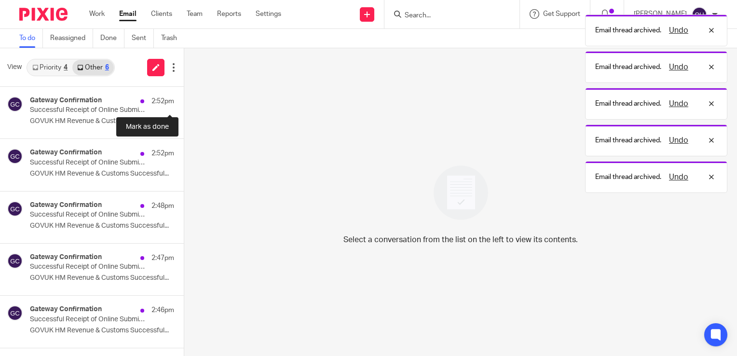
click at [184, 99] on button at bounding box center [188, 100] width 8 height 26
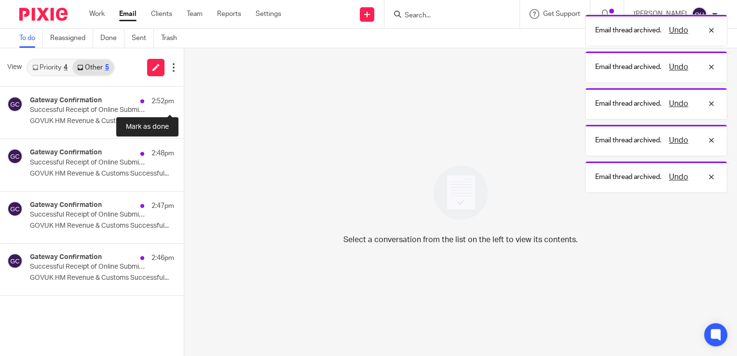
click at [184, 99] on button at bounding box center [188, 100] width 8 height 26
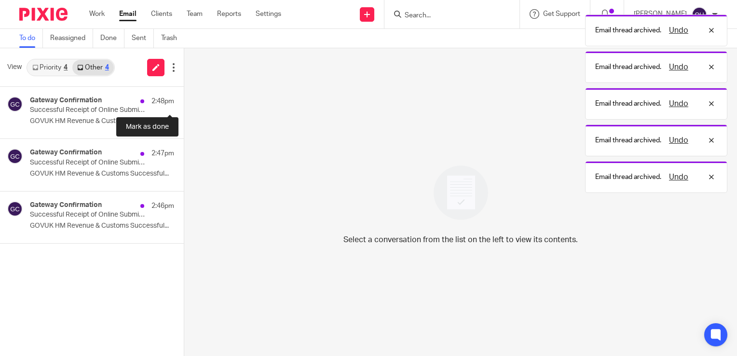
click at [184, 99] on button at bounding box center [188, 100] width 8 height 26
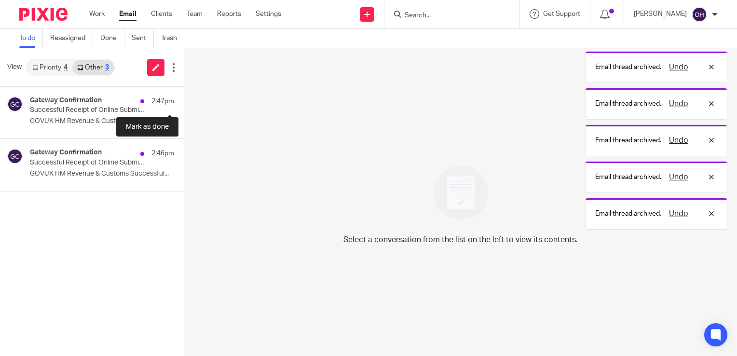
click at [184, 99] on button at bounding box center [188, 100] width 8 height 26
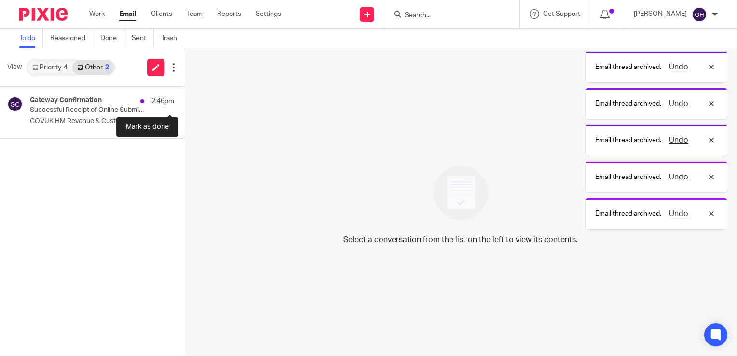
click at [184, 99] on button at bounding box center [188, 100] width 8 height 26
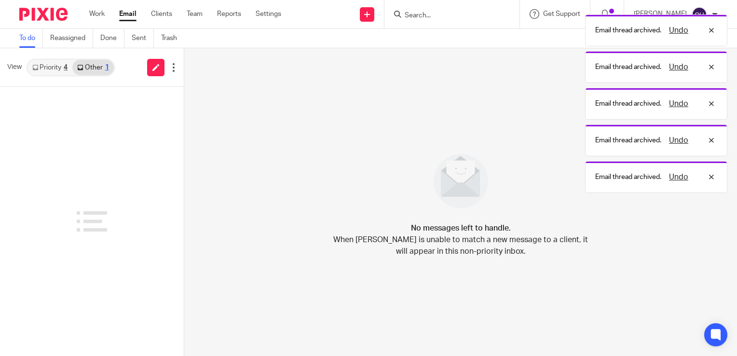
click at [53, 68] on link "Priority 4" at bounding box center [50, 67] width 45 height 15
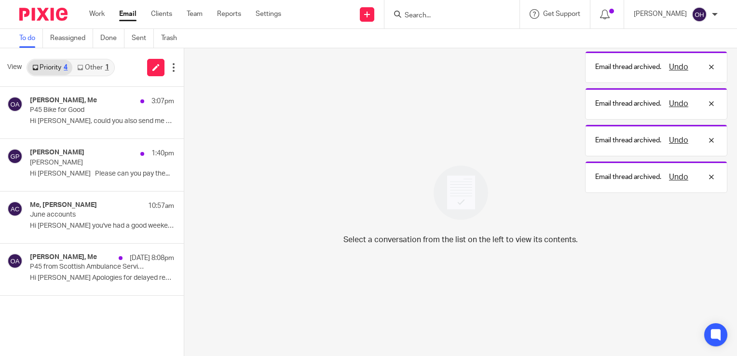
click at [80, 68] on icon at bounding box center [80, 68] width 6 height 6
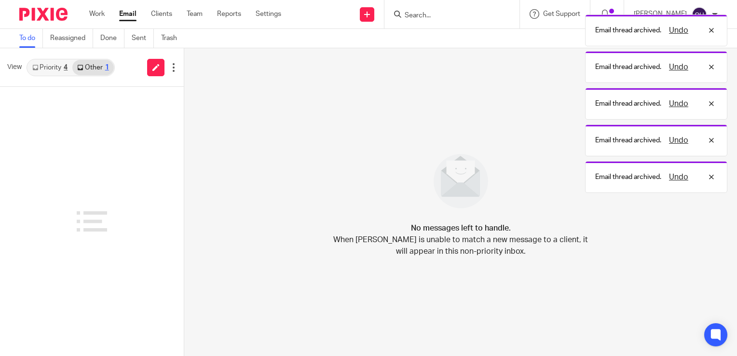
click at [59, 70] on link "Priority 4" at bounding box center [50, 67] width 45 height 15
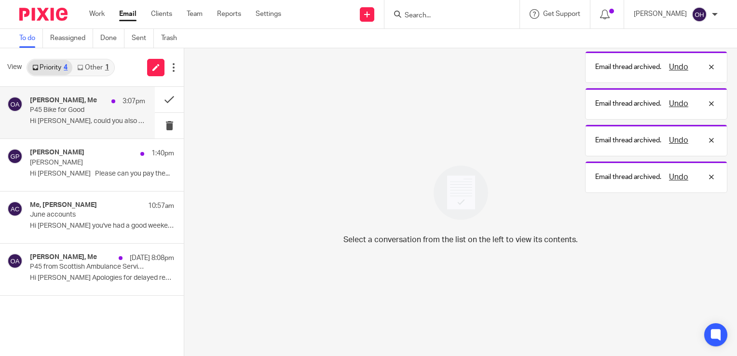
click at [68, 102] on h4 "Fenwick Lawson, Me" at bounding box center [63, 100] width 67 height 8
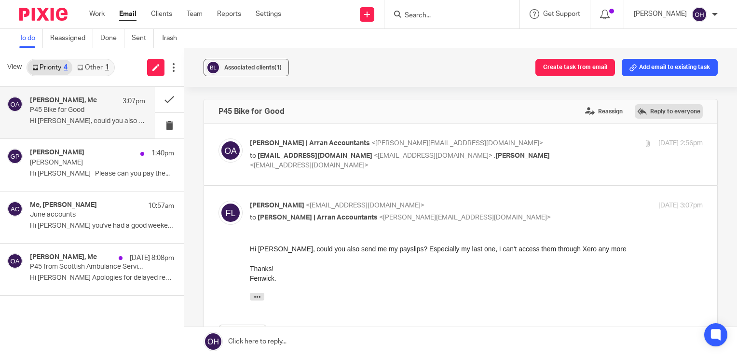
click at [640, 109] on label "Reply to everyone" at bounding box center [669, 111] width 68 height 14
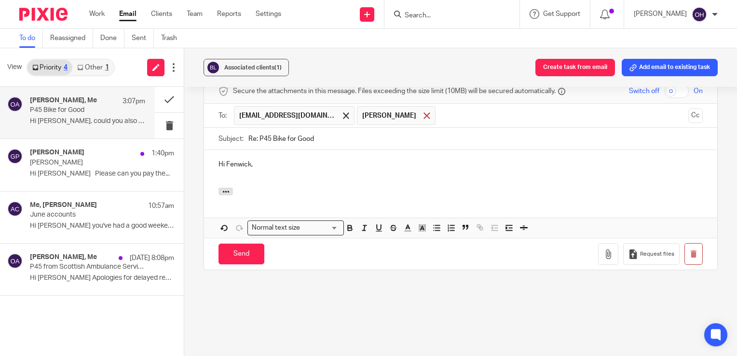
click at [424, 113] on span at bounding box center [427, 115] width 6 height 6
click at [329, 169] on div "Hi Fenwick," at bounding box center [460, 169] width 513 height 38
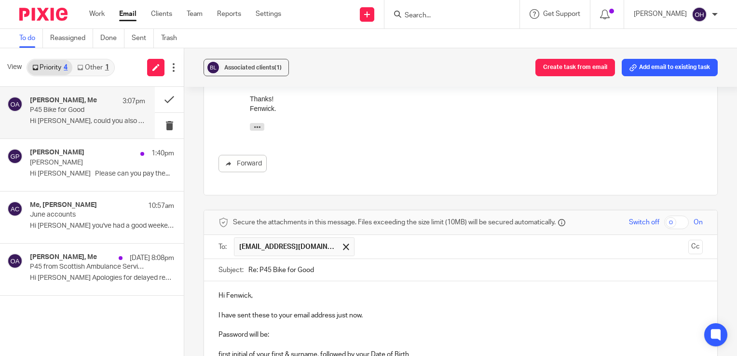
scroll to position [386, 0]
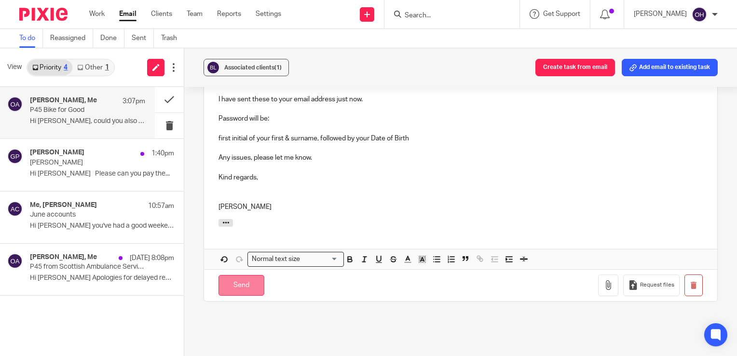
click at [249, 278] on input "Send" at bounding box center [242, 285] width 46 height 21
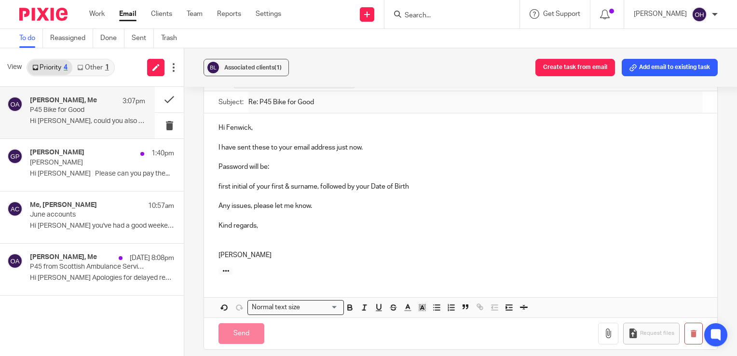
scroll to position [134, 0]
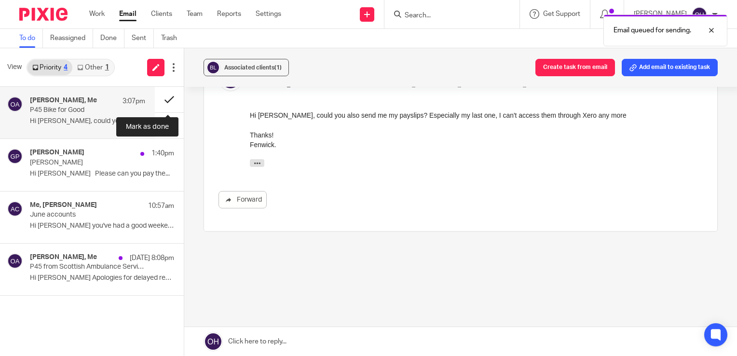
click at [167, 96] on button at bounding box center [169, 100] width 29 height 26
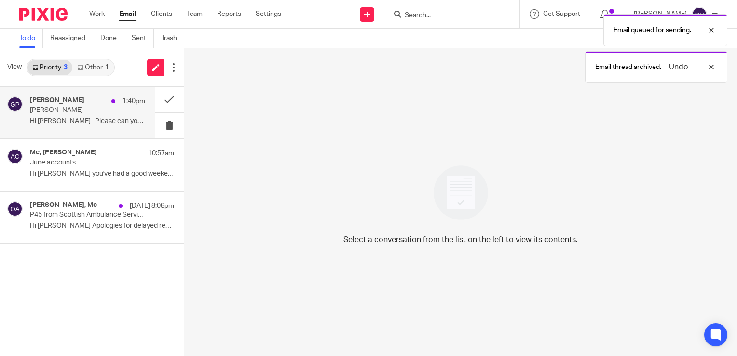
click at [74, 123] on p "Hi Olivia Please can you pay the..." at bounding box center [87, 121] width 115 height 8
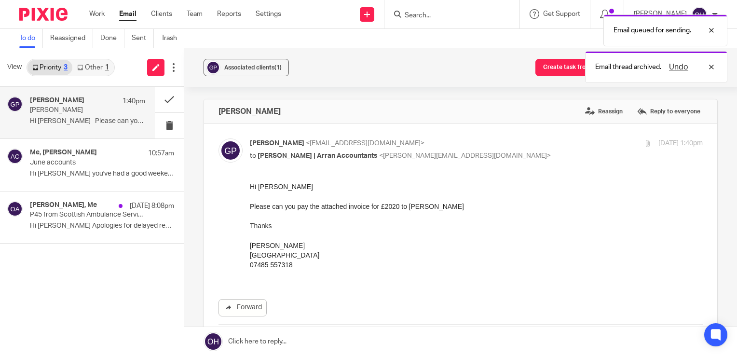
scroll to position [0, 0]
drag, startPoint x: 251, startPoint y: 204, endPoint x: 466, endPoint y: 210, distance: 215.3
click at [466, 210] on p "Please can you pay the attached invoice for £2020 to Iain McFadzean" at bounding box center [476, 207] width 453 height 10
drag, startPoint x: 466, startPoint y: 210, endPoint x: 452, endPoint y: 253, distance: 45.3
click at [452, 253] on p "Lochranza Country Inn" at bounding box center [476, 255] width 453 height 10
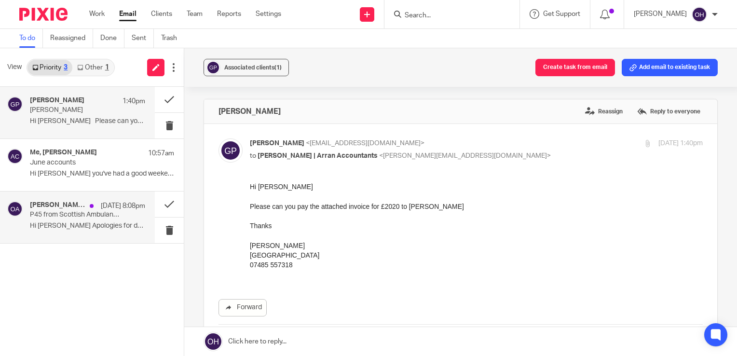
click at [126, 218] on div "Helen Graham, Me 17 Aug 8:08pm P45 from Scottish Ambulance Service Hi Olivia Ap…" at bounding box center [87, 217] width 115 height 32
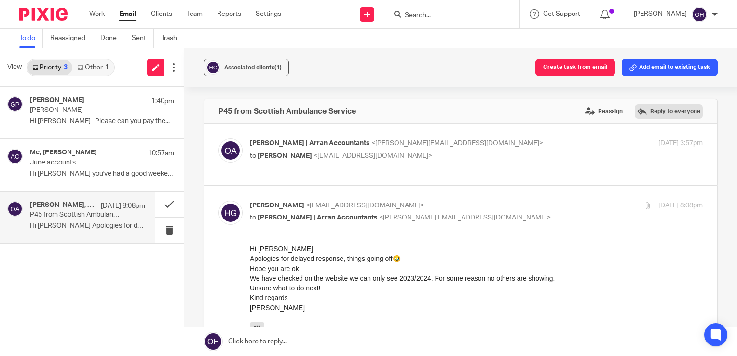
click at [647, 111] on label "Reply to everyone" at bounding box center [669, 111] width 68 height 14
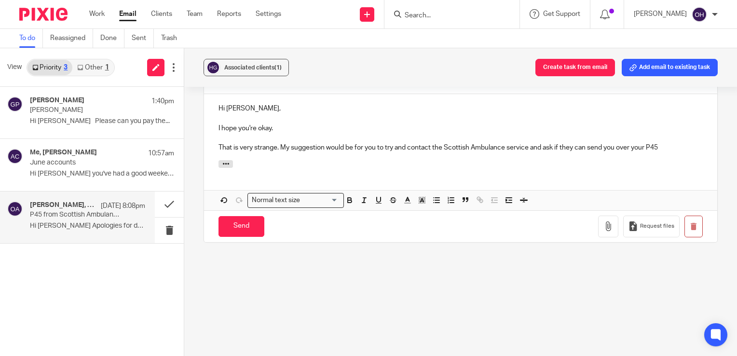
scroll to position [442, 0]
click at [228, 152] on p "That is very strange. My suggestion would be for you to try and contact the Sco…" at bounding box center [461, 148] width 484 height 10
drag, startPoint x: 334, startPoint y: 175, endPoint x: 330, endPoint y: 172, distance: 5.2
click at [332, 171] on div at bounding box center [460, 165] width 513 height 11
click at [297, 152] on p "That is very strange. My suggestion would be for you to try and contact the Sco…" at bounding box center [461, 148] width 484 height 10
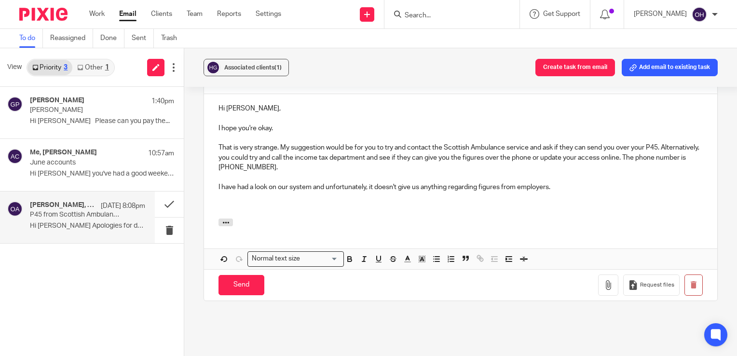
click at [664, 148] on p "That is very strange. My suggestion would be for you to try and contact the Sco…" at bounding box center [461, 157] width 484 height 29
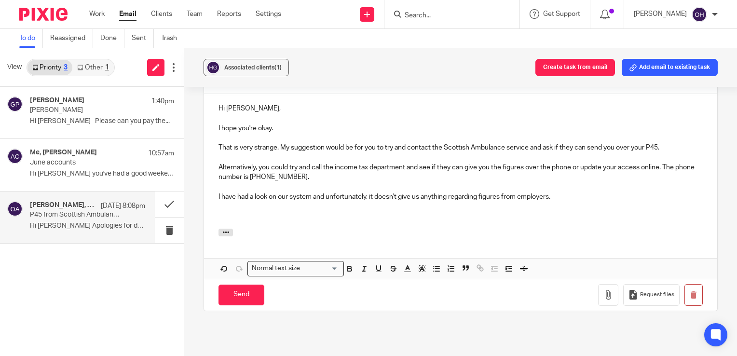
click at [609, 177] on p "Alternatively, you could try and call the income tax department and see if they…" at bounding box center [461, 173] width 484 height 20
click at [572, 195] on p "I have had a look on our system and unfortunately, it doesn't give us anything …" at bounding box center [461, 197] width 484 height 10
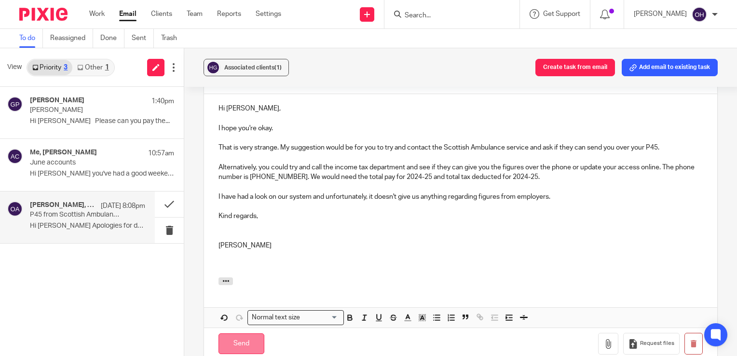
click at [230, 333] on input "Send" at bounding box center [242, 343] width 46 height 21
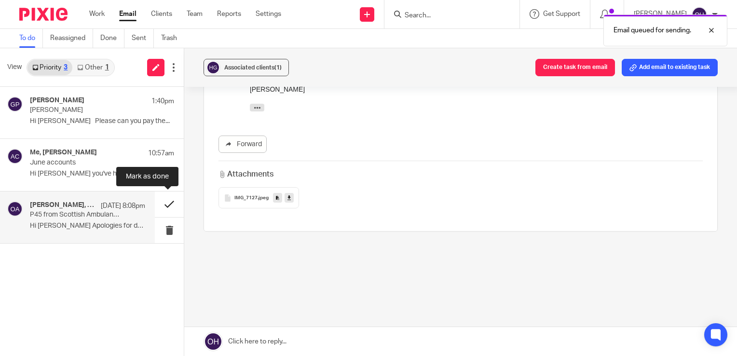
click at [167, 204] on button at bounding box center [169, 205] width 29 height 26
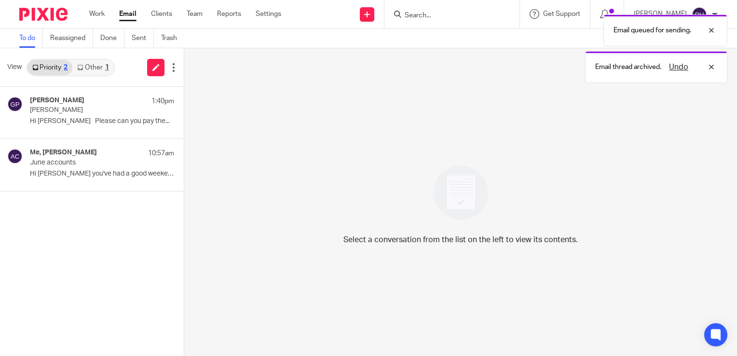
click at [92, 70] on link "Other 1" at bounding box center [92, 67] width 41 height 15
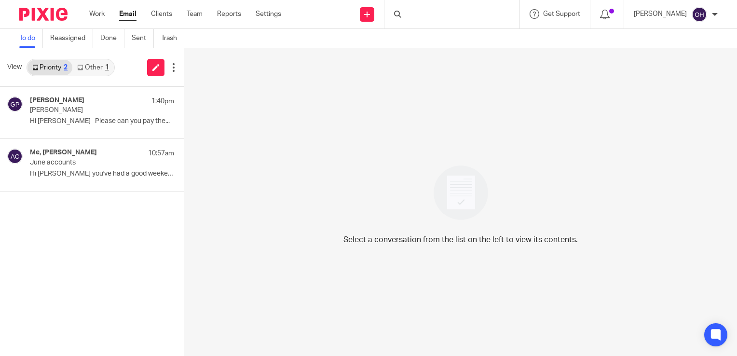
click at [88, 72] on link "Other 1" at bounding box center [92, 67] width 41 height 15
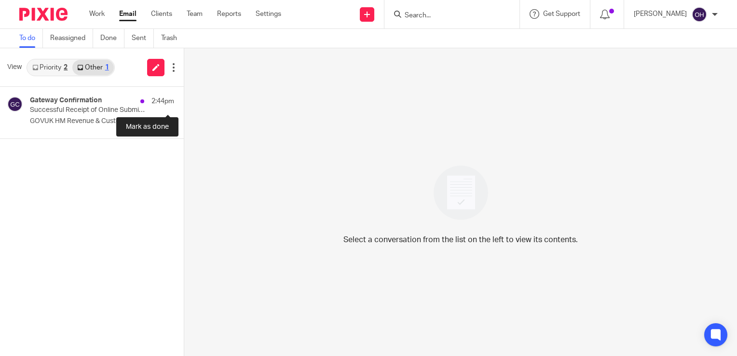
drag, startPoint x: 160, startPoint y: 98, endPoint x: 95, endPoint y: 82, distance: 66.8
click at [184, 96] on button at bounding box center [188, 100] width 8 height 26
click at [59, 68] on link "Priority 2" at bounding box center [50, 67] width 45 height 15
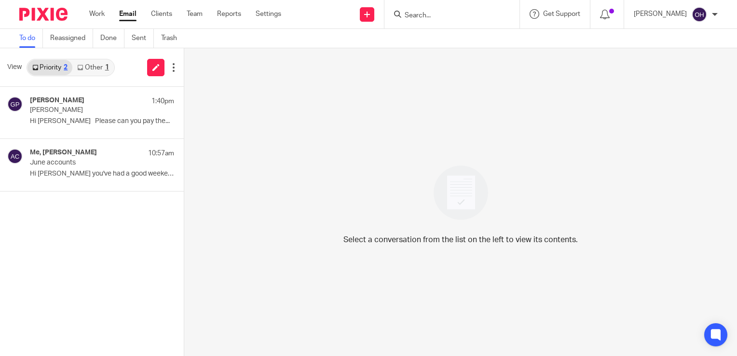
click at [89, 70] on link "Other 1" at bounding box center [92, 67] width 41 height 15
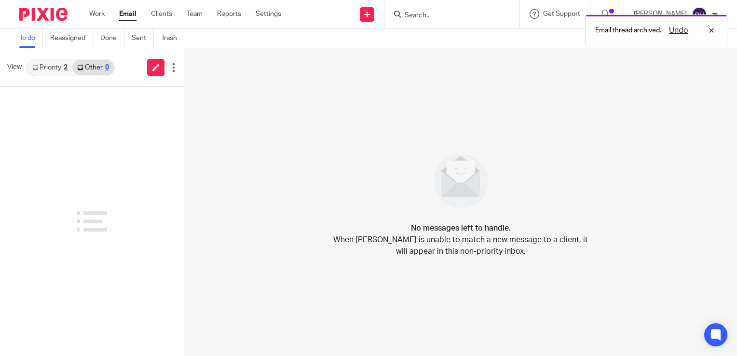
click at [52, 66] on link "Priority 2" at bounding box center [50, 67] width 45 height 15
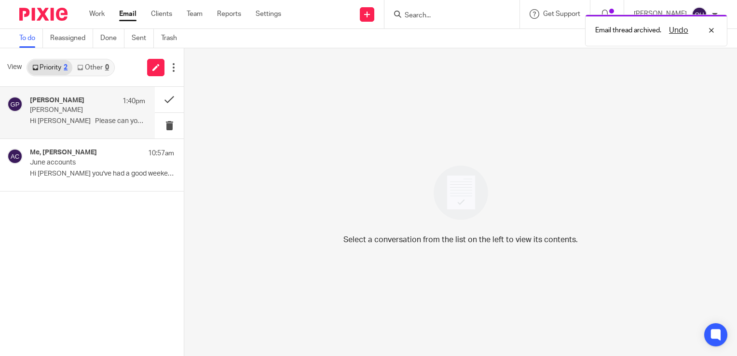
click at [61, 106] on p "Iain McFadzean" at bounding box center [76, 110] width 92 height 8
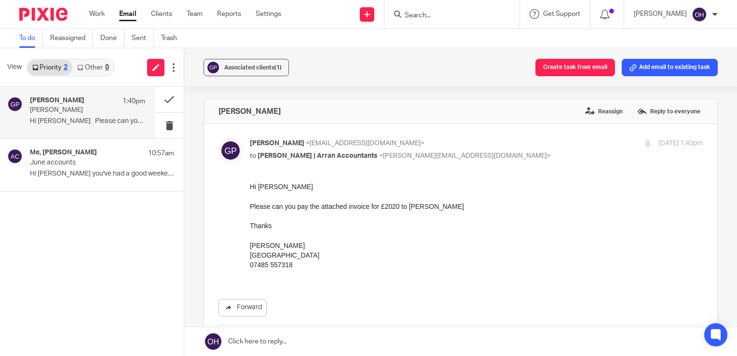
click at [441, 20] on div at bounding box center [452, 14] width 135 height 28
click at [436, 14] on input "Search" at bounding box center [447, 16] width 87 height 9
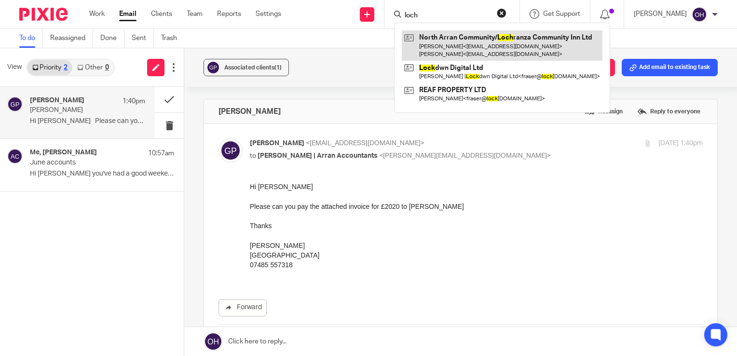
type input "loch"
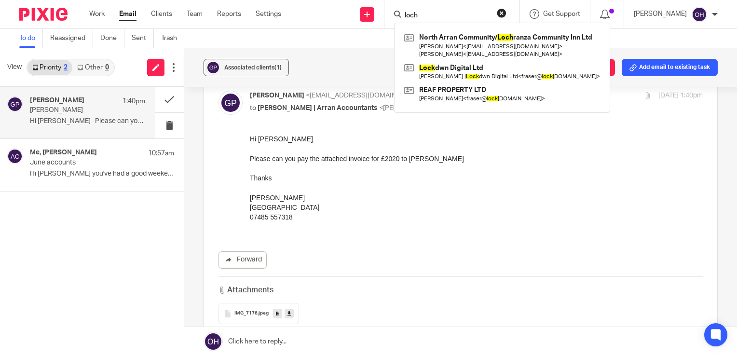
scroll to position [48, 0]
drag, startPoint x: 242, startPoint y: 299, endPoint x: 245, endPoint y: 304, distance: 5.4
click at [245, 304] on div "Attachments IMG_7176 .jpeg" at bounding box center [461, 300] width 484 height 48
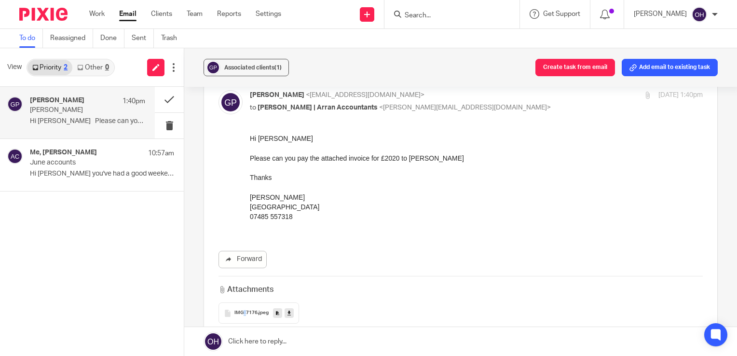
click at [245, 305] on div "IMG_7176 .jpeg" at bounding box center [259, 313] width 81 height 21
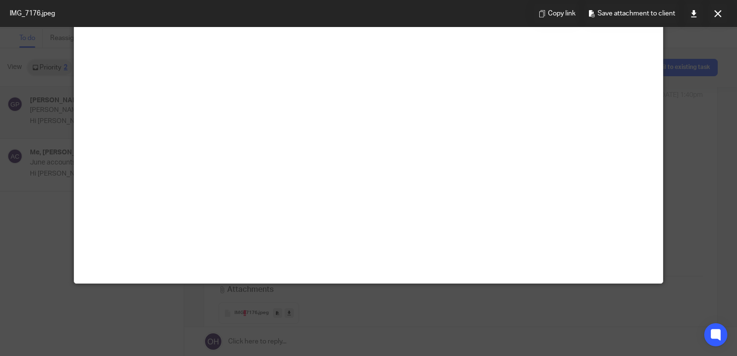
scroll to position [434, 0]
click at [31, 161] on div at bounding box center [368, 178] width 737 height 356
click at [717, 19] on button at bounding box center [717, 13] width 19 height 19
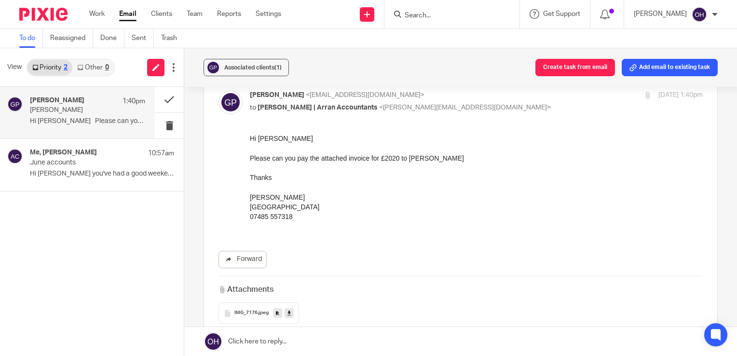
drag, startPoint x: 473, startPoint y: 189, endPoint x: 279, endPoint y: 206, distance: 194.2
click at [472, 189] on p at bounding box center [476, 187] width 453 height 10
click at [405, 224] on p at bounding box center [476, 226] width 453 height 10
click at [437, 179] on p "Thanks" at bounding box center [476, 178] width 453 height 10
click at [288, 317] on link at bounding box center [289, 313] width 9 height 10
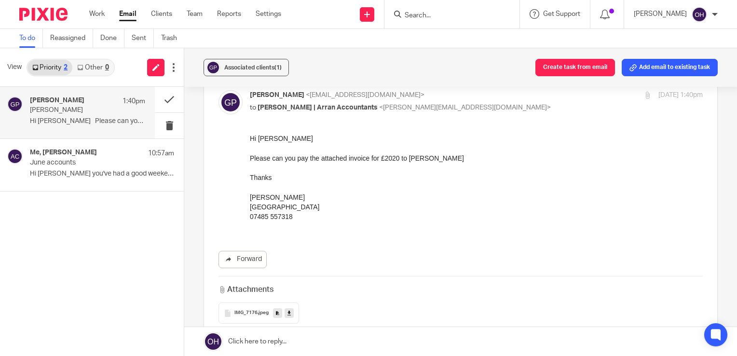
click at [340, 201] on div "Hi Olivia Please can you pay the attached invoice for £2020 to Iain McFadzean T…" at bounding box center [476, 183] width 453 height 98
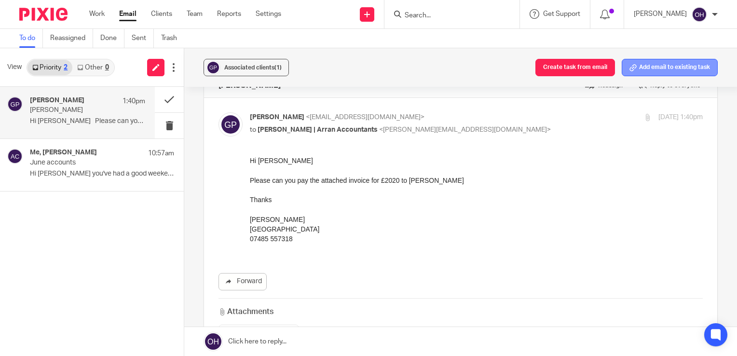
scroll to position [0, 0]
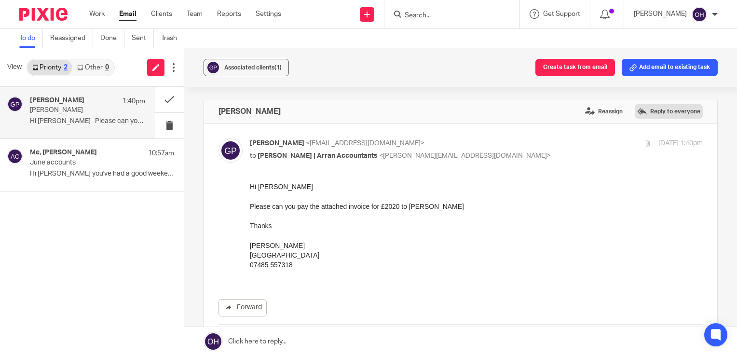
click at [668, 115] on label "Reply to everyone" at bounding box center [669, 111] width 68 height 14
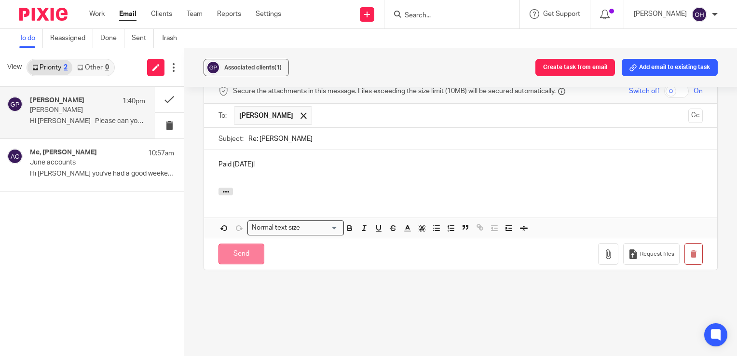
click at [241, 252] on input "Send" at bounding box center [242, 254] width 46 height 21
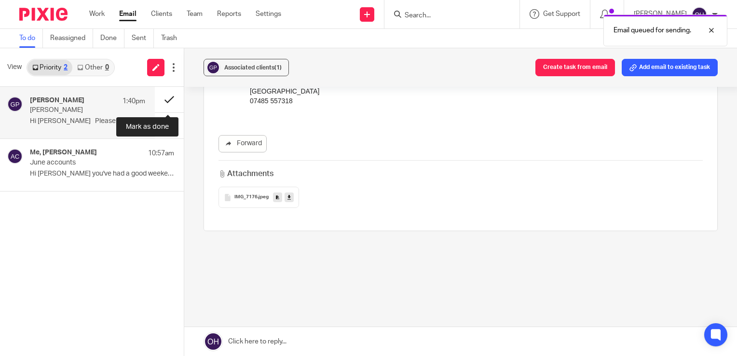
click at [168, 97] on button at bounding box center [169, 100] width 29 height 26
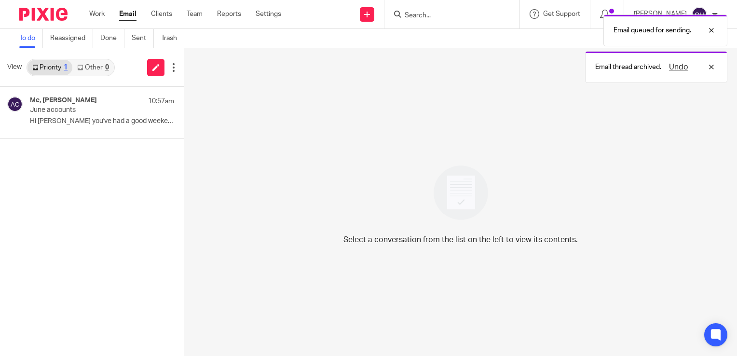
click at [108, 16] on ul "Work Email Clients Team Reports Settings" at bounding box center [192, 14] width 207 height 10
click at [101, 14] on link "Work" at bounding box center [96, 14] width 15 height 10
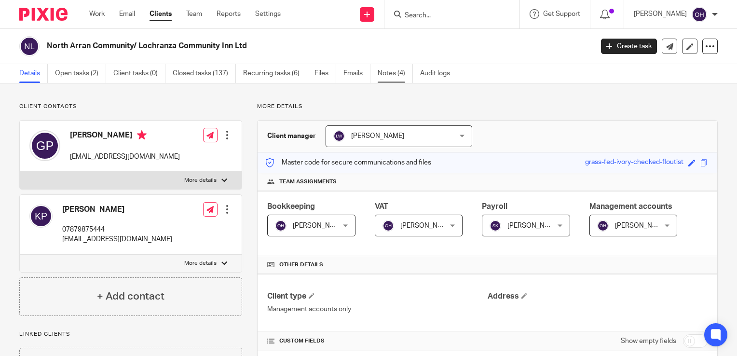
click at [381, 78] on link "Notes (4)" at bounding box center [395, 73] width 35 height 19
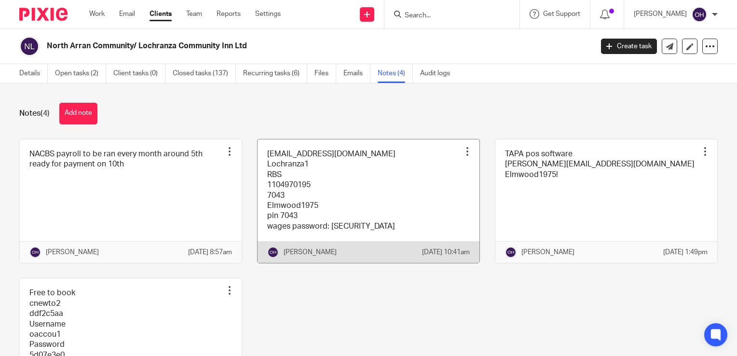
click at [353, 189] on link at bounding box center [369, 201] width 222 height 124
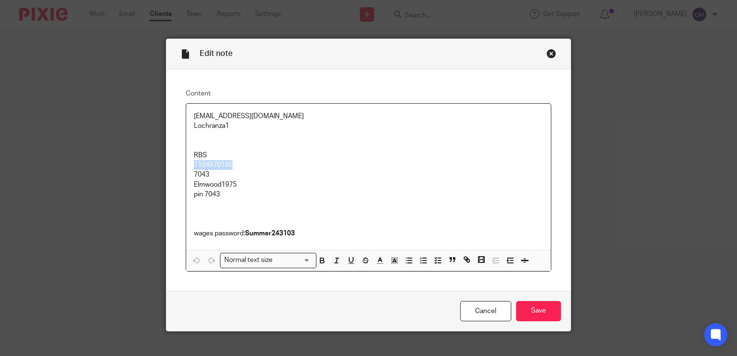
drag, startPoint x: 229, startPoint y: 165, endPoint x: 177, endPoint y: 162, distance: 52.2
click at [177, 162] on div "Content accounts@lcilochranza.co.uk Lochranza1 RBS 1104970195 7043 Elmwood1975 …" at bounding box center [368, 179] width 404 height 221
copy p "1104970195"
click at [547, 55] on div "Close this dialog window" at bounding box center [552, 54] width 10 height 10
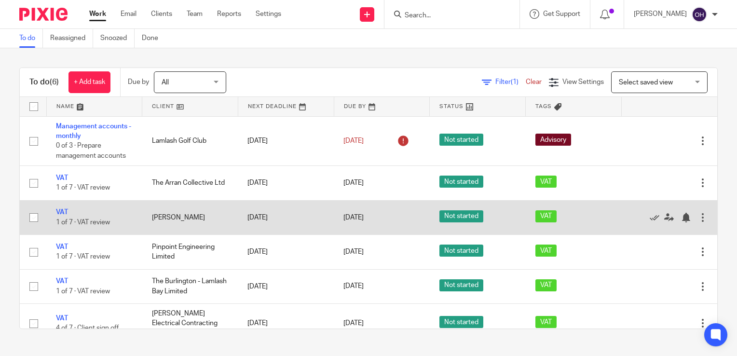
scroll to position [10, 0]
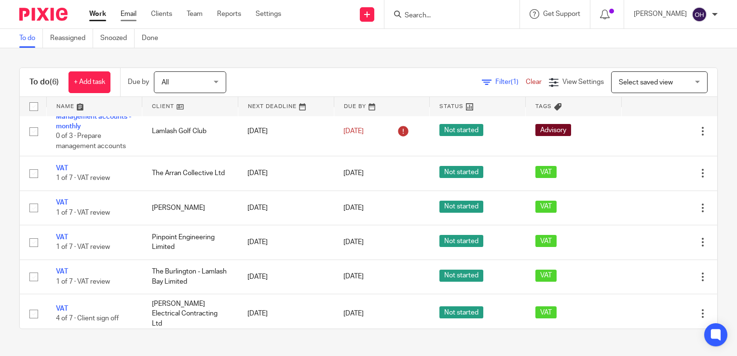
click at [135, 13] on link "Email" at bounding box center [129, 14] width 16 height 10
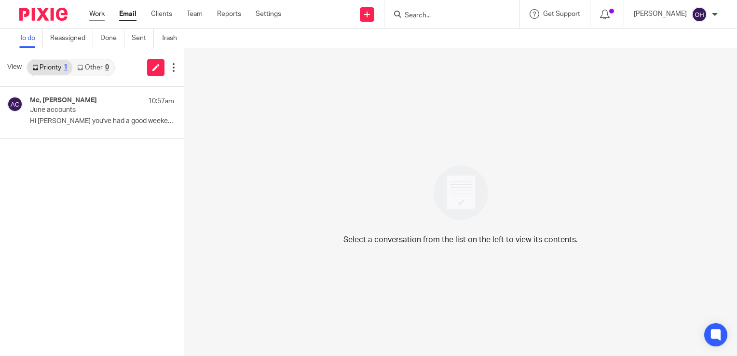
click at [89, 14] on link "Work" at bounding box center [96, 14] width 15 height 10
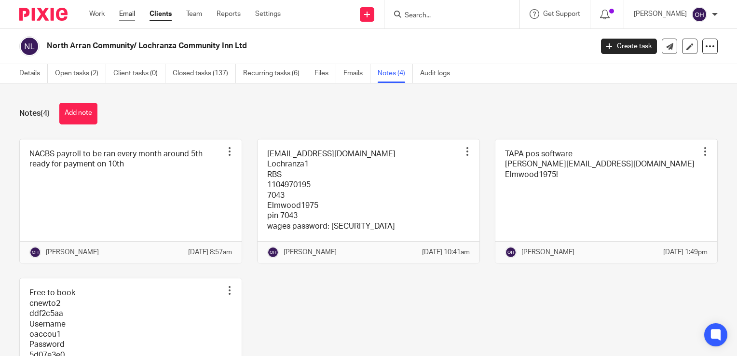
click at [122, 11] on link "Email" at bounding box center [127, 14] width 16 height 10
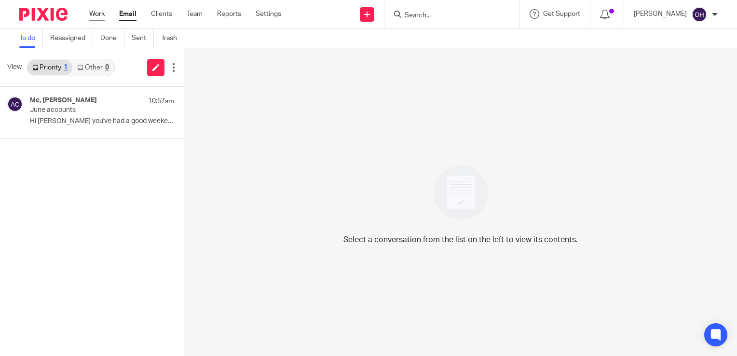
click at [99, 14] on link "Work" at bounding box center [96, 14] width 15 height 10
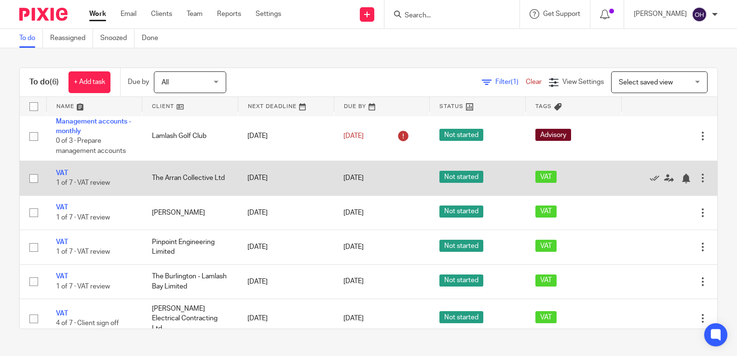
scroll to position [10, 0]
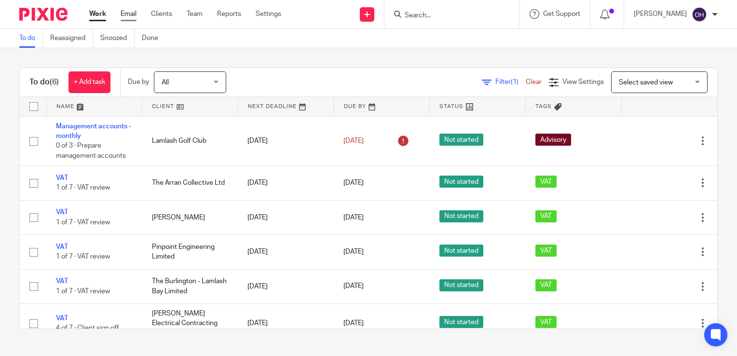
click at [130, 14] on link "Email" at bounding box center [129, 14] width 16 height 10
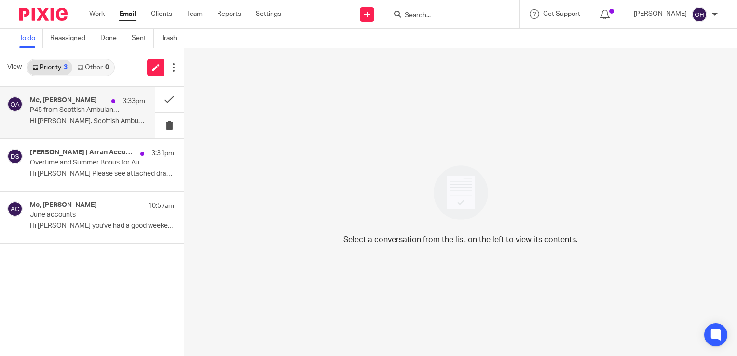
click at [87, 116] on div "Me, Helen Graham 3:33pm P45 from Scottish Ambulance Service Hi Olivia. Scottish…" at bounding box center [87, 112] width 115 height 32
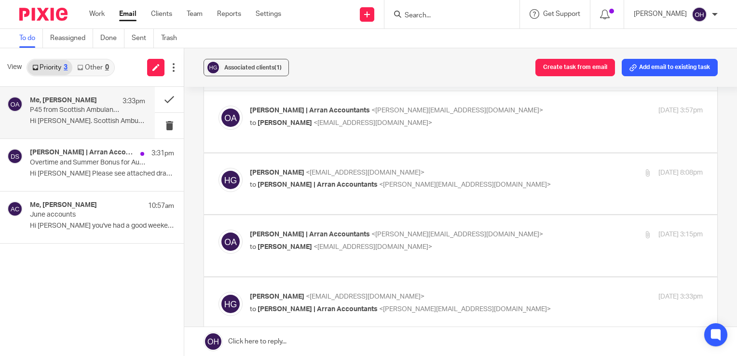
scroll to position [145, 0]
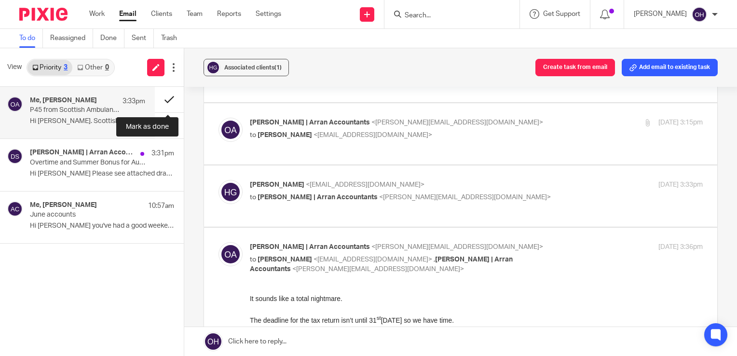
click at [173, 100] on button at bounding box center [169, 100] width 29 height 26
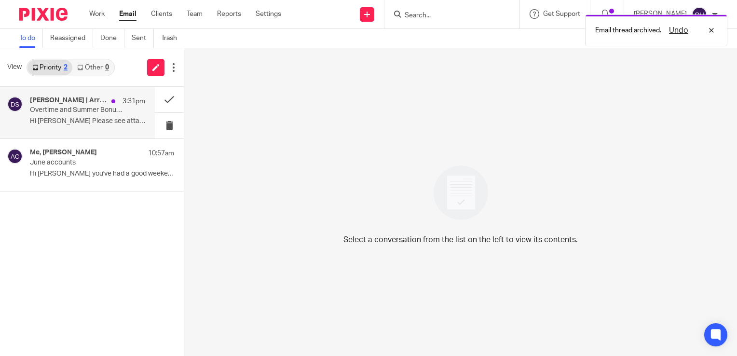
click at [55, 118] on p "Hi Diane Please see attached draft payslips,..." at bounding box center [87, 121] width 115 height 8
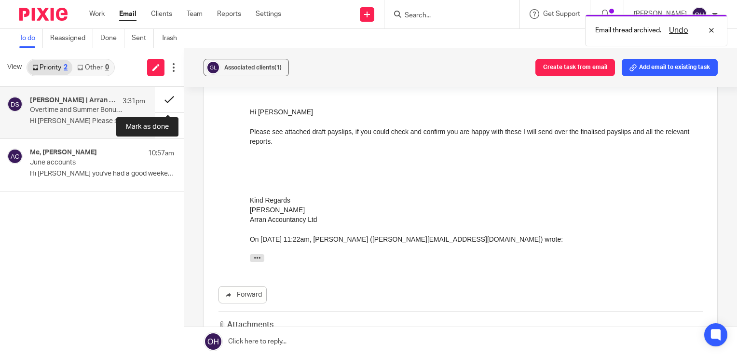
click at [171, 102] on button at bounding box center [169, 100] width 29 height 26
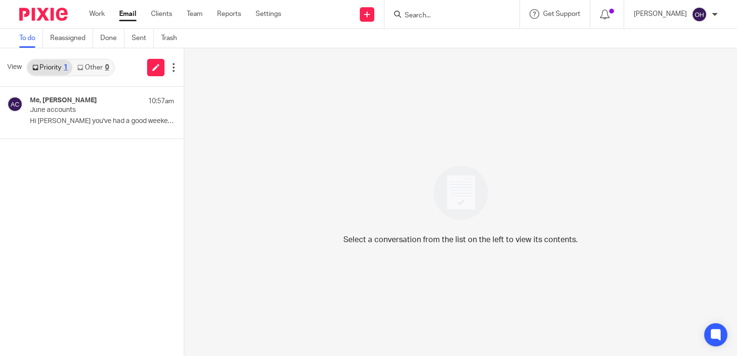
click at [427, 16] on input "Search" at bounding box center [447, 16] width 87 height 9
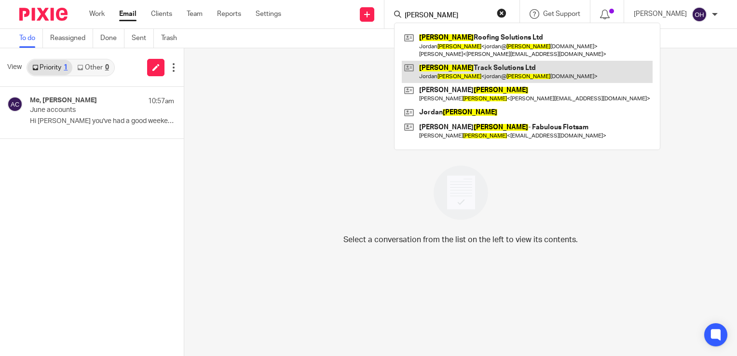
type input "nelson"
click at [490, 72] on link at bounding box center [527, 72] width 251 height 22
click at [488, 70] on link at bounding box center [527, 72] width 251 height 22
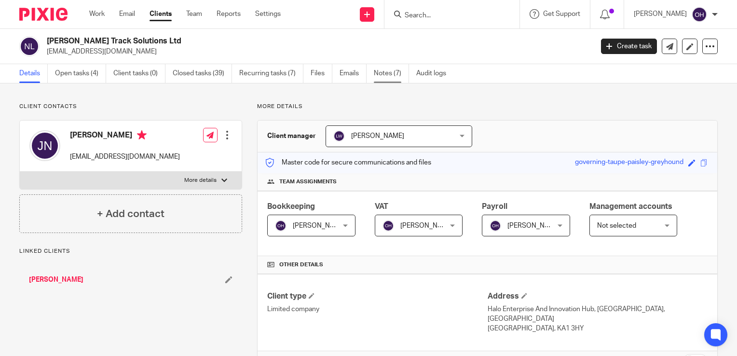
click at [384, 77] on link "Notes (7)" at bounding box center [391, 73] width 35 height 19
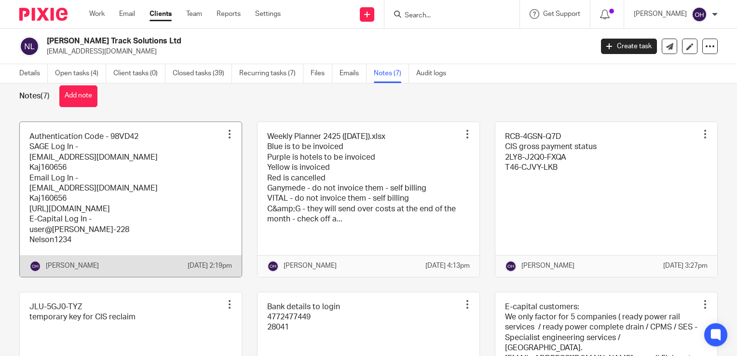
scroll to position [48, 0]
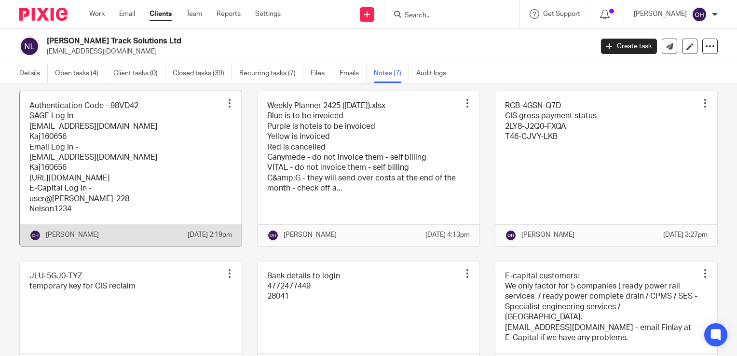
click at [109, 173] on link at bounding box center [131, 168] width 222 height 155
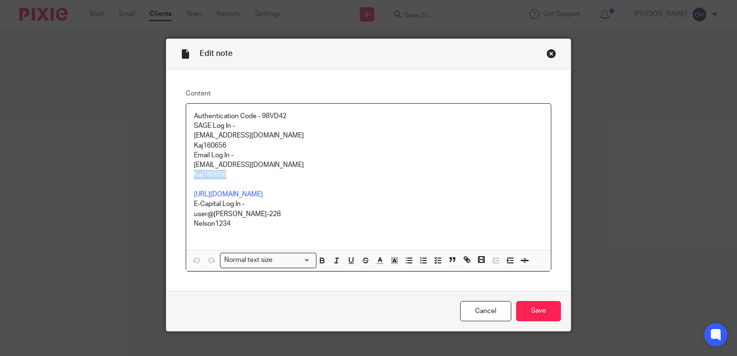
drag, startPoint x: 232, startPoint y: 178, endPoint x: 186, endPoint y: 176, distance: 45.4
click at [186, 176] on div "Authentication Code - 98VD42 SAGE Log In - [EMAIL_ADDRESS][DOMAIN_NAME] Kaj1606…" at bounding box center [368, 177] width 365 height 146
copy p "Kaj160656"
